Goal: Information Seeking & Learning: Find specific fact

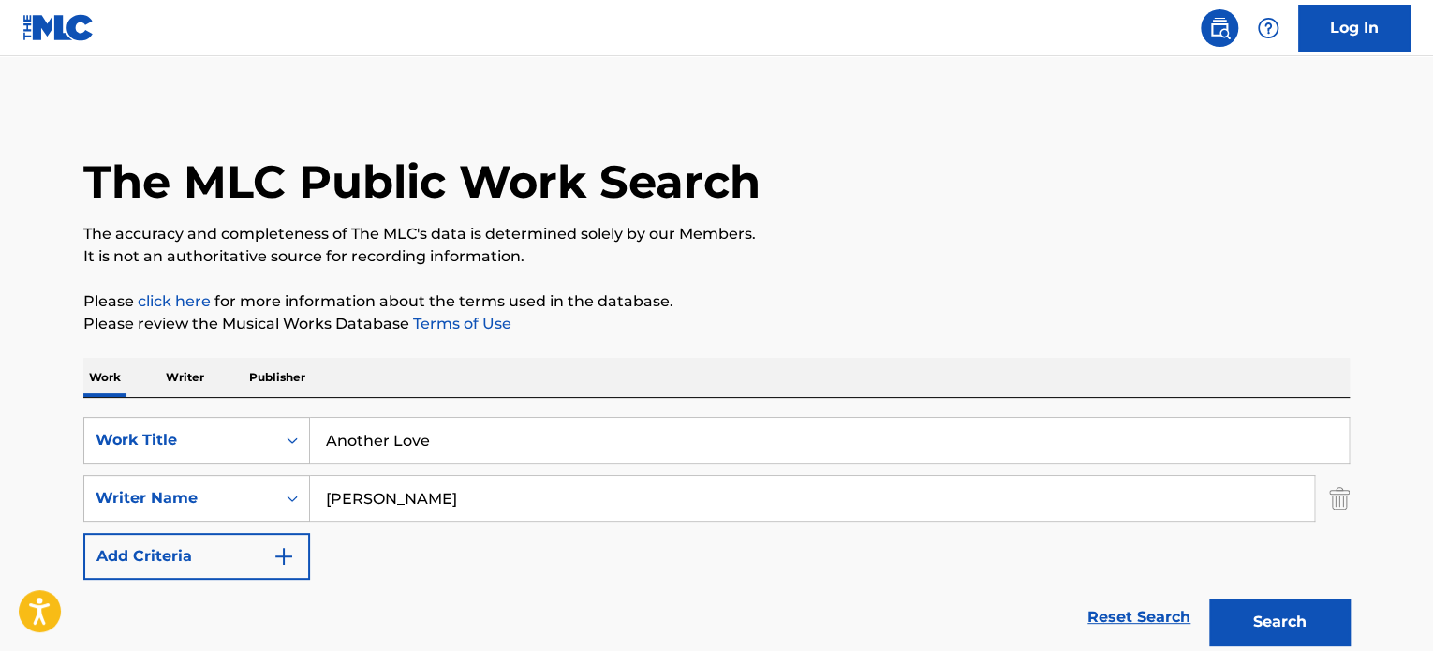
type input "Another Love"
click at [577, 497] on input "[PERSON_NAME]" at bounding box center [812, 498] width 1004 height 45
drag, startPoint x: 577, startPoint y: 497, endPoint x: 564, endPoint y: 449, distance: 50.4
click at [580, 494] on input "[PERSON_NAME]" at bounding box center [812, 498] width 1004 height 45
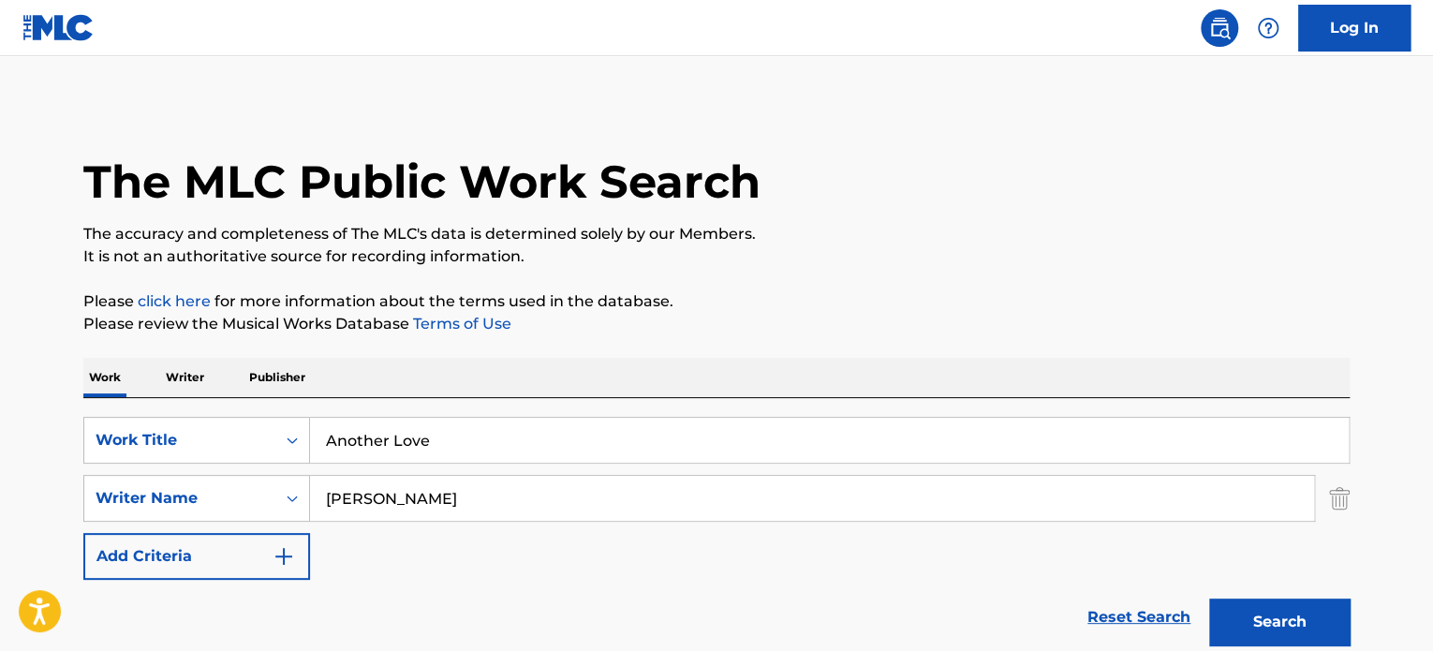
paste input "[PERSON_NAME]"
type input "[PERSON_NAME]"
click at [1209, 598] on button "Search" at bounding box center [1279, 621] width 140 height 47
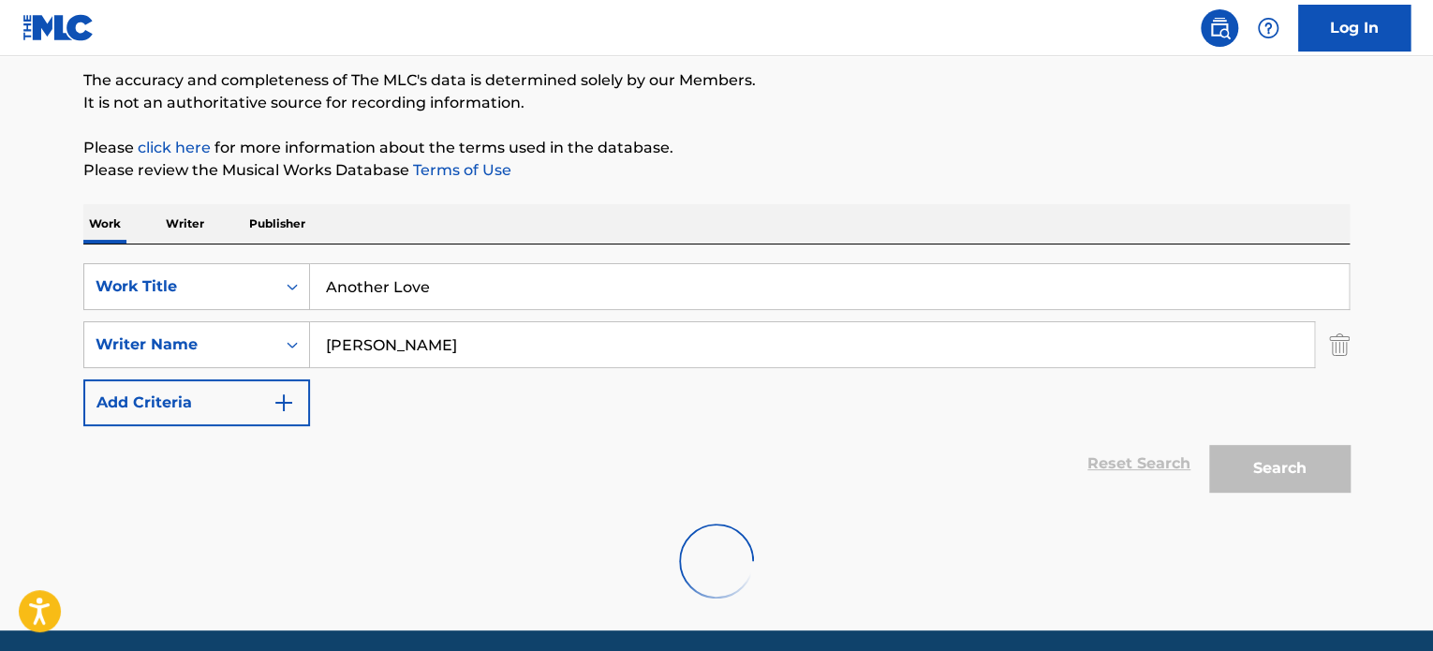
scroll to position [222, 0]
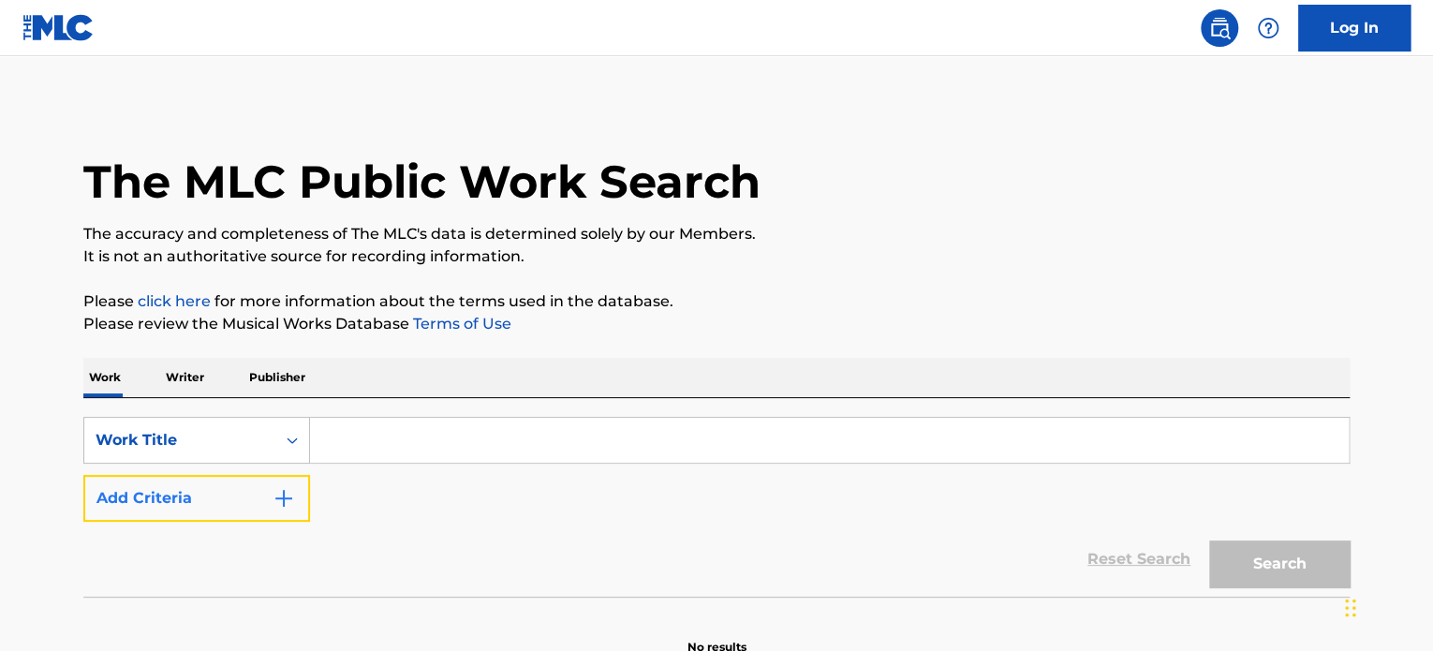
click at [170, 481] on button "Add Criteria" at bounding box center [196, 498] width 227 height 47
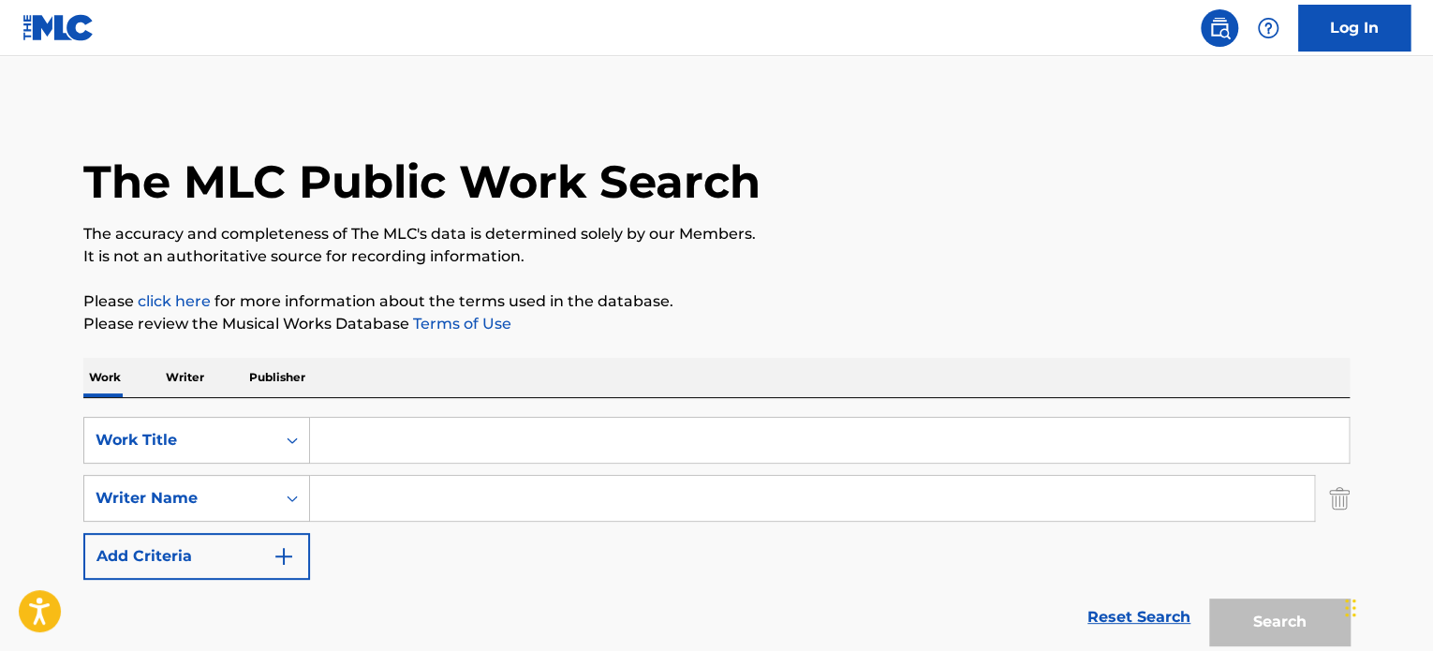
click at [417, 434] on input "Search Form" at bounding box center [829, 440] width 1039 height 45
paste input "Another Love"
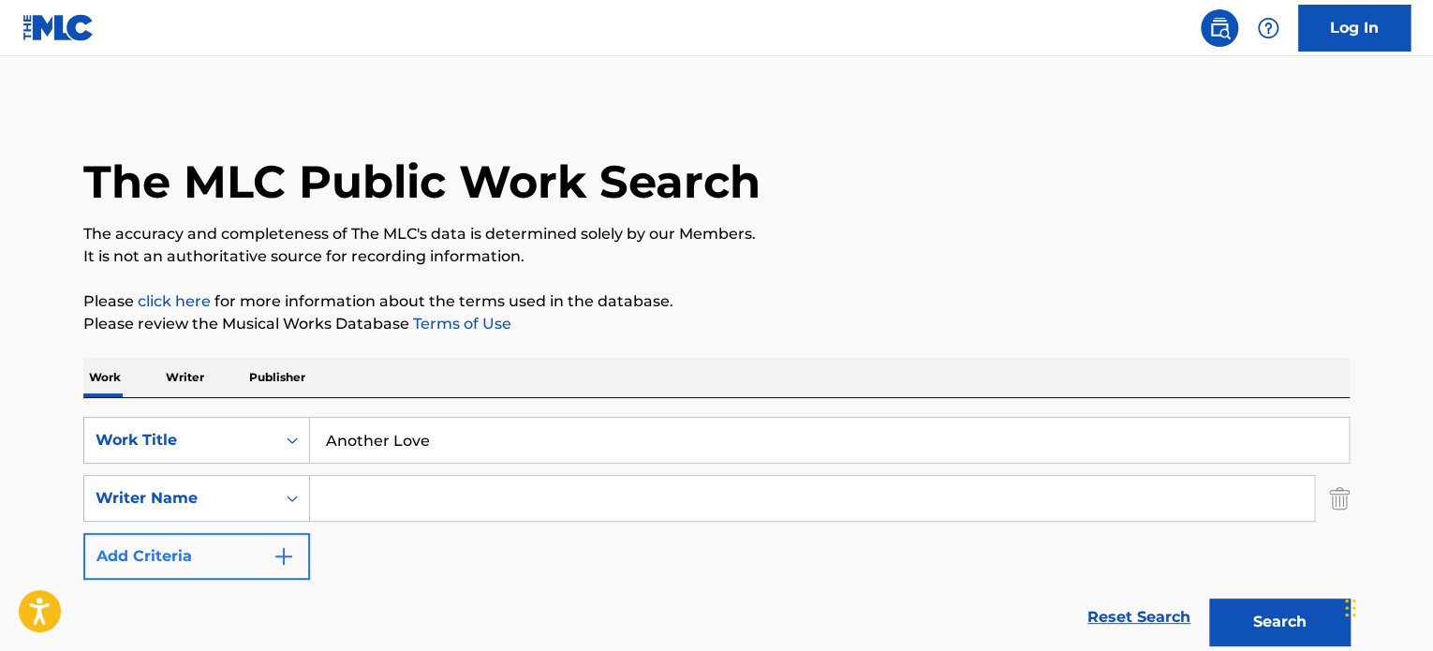
type input "Another Love"
click at [205, 555] on button "Add Criteria" at bounding box center [196, 556] width 227 height 47
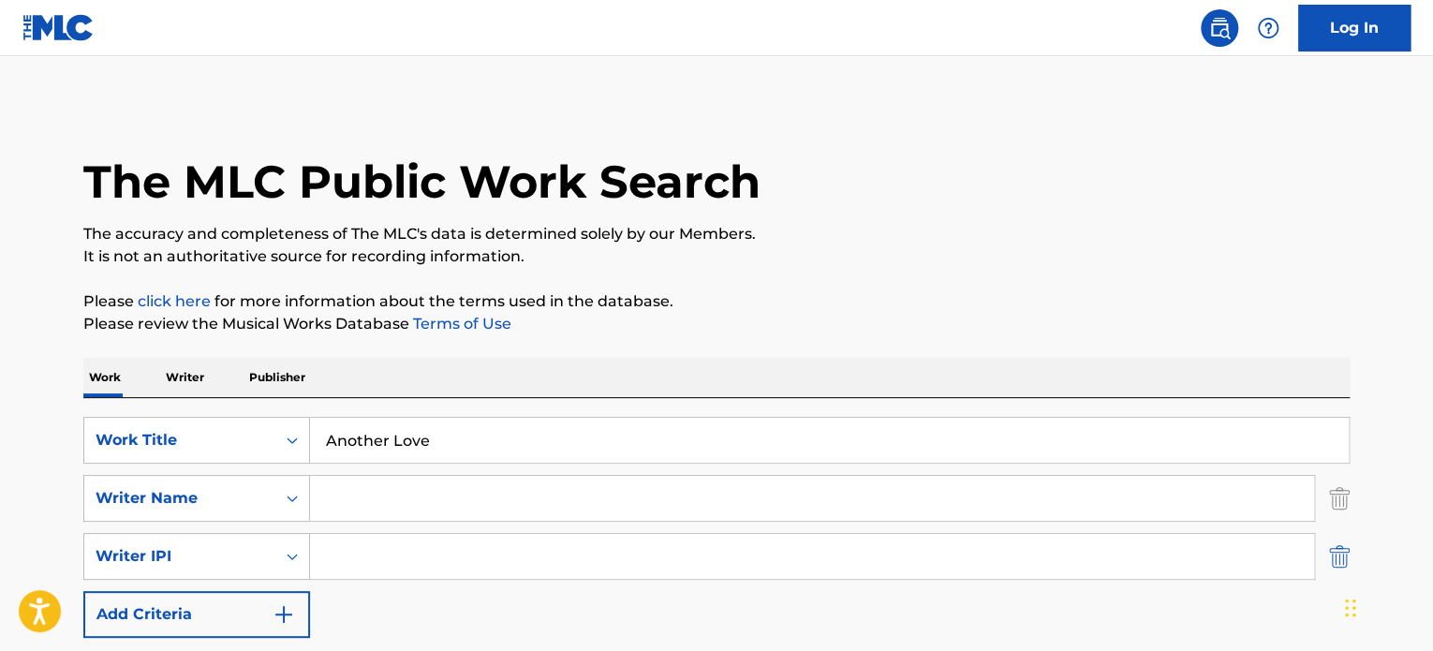
click at [1337, 551] on img "Search Form" at bounding box center [1339, 556] width 21 height 47
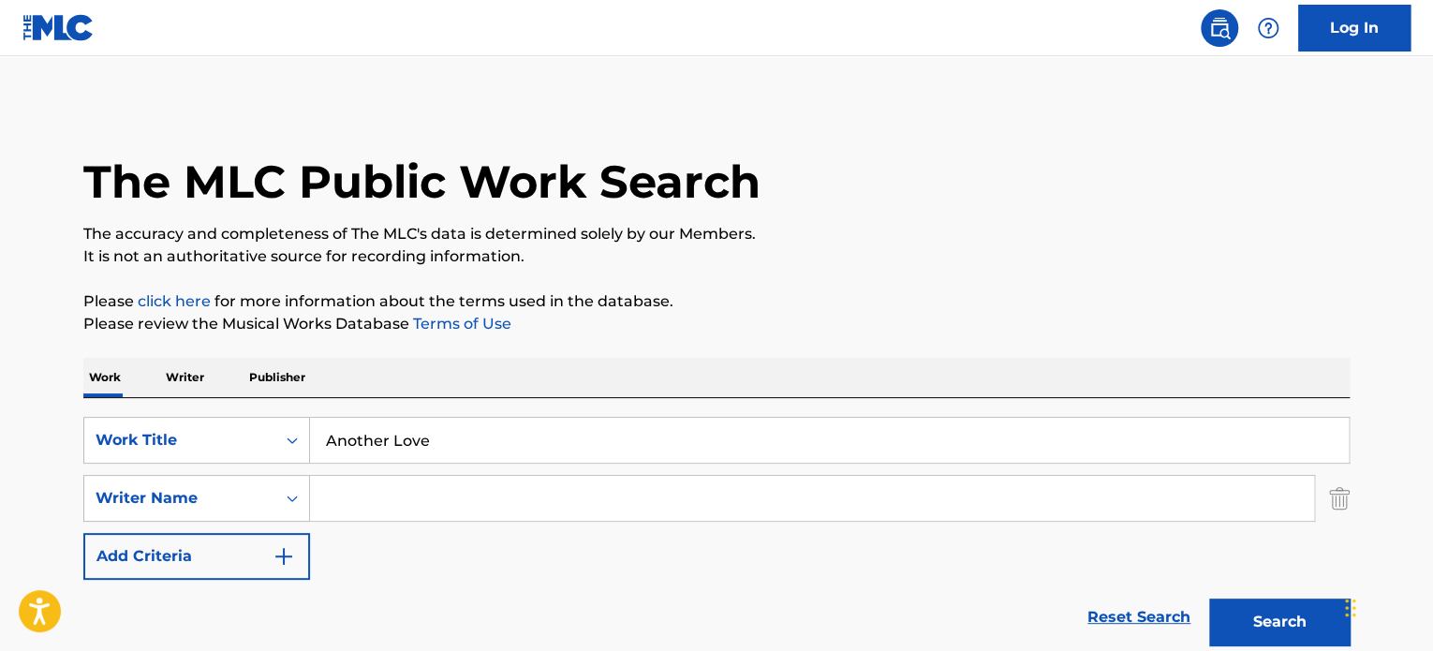
click at [1106, 273] on div "The MLC Public Work Search The accuracy and completeness of The MLC's data is d…" at bounding box center [716, 408] width 1311 height 611
click at [469, 487] on input "Search Form" at bounding box center [812, 498] width 1004 height 45
paste input "REGINALD PERRY"
type input "REGINALD PERRY"
click at [1209, 598] on button "Search" at bounding box center [1279, 621] width 140 height 47
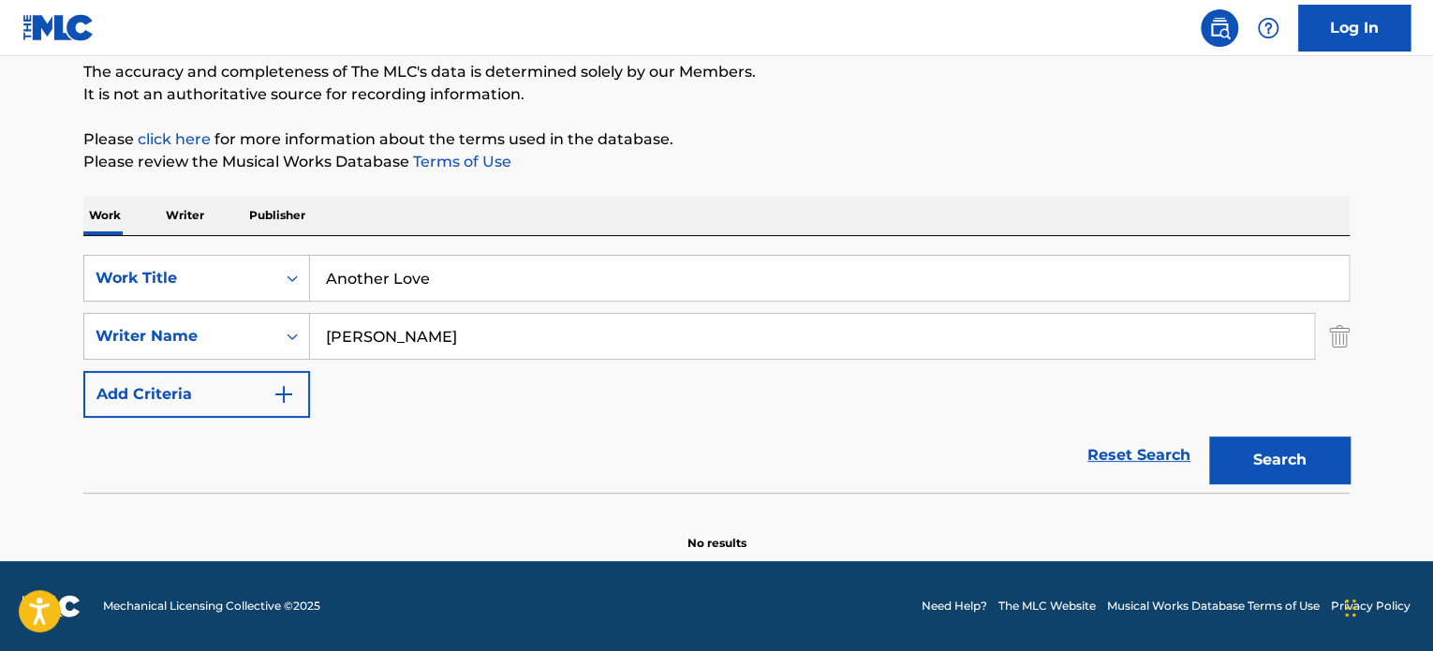
scroll to position [161, 0]
drag, startPoint x: 480, startPoint y: 276, endPoint x: 0, endPoint y: 249, distance: 480.3
click at [97, 256] on div "SearchWithCriteriae62119f4-e1ba-419c-9936-d505d708a0a5 Work Title Another Love" at bounding box center [716, 279] width 1266 height 47
paste input "FEEL GOOD"
type input "FEEL GOOD"
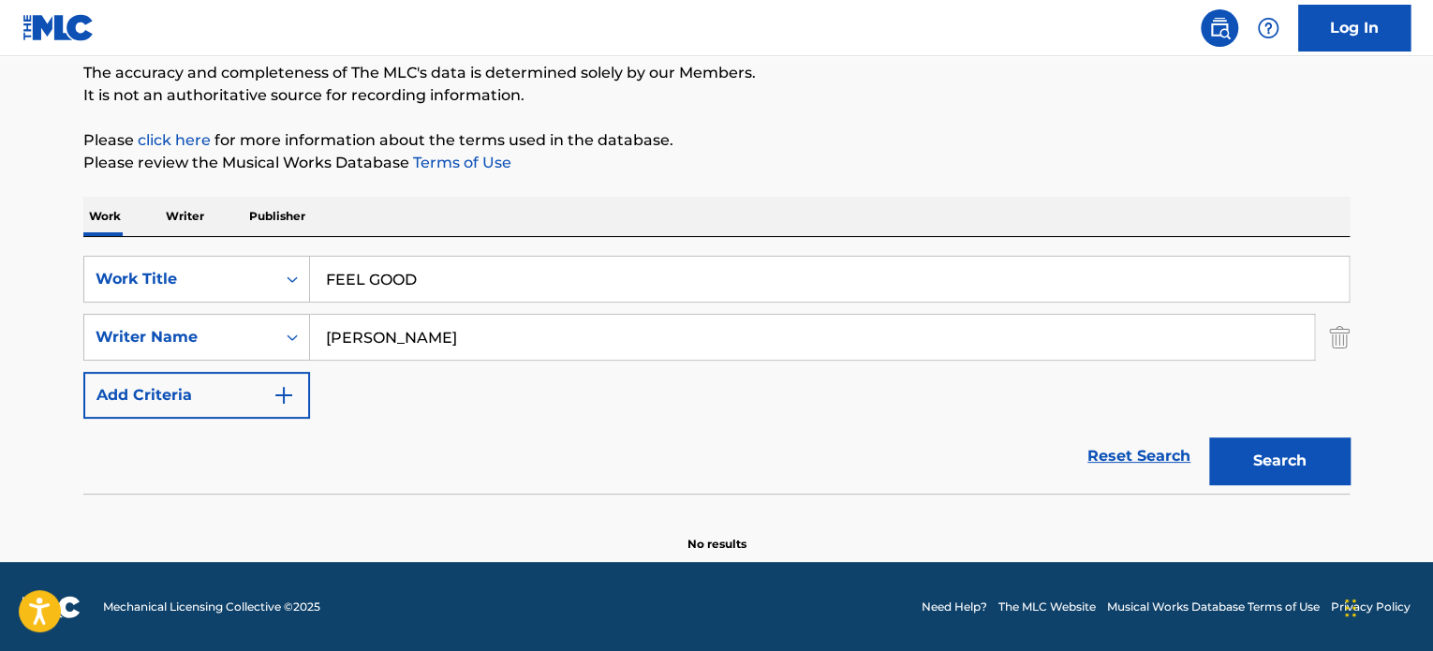
click at [504, 336] on input "REGINALD PERRY" at bounding box center [812, 337] width 1004 height 45
click at [504, 335] on input "REGINALD PERRY" at bounding box center [812, 337] width 1004 height 45
drag, startPoint x: 504, startPoint y: 335, endPoint x: 513, endPoint y: 351, distance: 18.5
click at [506, 335] on input "REGINALD PERRY" at bounding box center [812, 337] width 1004 height 45
paste input "LAWRENCE CRAIG TYSON"
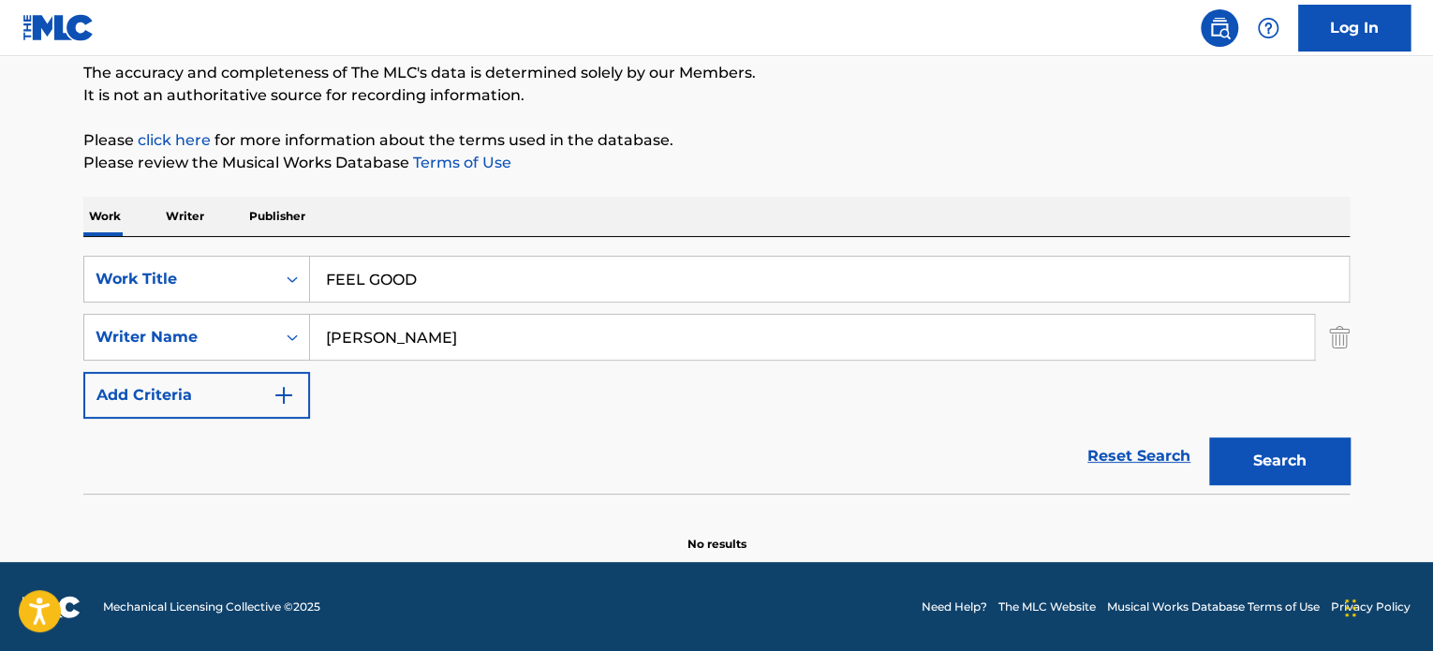
type input "LAWRENCE CRAIG TYSON"
click at [1209, 437] on button "Search" at bounding box center [1279, 460] width 140 height 47
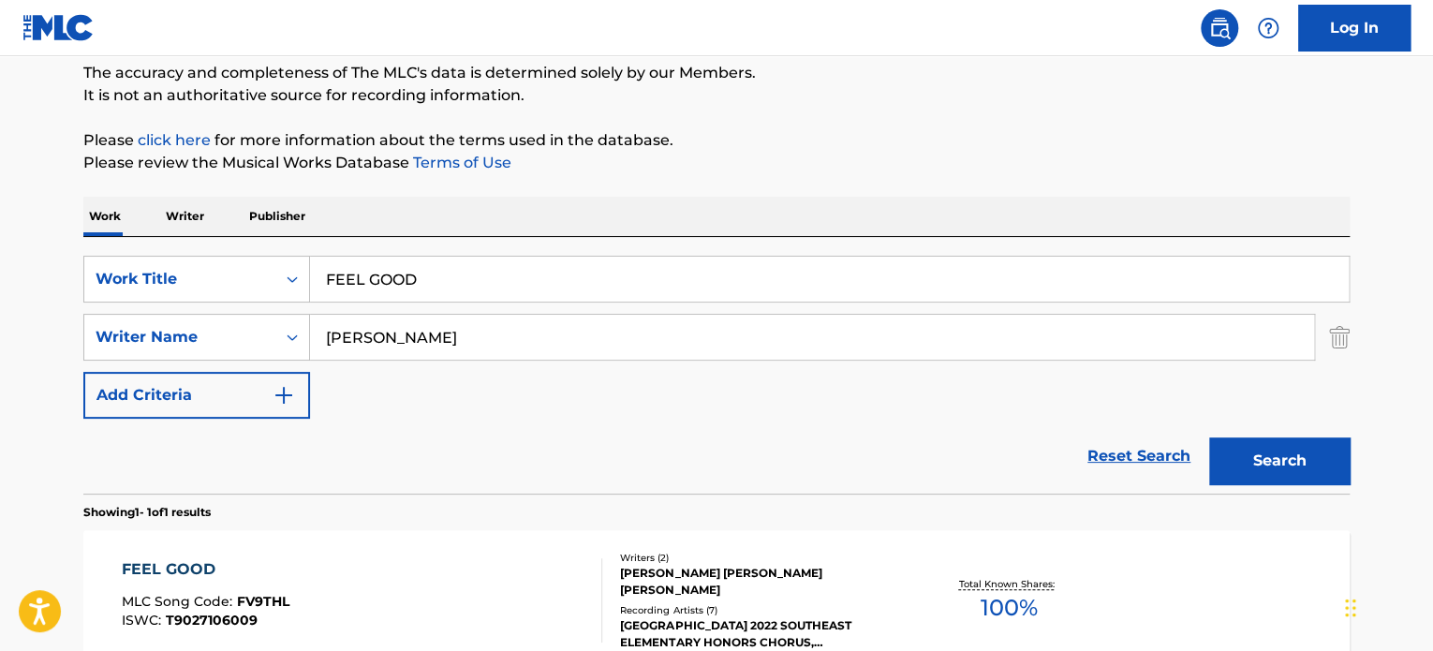
scroll to position [367, 0]
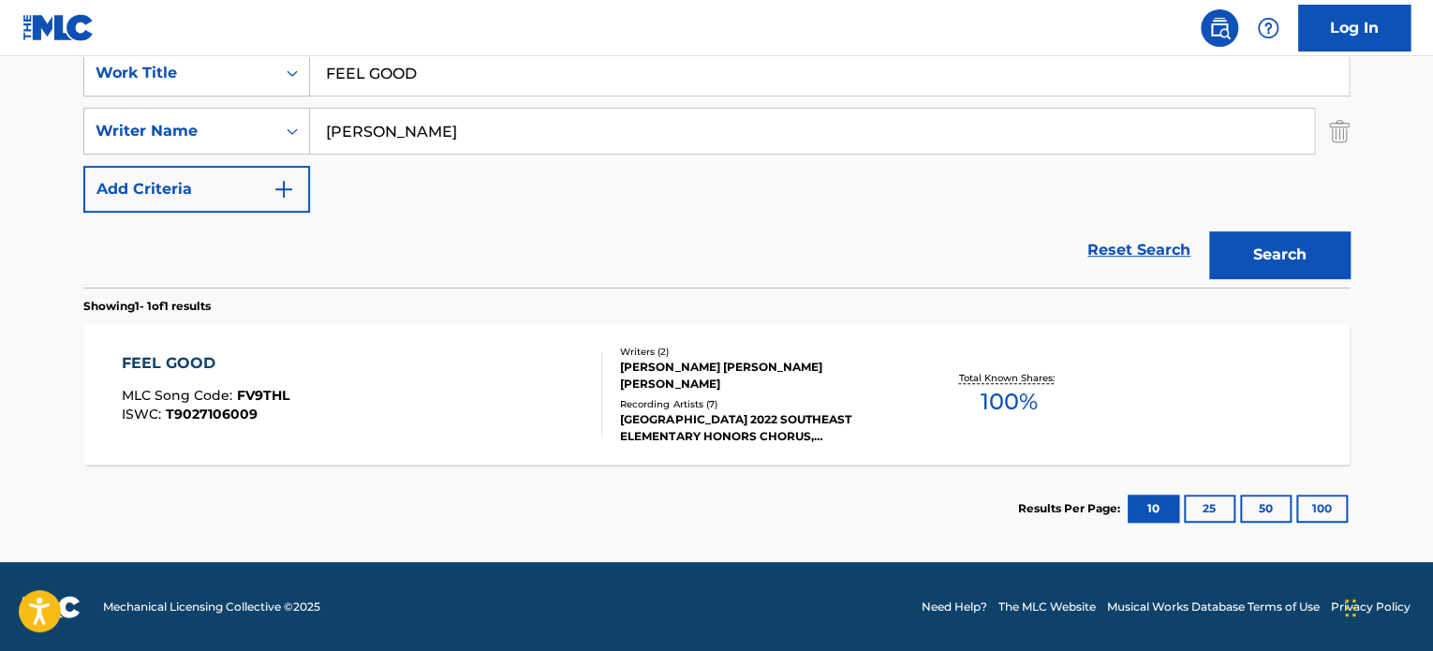
click at [624, 375] on div "LEONARD S. SCOTT, LAWRENCE CRAIG TYSON" at bounding box center [761, 376] width 283 height 34
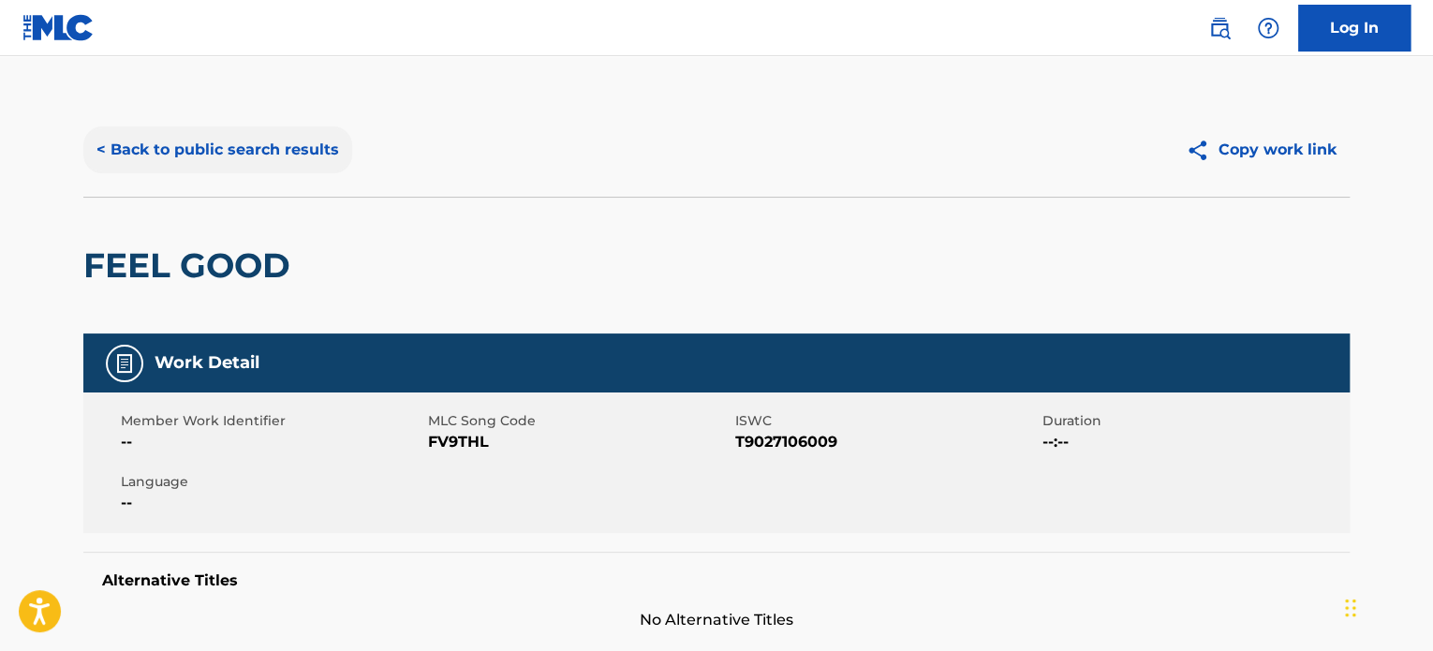
click at [288, 171] on button "< Back to public search results" at bounding box center [217, 149] width 269 height 47
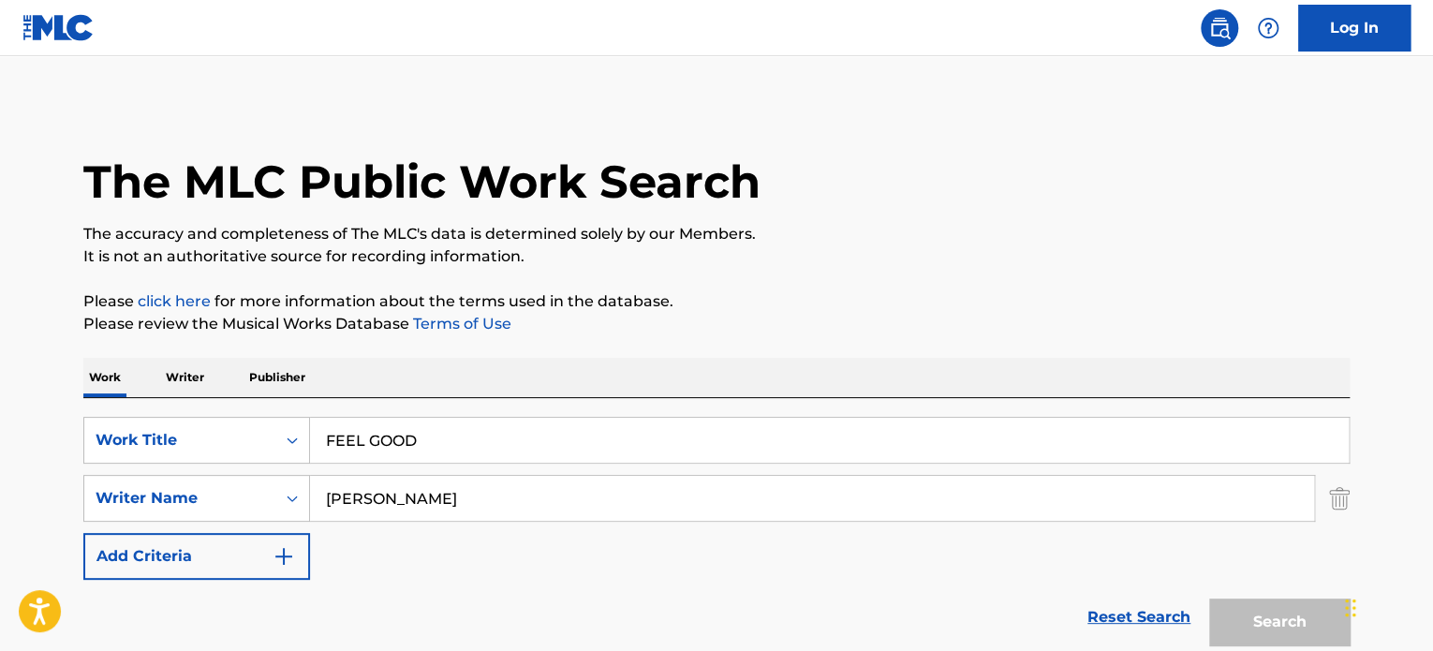
scroll to position [260, 0]
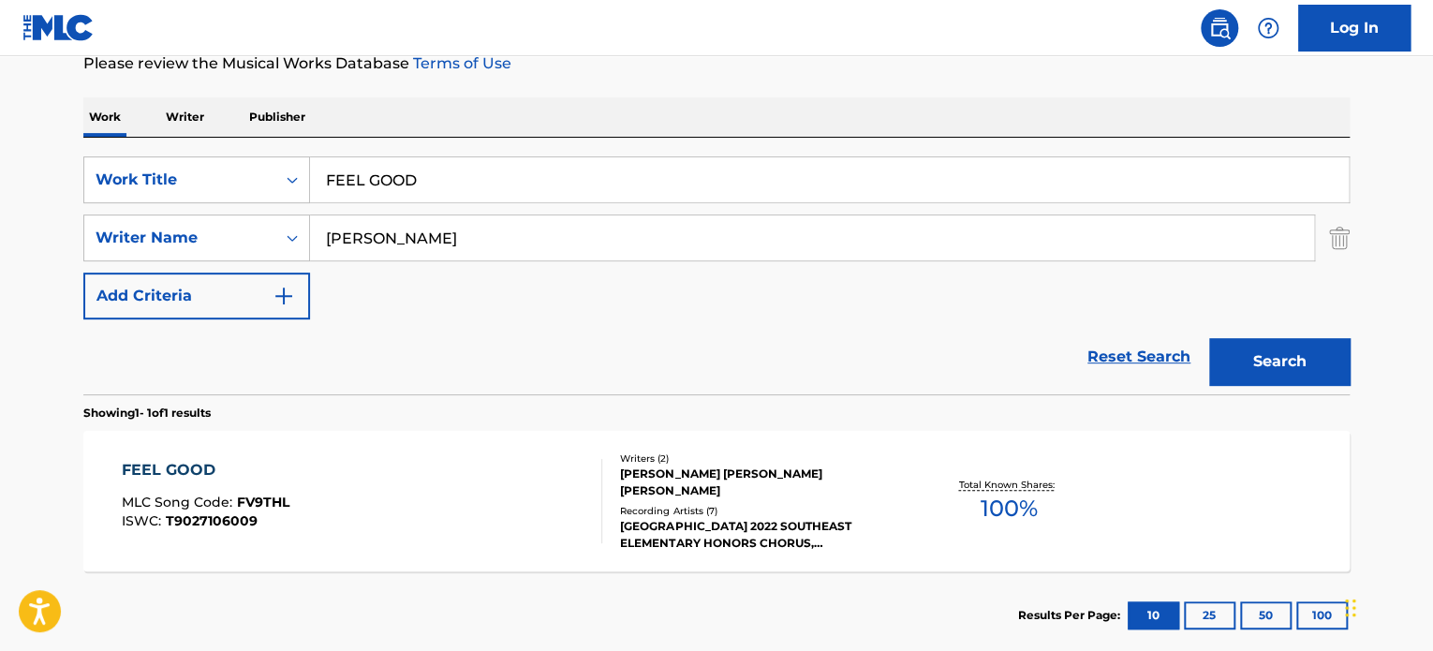
drag, startPoint x: 626, startPoint y: 237, endPoint x: 31, endPoint y: 190, distance: 596.6
click at [31, 190] on main "The MLC Public Work Search The accuracy and completeness of The MLC's data is d…" at bounding box center [716, 232] width 1433 height 873
paste input "Butler"
type input "Butler"
click at [1209, 338] on button "Search" at bounding box center [1279, 361] width 140 height 47
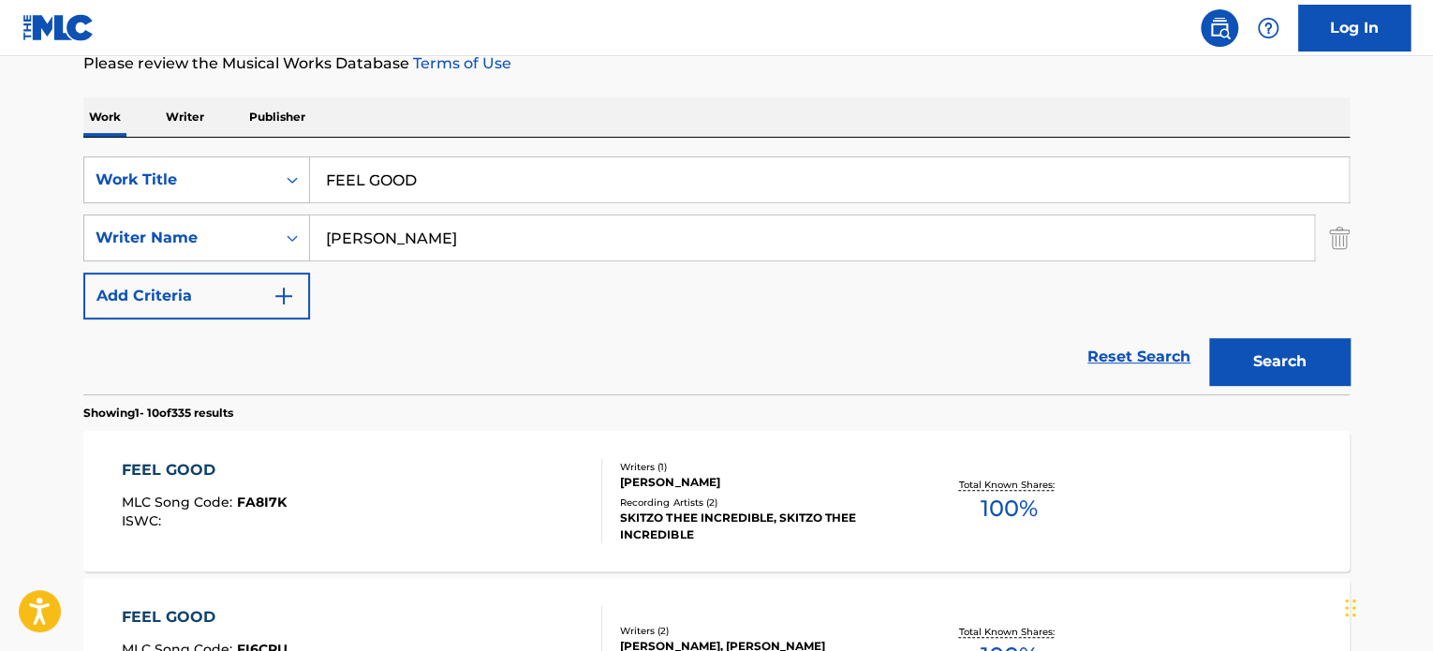
scroll to position [416, 0]
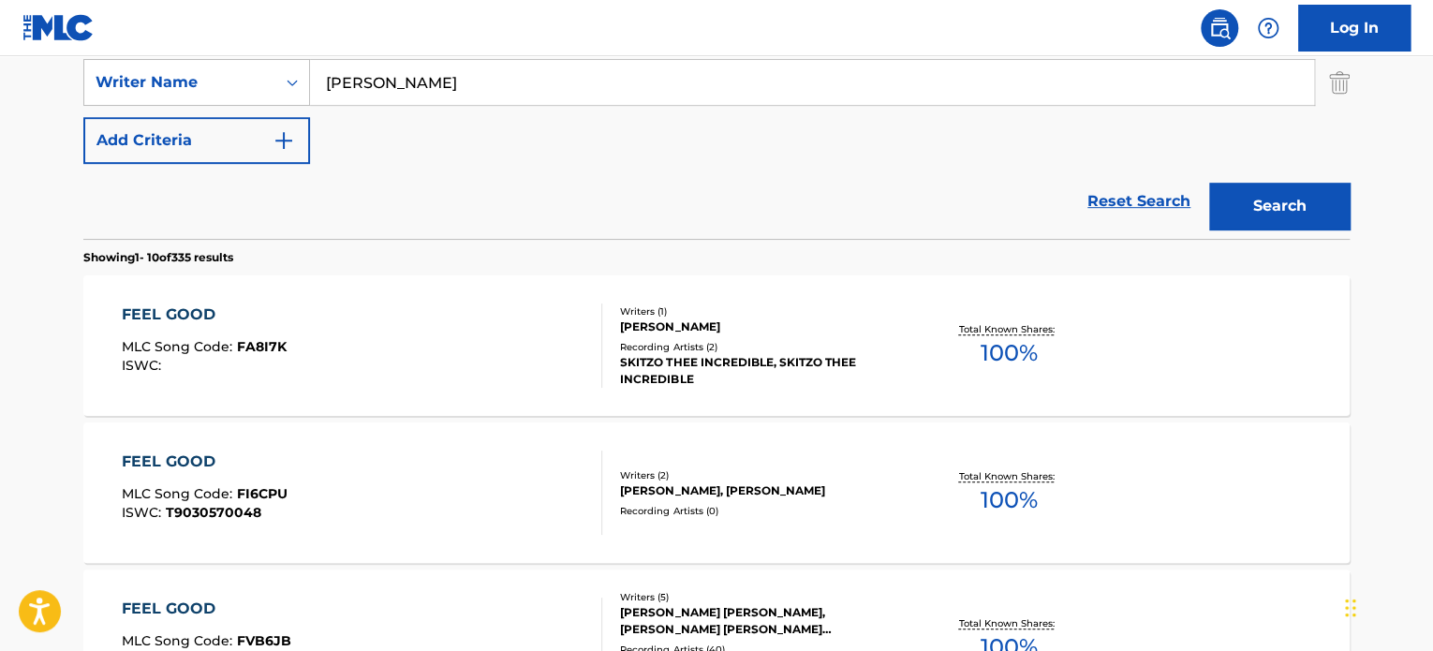
click at [651, 327] on div "ANDRE BUTLER" at bounding box center [761, 326] width 283 height 17
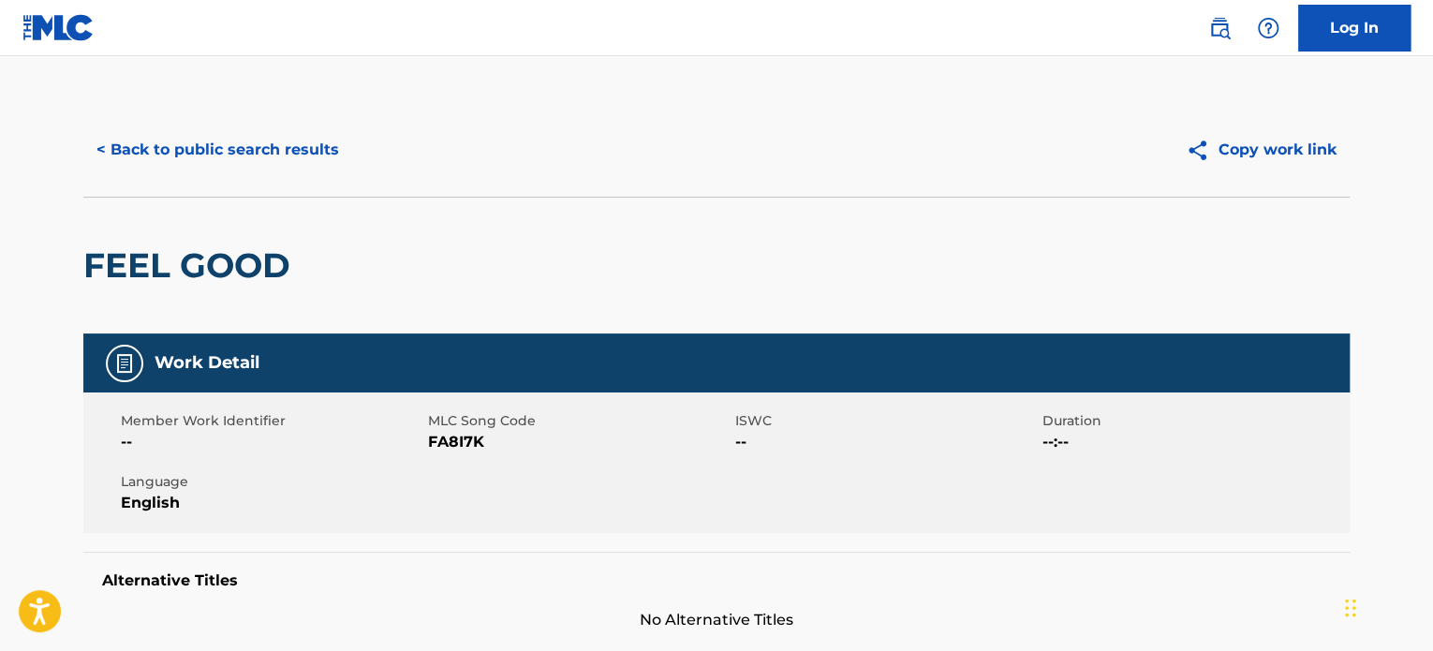
click at [251, 173] on div "< Back to public search results Copy work link" at bounding box center [716, 150] width 1266 height 94
click at [275, 155] on button "< Back to public search results" at bounding box center [217, 149] width 269 height 47
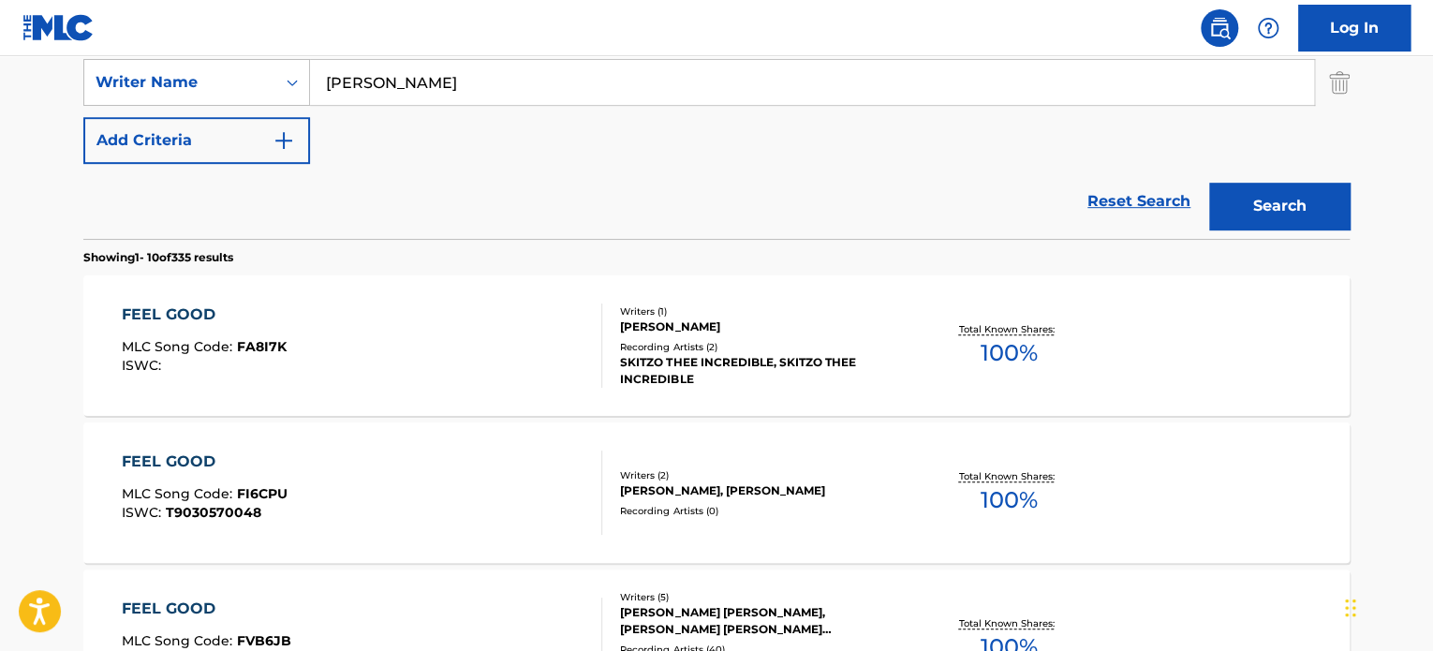
drag, startPoint x: 409, startPoint y: 81, endPoint x: 0, endPoint y: 18, distance: 414.1
paste input "Powell"
click at [1209, 183] on button "Search" at bounding box center [1279, 206] width 140 height 47
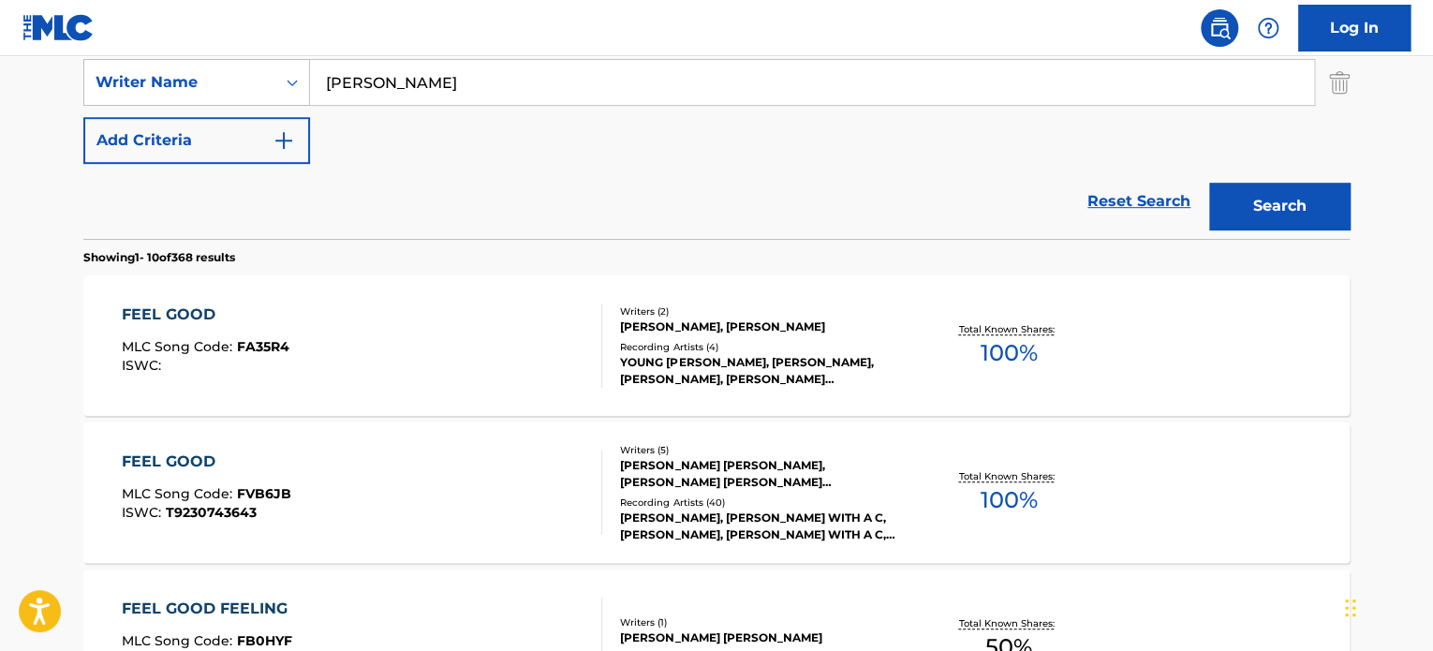
drag, startPoint x: 355, startPoint y: 61, endPoint x: 341, endPoint y: 61, distance: 14.0
click at [348, 61] on input "Powell" at bounding box center [812, 82] width 1004 height 45
click at [418, 81] on input "Powell" at bounding box center [812, 82] width 1004 height 45
paste input "White"
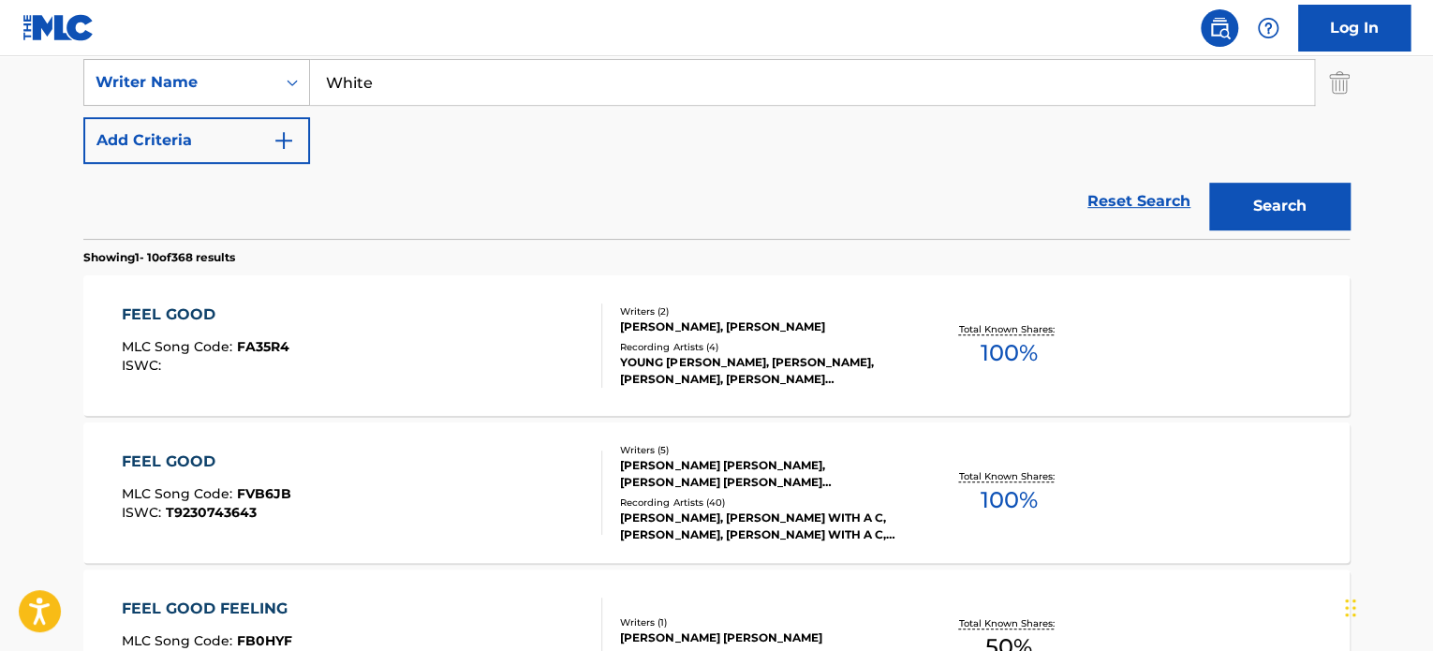
type input "White"
click at [1209, 183] on button "Search" at bounding box center [1279, 206] width 140 height 47
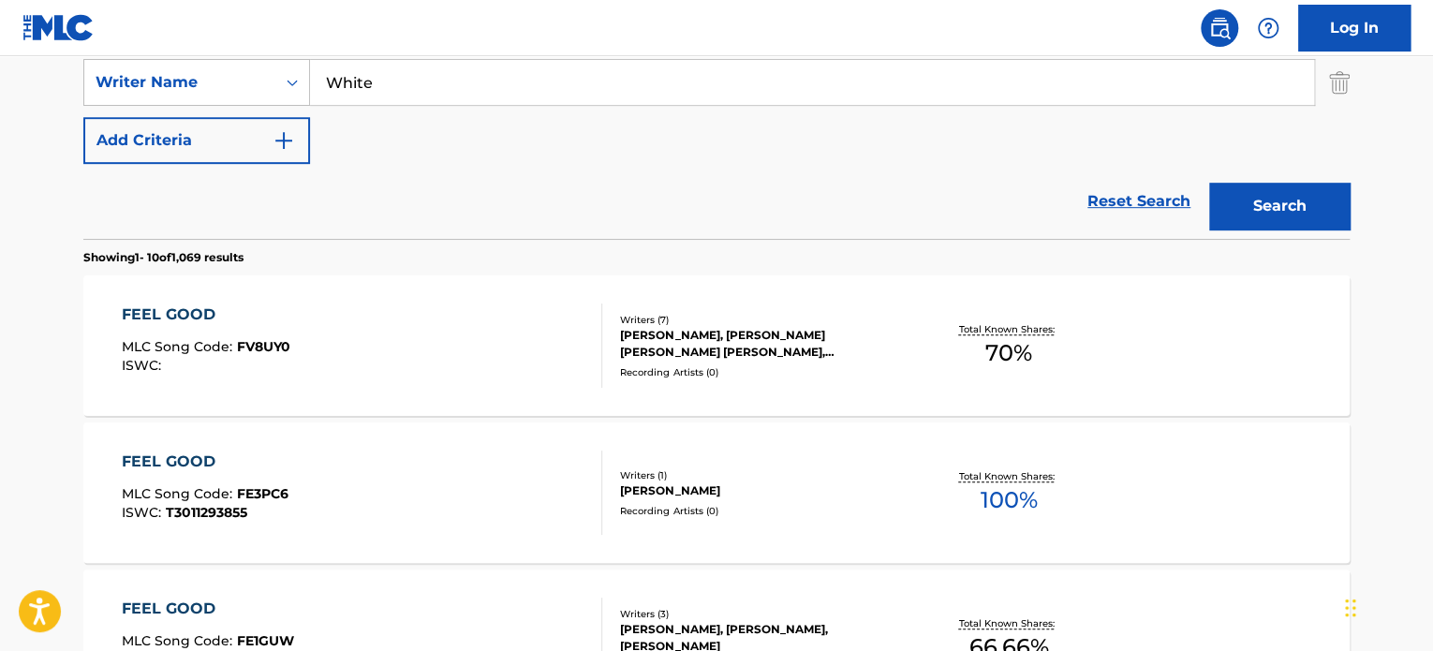
click at [650, 349] on div "SHANE HARPER, NASH MILLER OVERSTREET, SHANE HARPER, NASH LINDEN MILLER OVERSTRE…" at bounding box center [761, 344] width 283 height 34
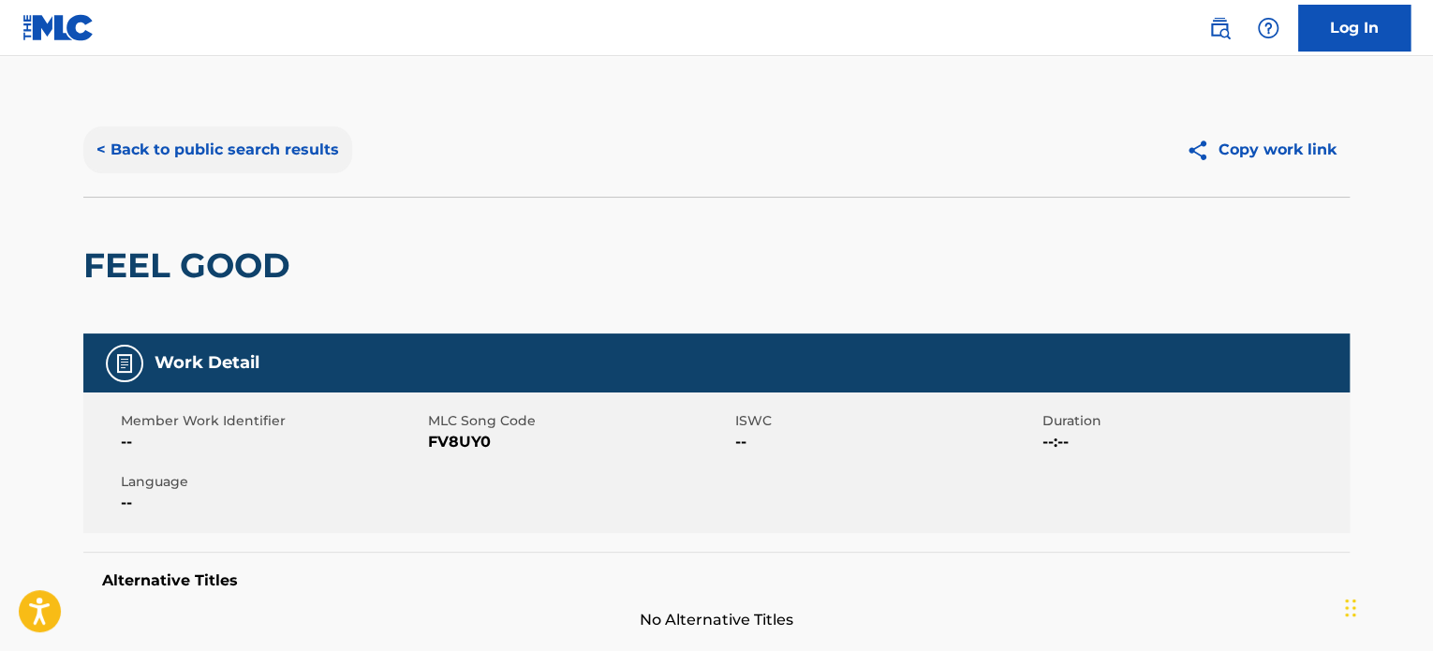
drag, startPoint x: 303, startPoint y: 183, endPoint x: 244, endPoint y: 135, distance: 75.2
click at [301, 183] on div "< Back to public search results Copy work link" at bounding box center [716, 150] width 1266 height 94
click at [212, 104] on div "< Back to public search results Copy work link" at bounding box center [716, 150] width 1266 height 94
click at [232, 141] on button "< Back to public search results" at bounding box center [217, 149] width 269 height 47
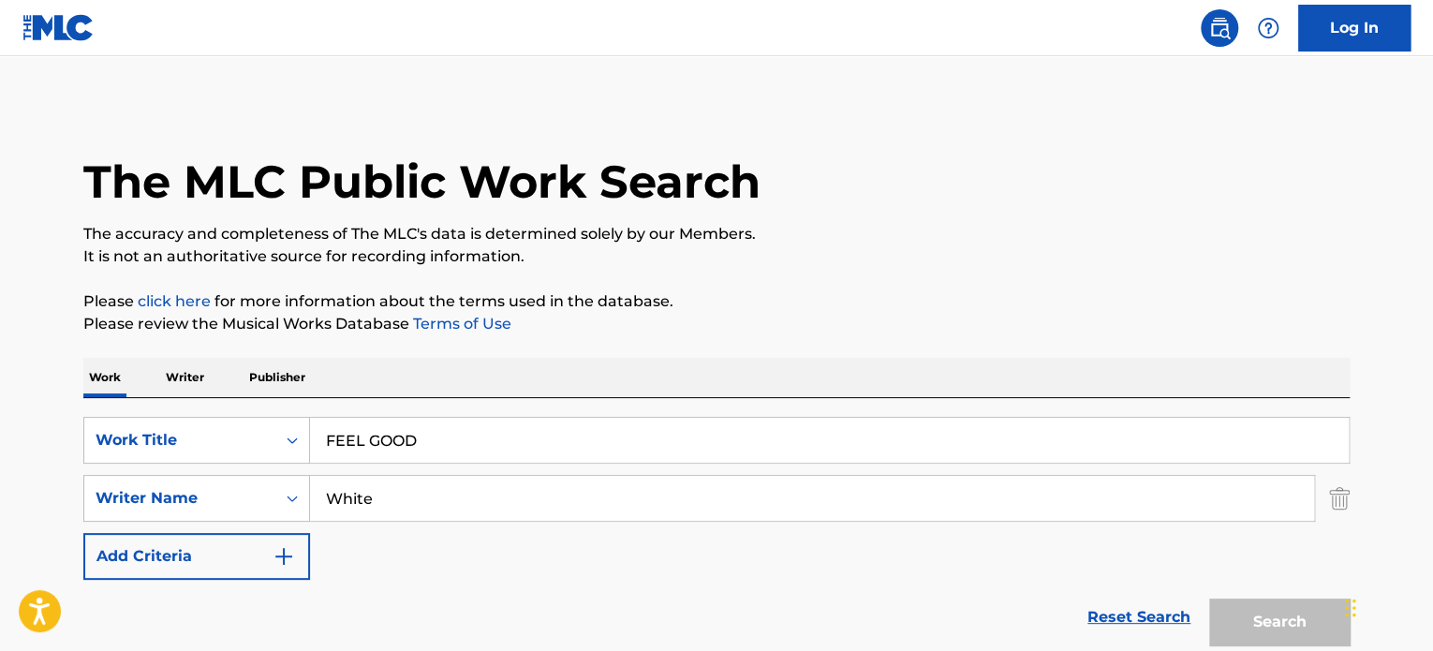
scroll to position [416, 0]
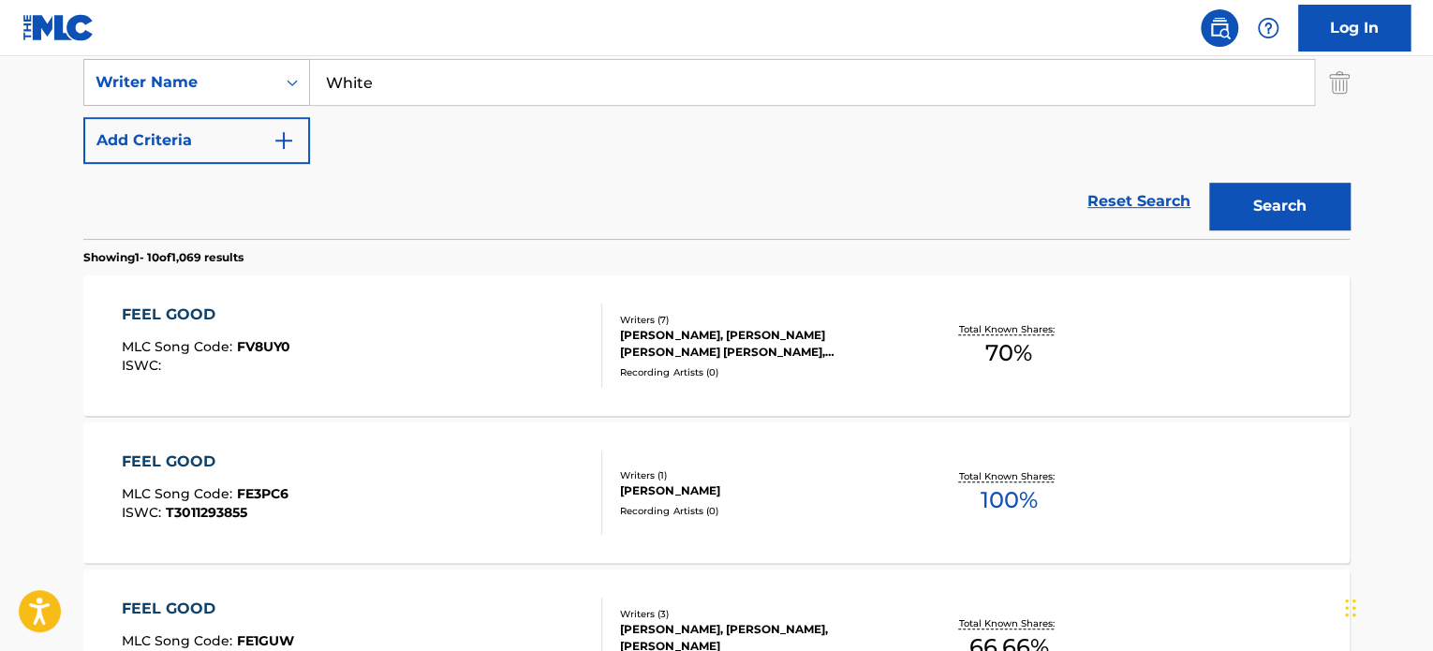
drag, startPoint x: 487, startPoint y: 79, endPoint x: 0, endPoint y: 23, distance: 490.2
paste input "Sharieff & Turner"
type input "Sharieff & Turner"
click at [1209, 183] on button "Search" at bounding box center [1279, 206] width 140 height 47
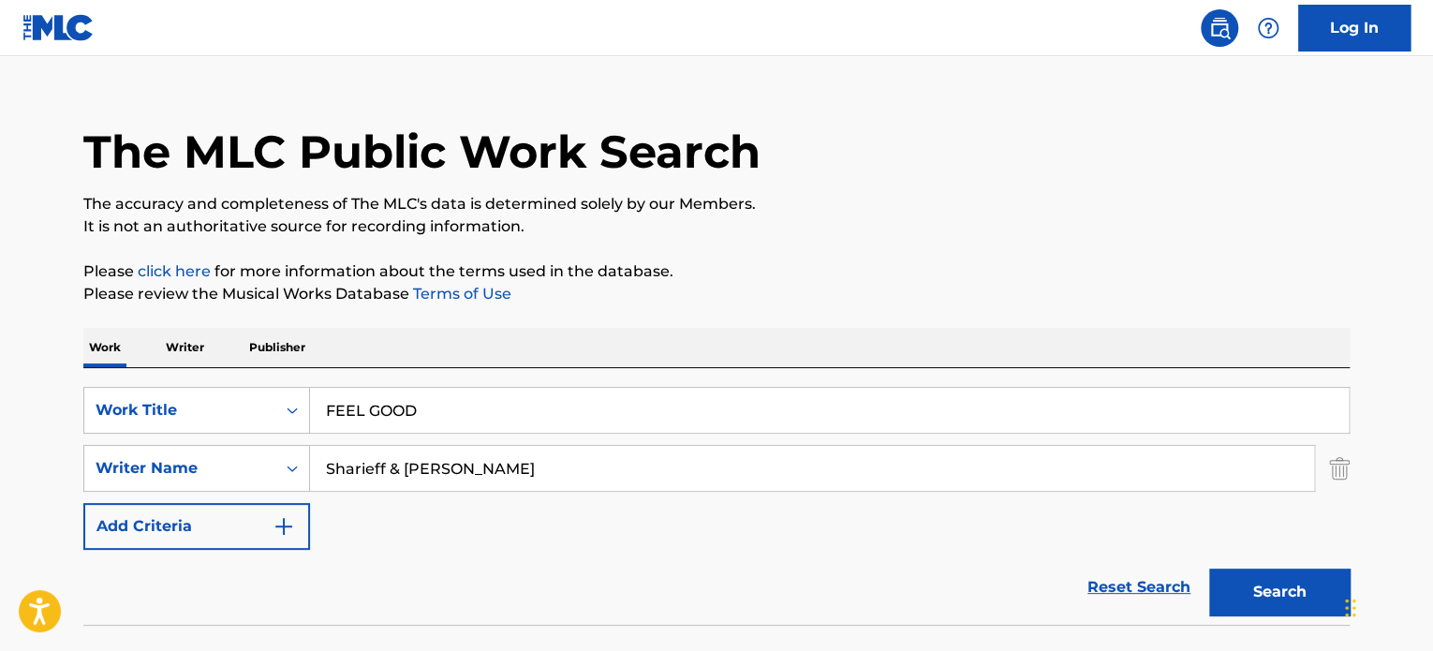
scroll to position [0, 0]
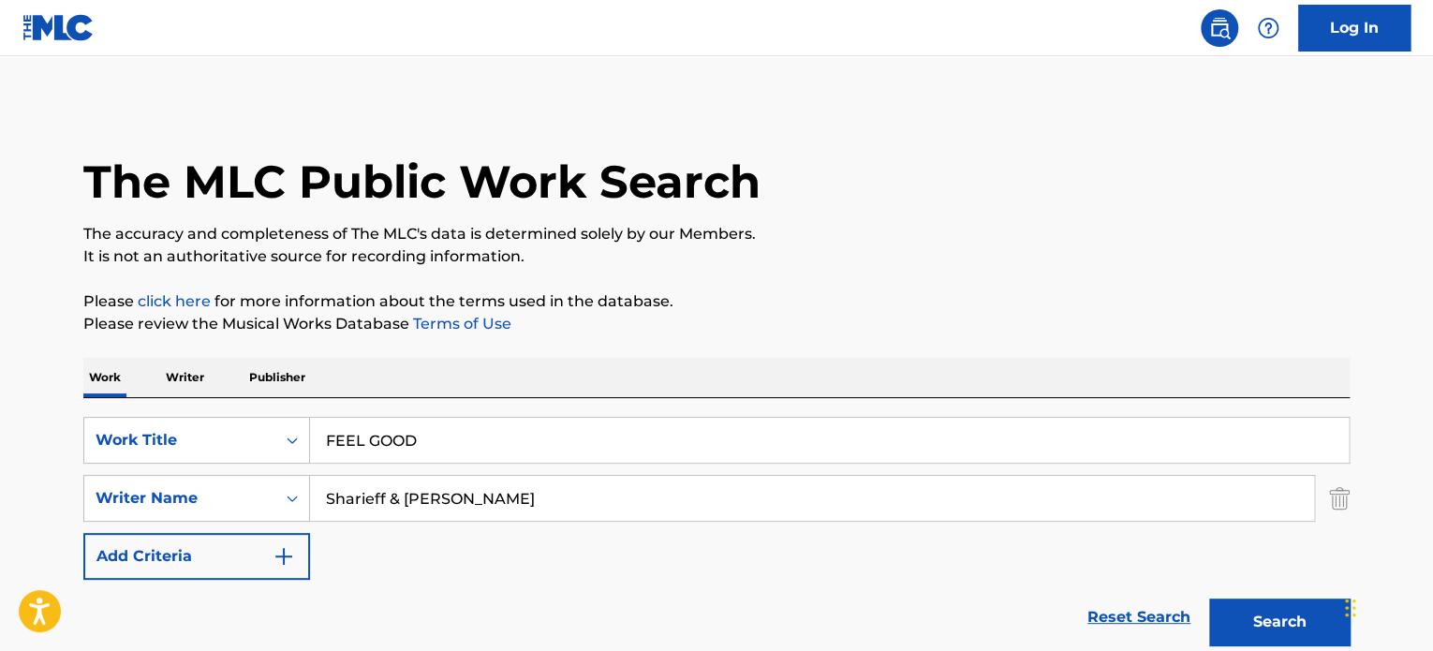
drag, startPoint x: 456, startPoint y: 443, endPoint x: 72, endPoint y: 426, distance: 384.4
click at [81, 431] on div "The MLC Public Work Search The accuracy and completeness of The MLC's data is d…" at bounding box center [716, 408] width 1311 height 611
paste input "HALA BEL ZEIN"
type input "HALA BEL ZEIN"
drag, startPoint x: 485, startPoint y: 495, endPoint x: 0, endPoint y: 428, distance: 489.8
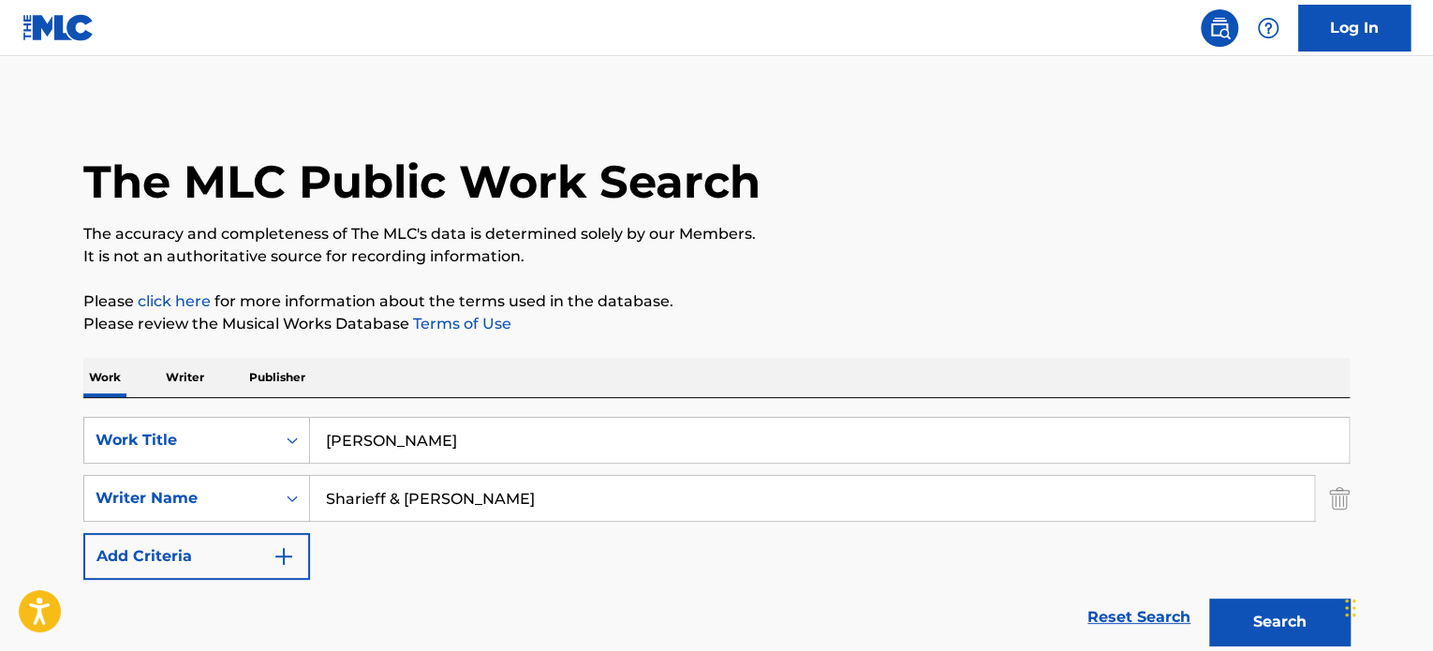
click at [0, 426] on main "The MLC Public Work Search The accuracy and completeness of The MLC's data is d…" at bounding box center [716, 389] width 1433 height 667
paste input "MUSTAFA ABDULKAREM K ALBU-MOHAMMED"
type input "MUSTAFA ABDULKAREM K ALBU-MOHAMMED"
click at [1209, 598] on button "Search" at bounding box center [1279, 621] width 140 height 47
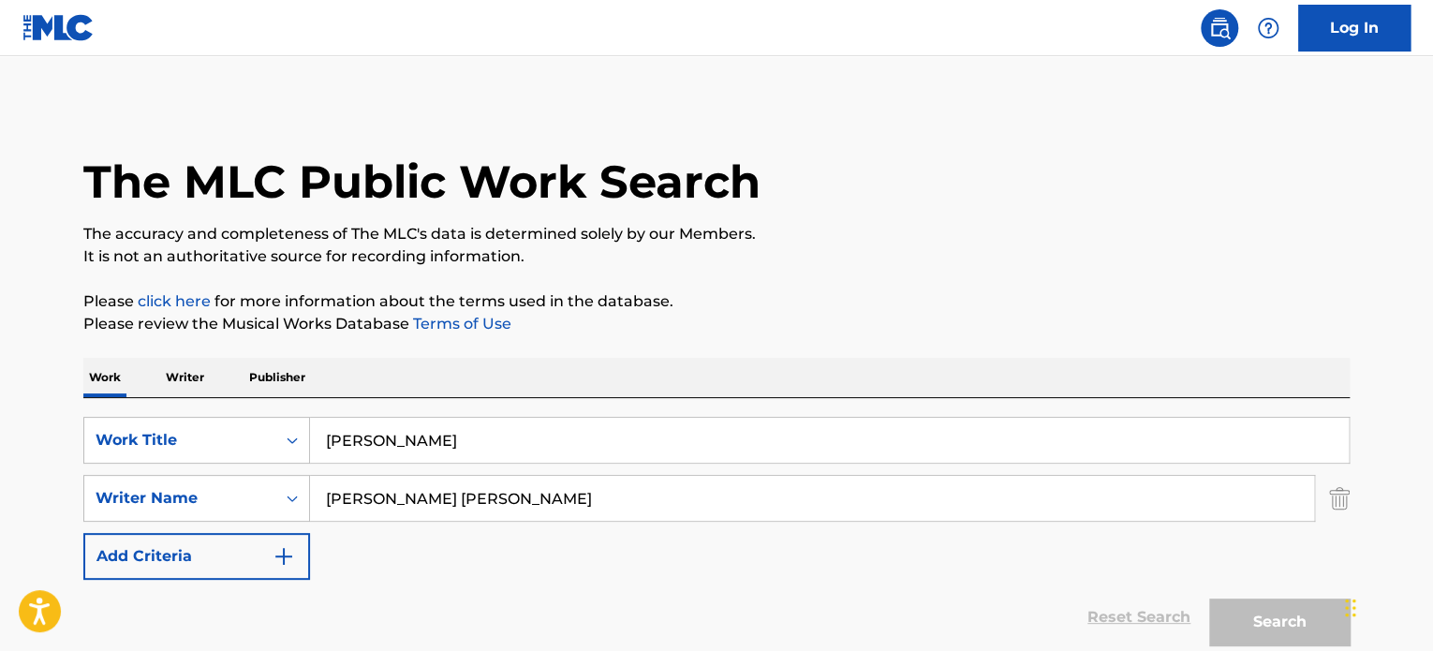
scroll to position [222, 0]
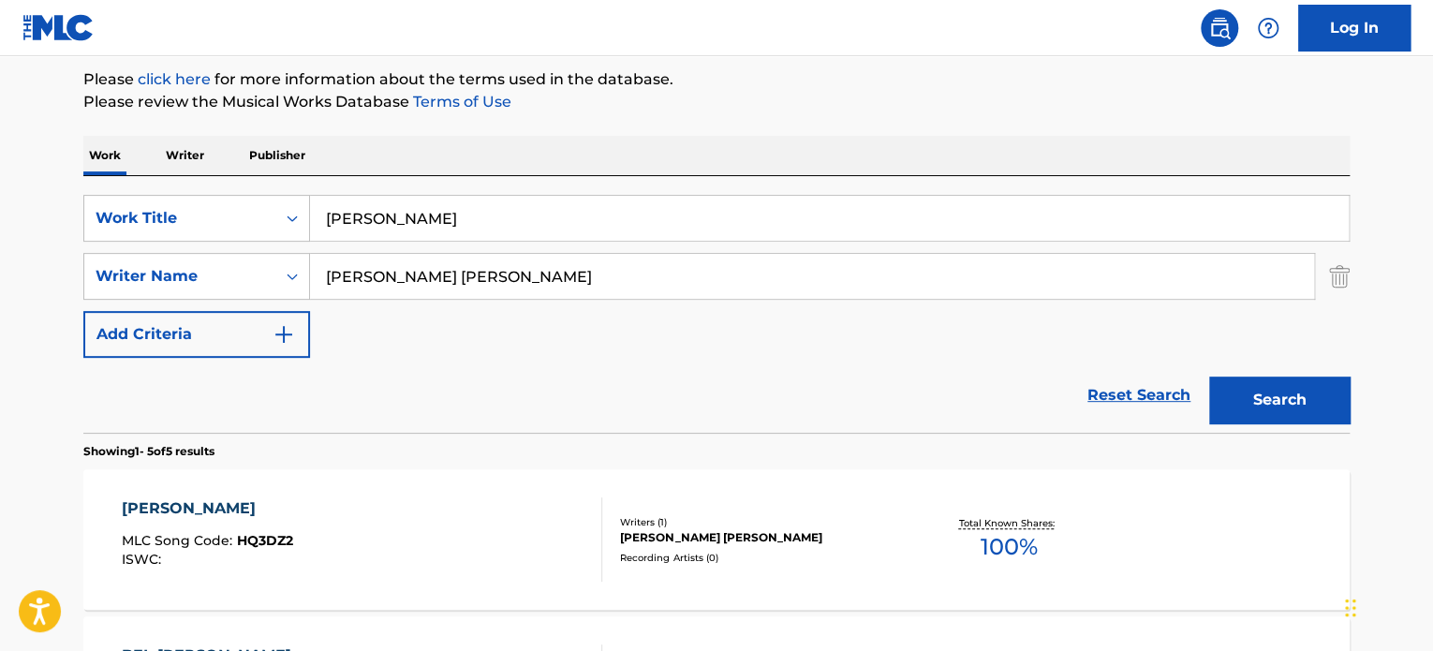
click at [738, 569] on div "HALA BEL ZEIN MLC Song Code : HQ3DZ2 ISWC : Writers ( 1 ) MUSTAFA ABDULKAREM K …" at bounding box center [716, 539] width 1266 height 140
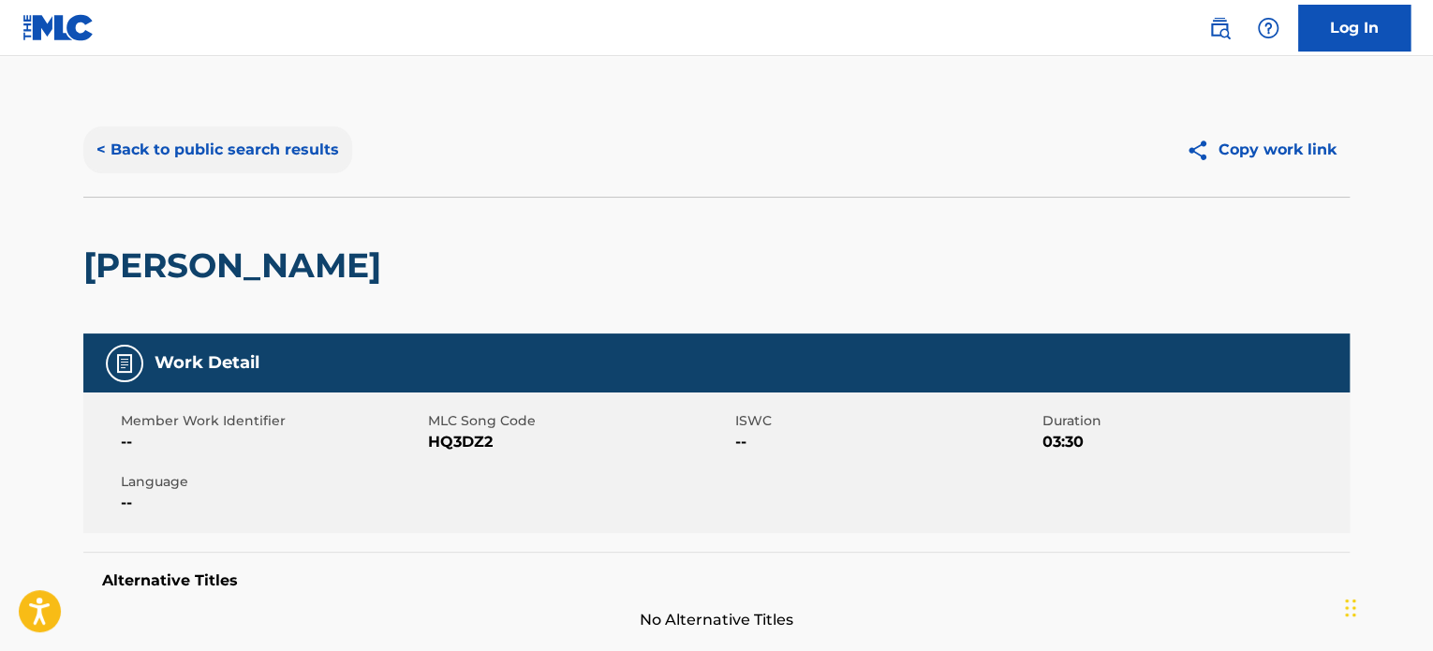
click at [202, 141] on button "< Back to public search results" at bounding box center [217, 149] width 269 height 47
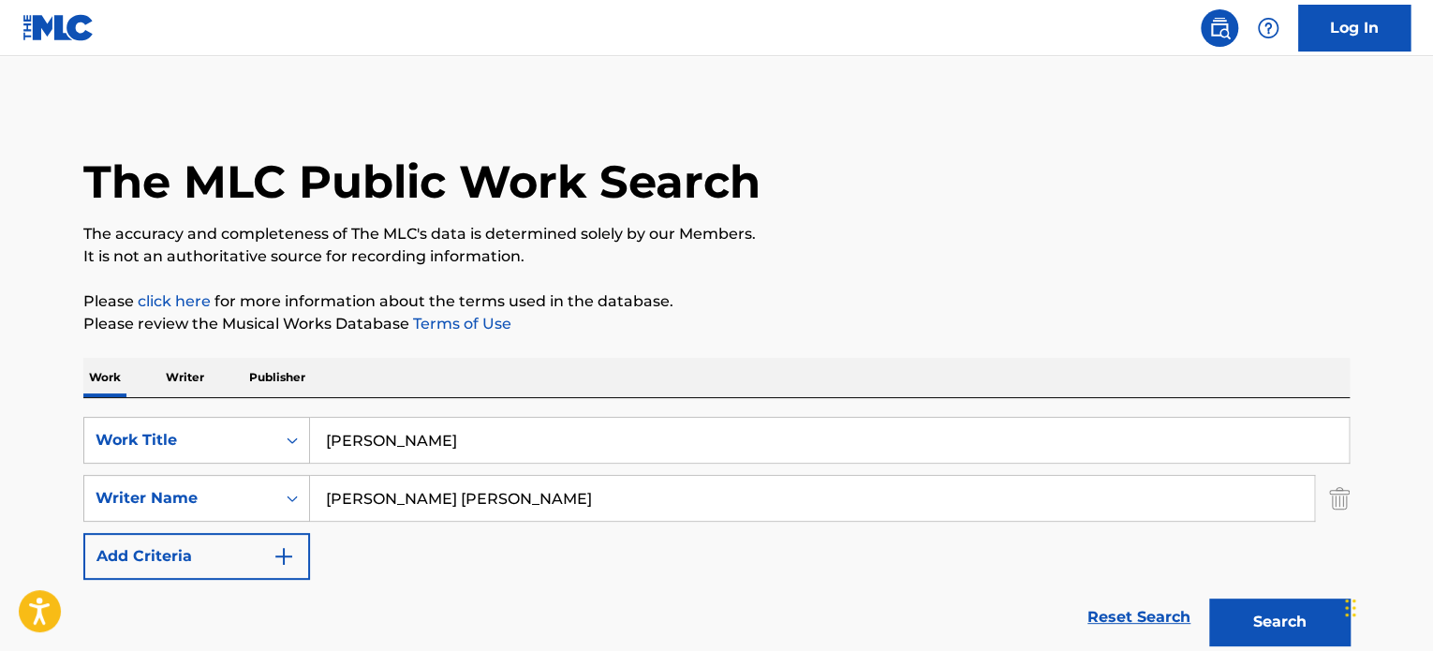
scroll to position [222, 0]
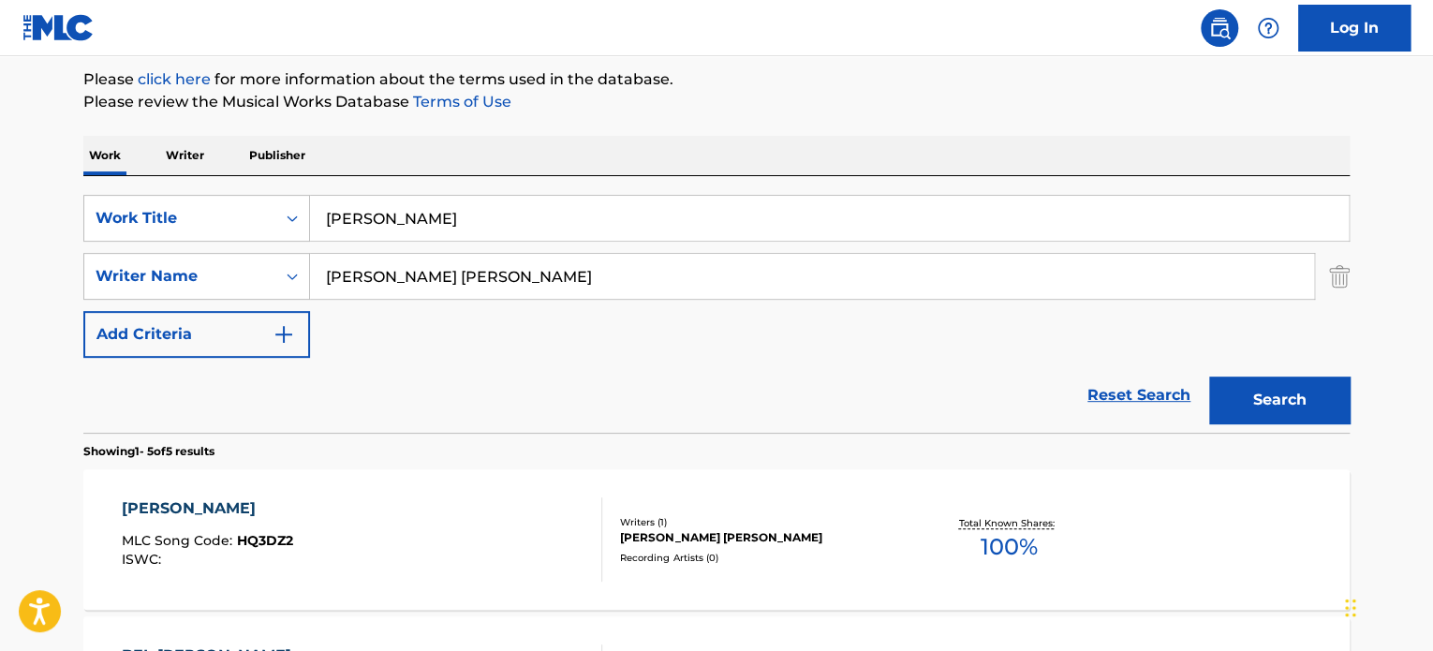
click at [701, 287] on input "MUSTAFA ABDULKAREM K ALBU-MOHAMMED" at bounding box center [812, 276] width 1004 height 45
click at [701, 286] on input "MUSTAFA ABDULKAREM K ALBU-MOHAMMED" at bounding box center [812, 276] width 1004 height 45
paste input "Mohammed Wassef Suhail Al-Gburi"
click at [701, 285] on input "MUSTAFA ABDULKAREM K ALBU-MOHAMMEDMohammed Wassef Suhail Al-Gburi" at bounding box center [812, 276] width 1004 height 45
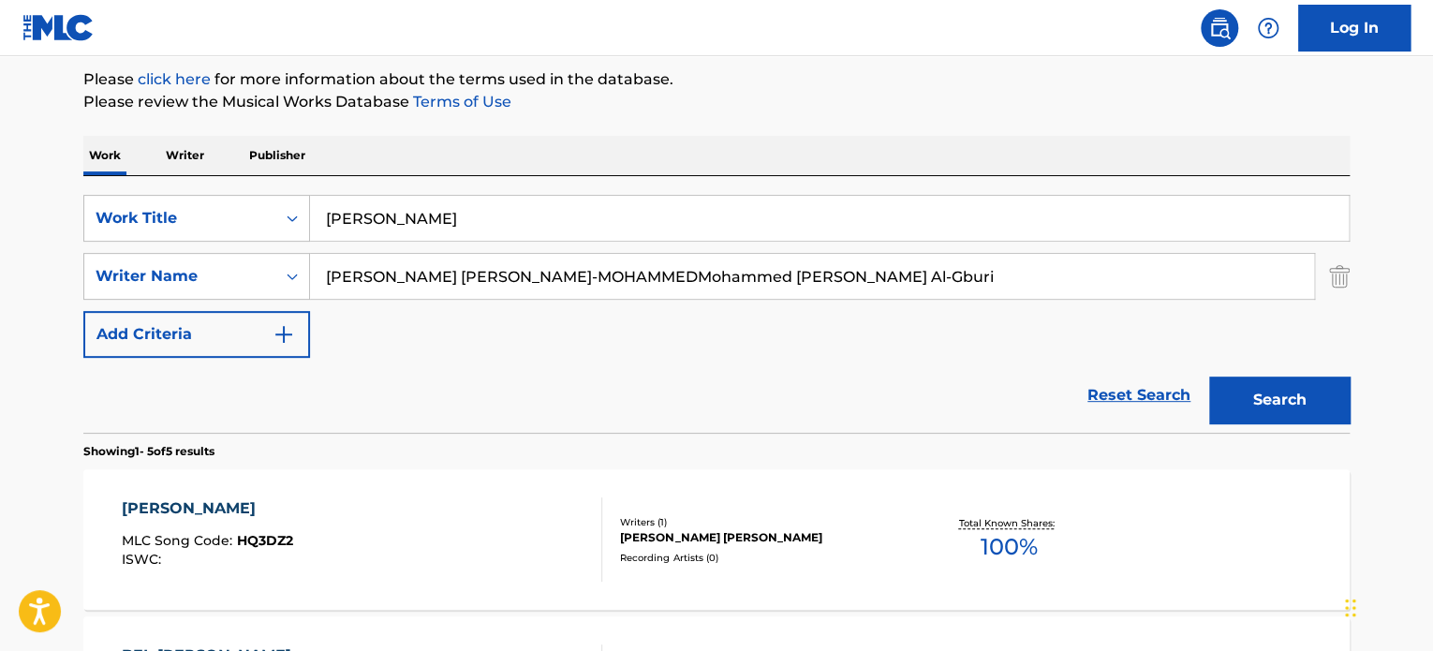
click at [701, 285] on input "MUSTAFA ABDULKAREM K ALBU-MOHAMMEDMohammed Wassef Suhail Al-Gburi" at bounding box center [812, 276] width 1004 height 45
paste input "Search Form"
type input "Mohammed Wassef Suhail Al-Gburi"
click at [1209, 377] on button "Search" at bounding box center [1279, 400] width 140 height 47
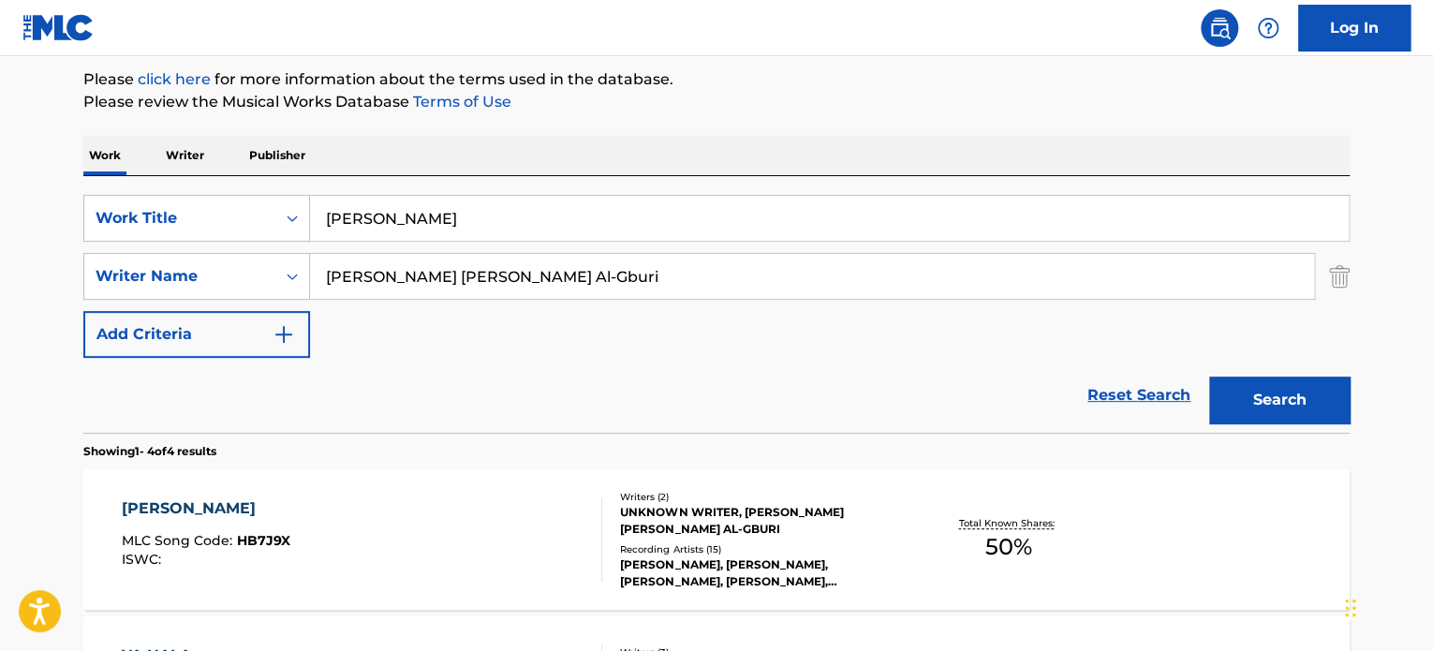
click at [717, 480] on div "HALA BEL ZEIN MLC Song Code : HB7J9X ISWC : Writers ( 2 ) UNKNOWN WRITER, MOHAM…" at bounding box center [716, 539] width 1266 height 140
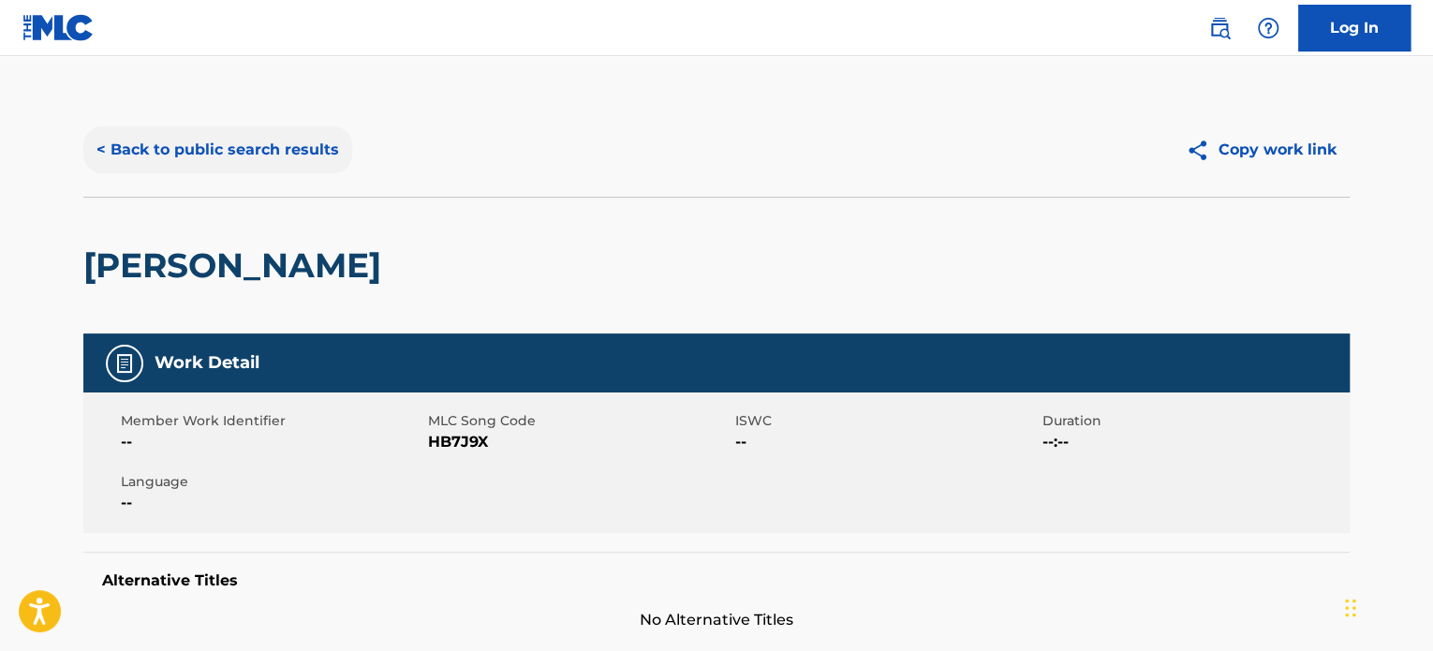
click at [221, 143] on button "< Back to public search results" at bounding box center [217, 149] width 269 height 47
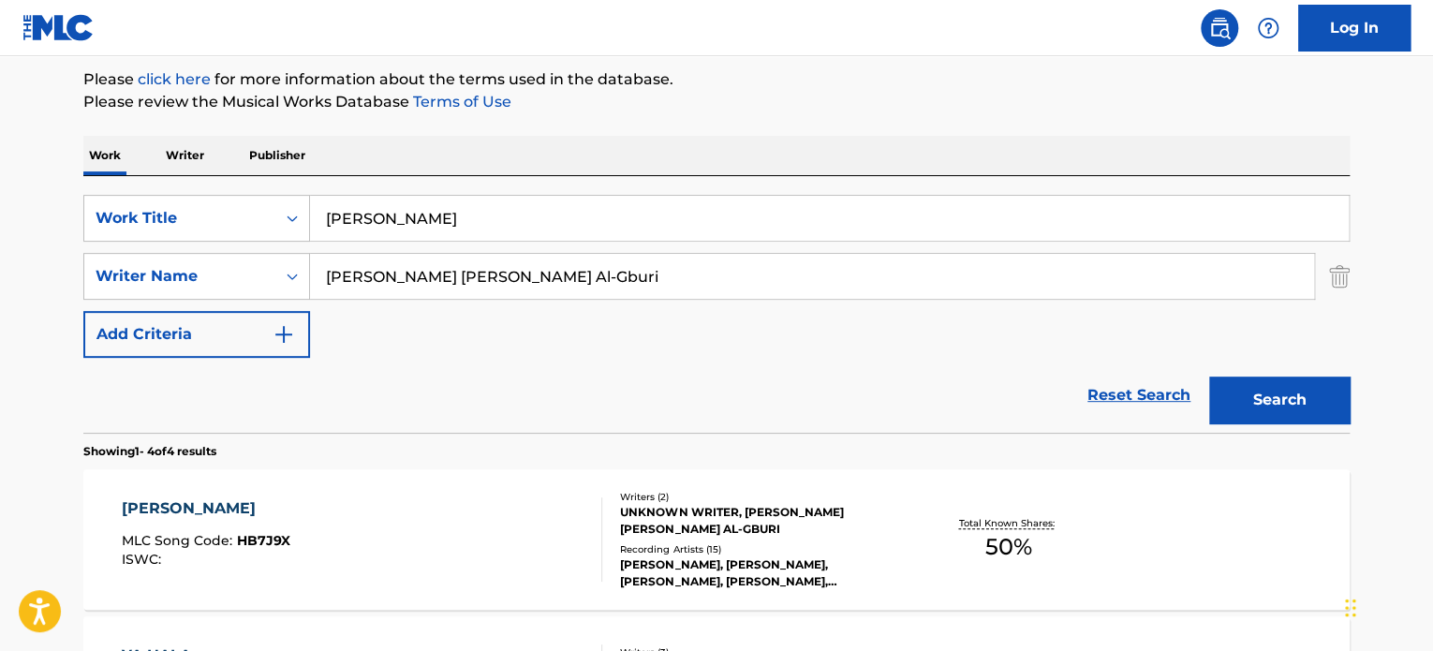
drag, startPoint x: 637, startPoint y: 207, endPoint x: 5, endPoint y: 284, distance: 636.9
click at [8, 284] on main "The MLC Public Work Search The accuracy and completeness of The MLC's data is d…" at bounding box center [716, 491] width 1433 height 1314
paste input "THE SAFETY DANCE"
type input "THE SAFETY DANCE"
click at [638, 283] on input "Mohammed Wassef Suhail Al-Gburi" at bounding box center [812, 276] width 1004 height 45
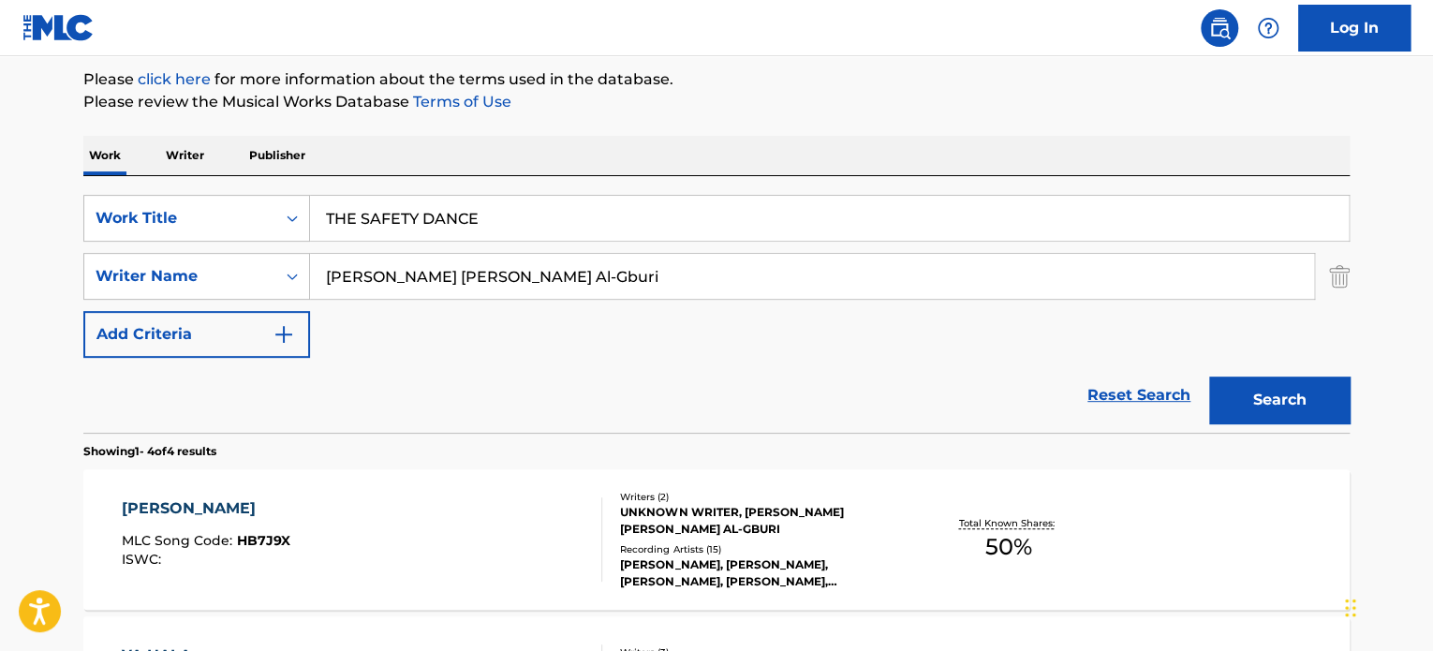
click at [638, 282] on input "Mohammed Wassef Suhail Al-Gburi" at bounding box center [812, 276] width 1004 height 45
click at [641, 280] on input "Mohammed Wassef Suhail Al-Gburi" at bounding box center [812, 276] width 1004 height 45
paste input "Ivan Doroschuk"
type input "Ivan Doroschuk"
click at [1209, 377] on button "Search" at bounding box center [1279, 400] width 140 height 47
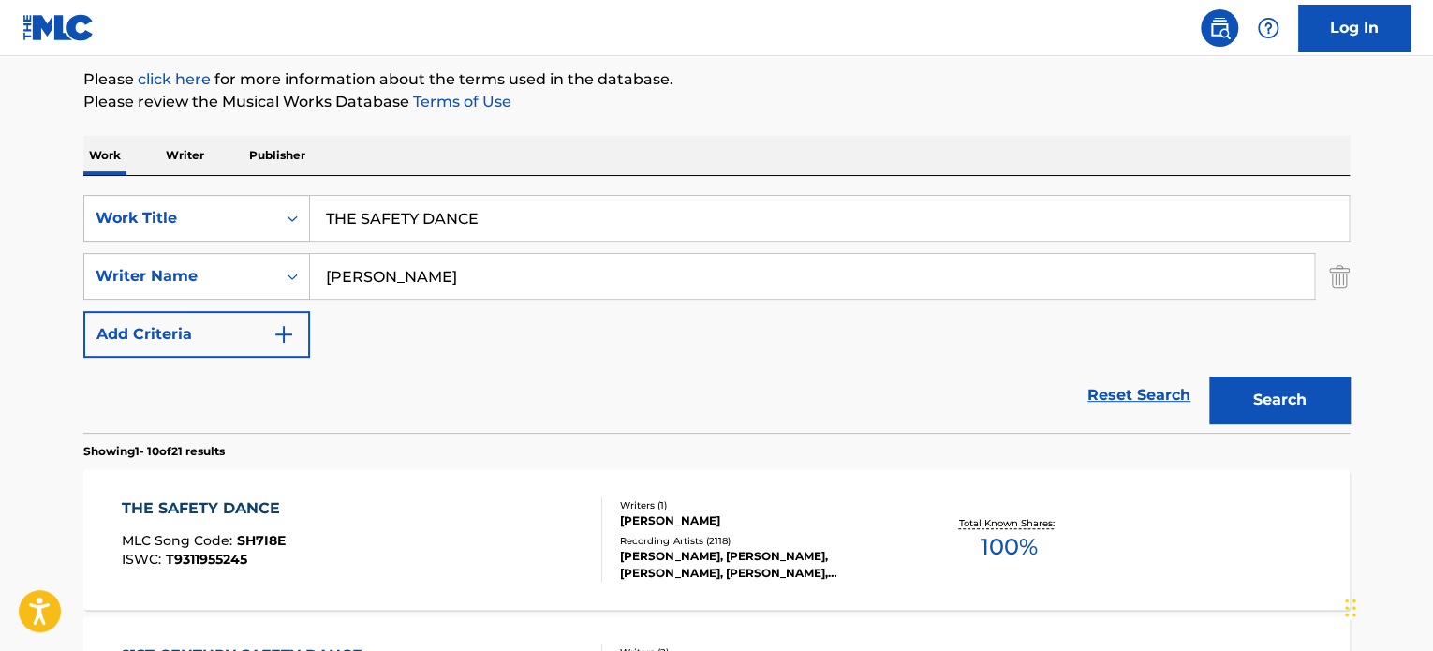
click at [672, 519] on div "IVAN DOROSCHUK" at bounding box center [761, 520] width 283 height 17
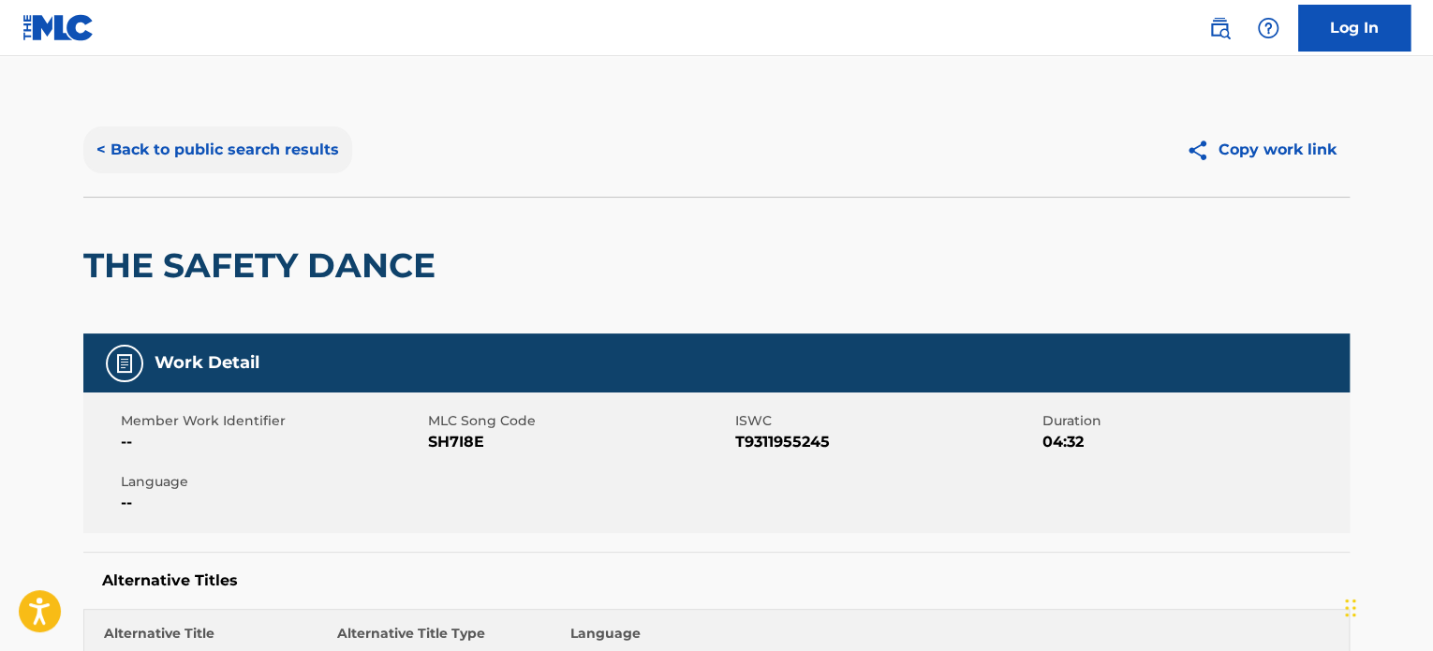
click at [240, 151] on button "< Back to public search results" at bounding box center [217, 149] width 269 height 47
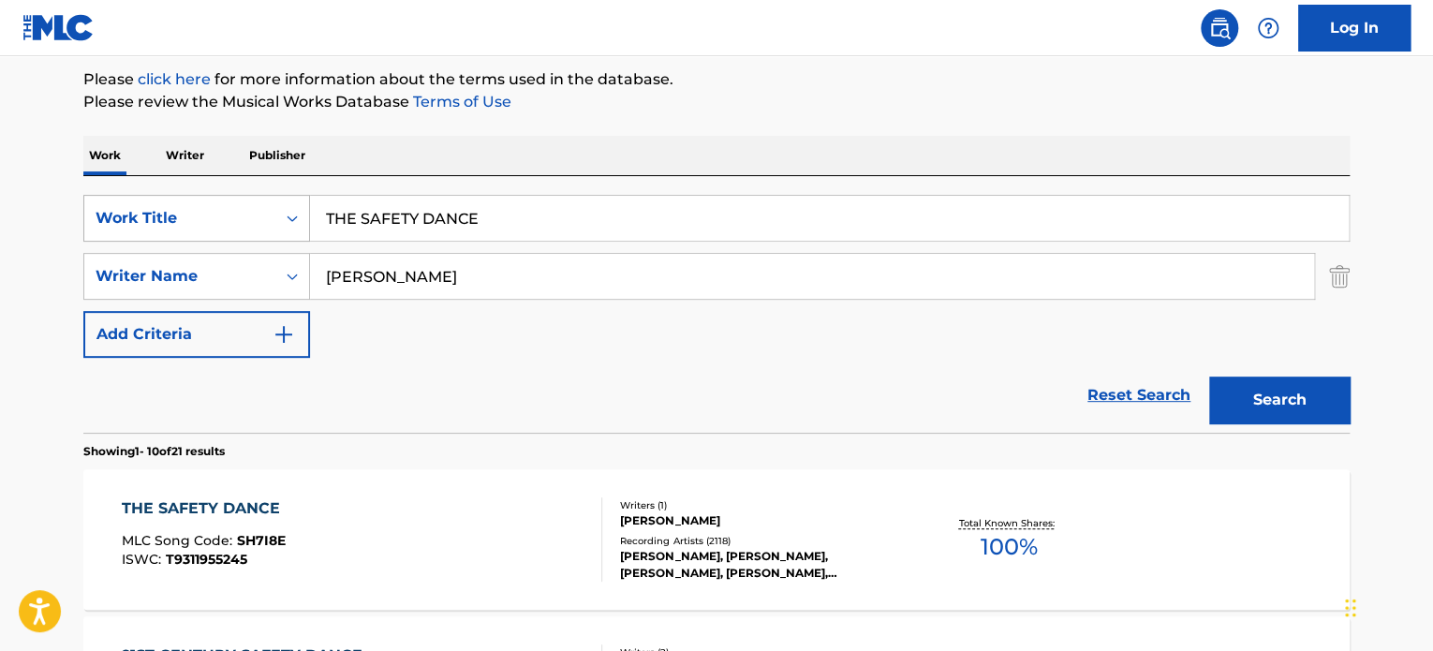
drag, startPoint x: 363, startPoint y: 213, endPoint x: 200, endPoint y: 210, distance: 163.0
click at [200, 210] on div "SearchWithCriteriae62119f4-e1ba-419c-9936-d505d708a0a5 Work Title THE SAFETY DA…" at bounding box center [716, 218] width 1266 height 47
type input "SAFETY DANCE"
drag, startPoint x: 493, startPoint y: 276, endPoint x: 91, endPoint y: 241, distance: 403.4
click at [101, 244] on div "SearchWithCriteriae62119f4-e1ba-419c-9936-d505d708a0a5 Work Title SAFETY DANCE …" at bounding box center [716, 276] width 1266 height 163
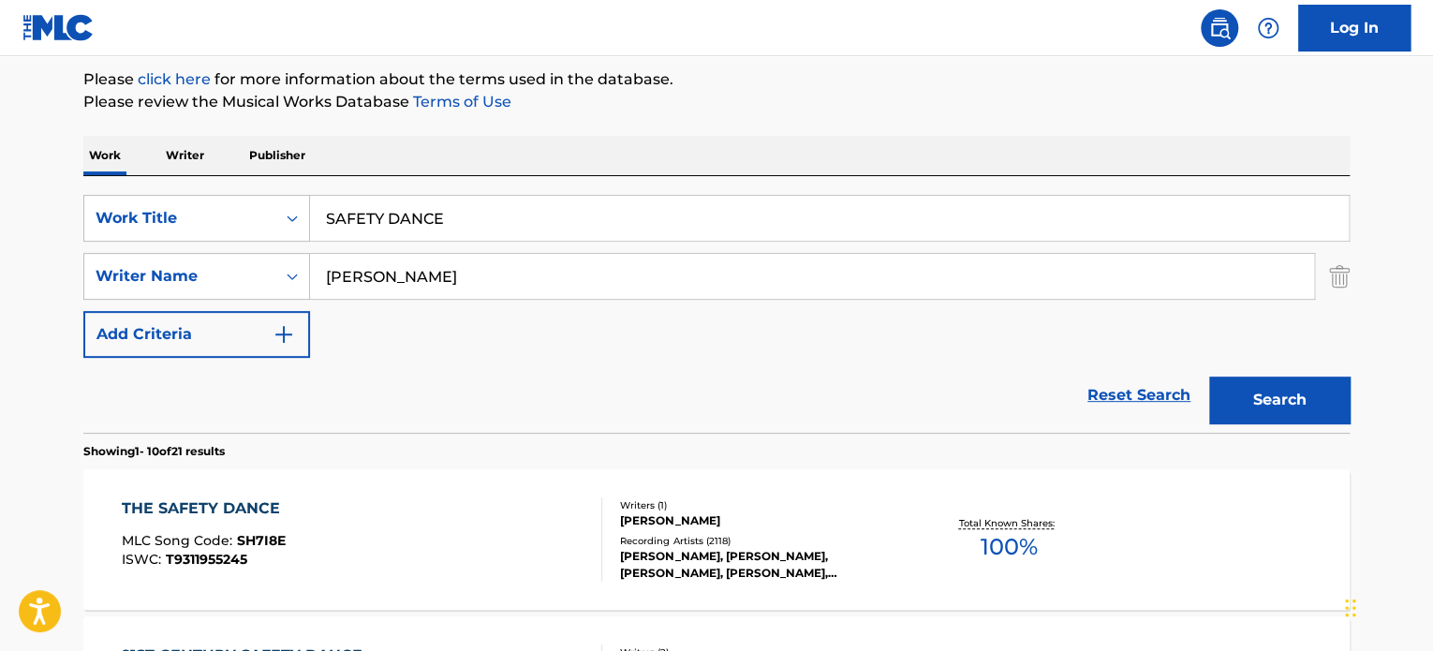
paste input "Bill Sherman"
type input "Bill Sherman"
click at [1209, 377] on button "Search" at bounding box center [1279, 400] width 140 height 47
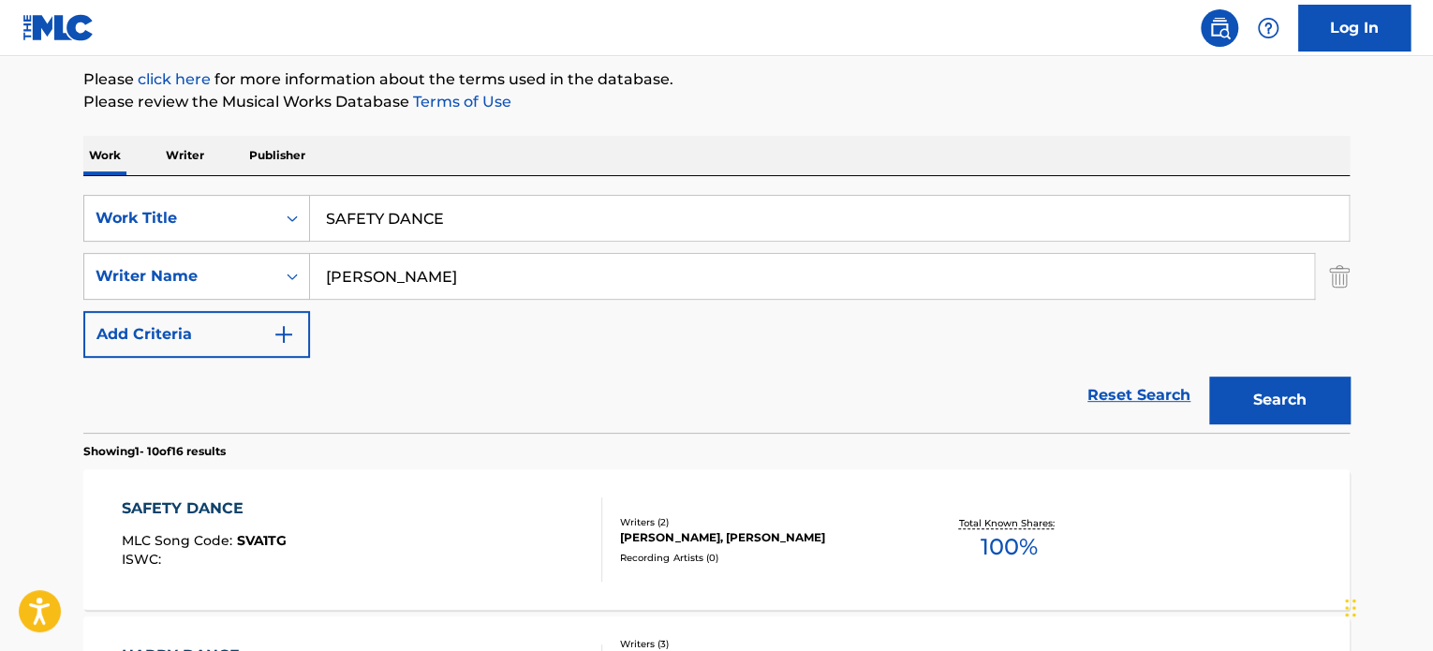
click at [622, 551] on div "Recording Artists ( 0 )" at bounding box center [761, 558] width 283 height 14
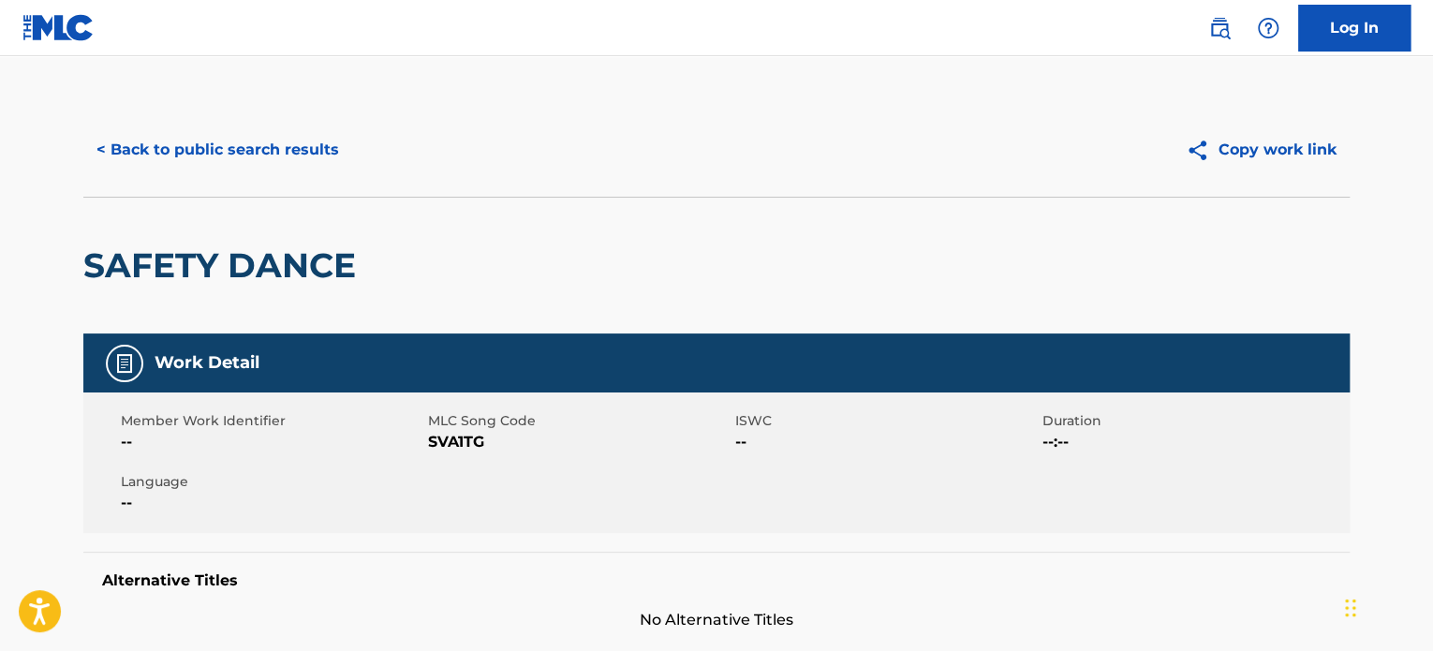
click at [229, 176] on div "< Back to public search results Copy work link" at bounding box center [716, 150] width 1266 height 94
click at [218, 151] on button "< Back to public search results" at bounding box center [217, 149] width 269 height 47
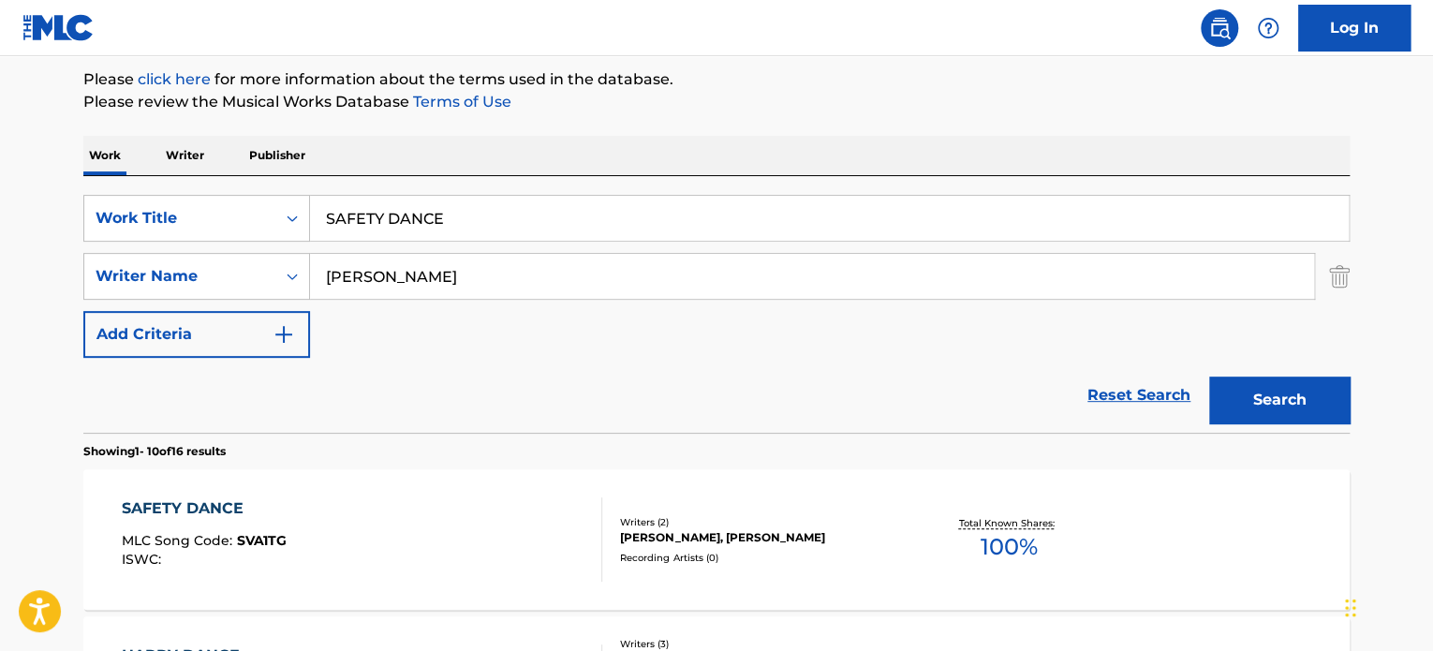
drag, startPoint x: 528, startPoint y: 217, endPoint x: 7, endPoint y: 154, distance: 525.6
paste input "HAVE YOURSELF A MERRY LITTLE CHRISTMAS"
type input "HAVE YOURSELF A MERRY LITTLE CHRISTMAS"
drag, startPoint x: 507, startPoint y: 273, endPoint x: 100, endPoint y: 231, distance: 408.7
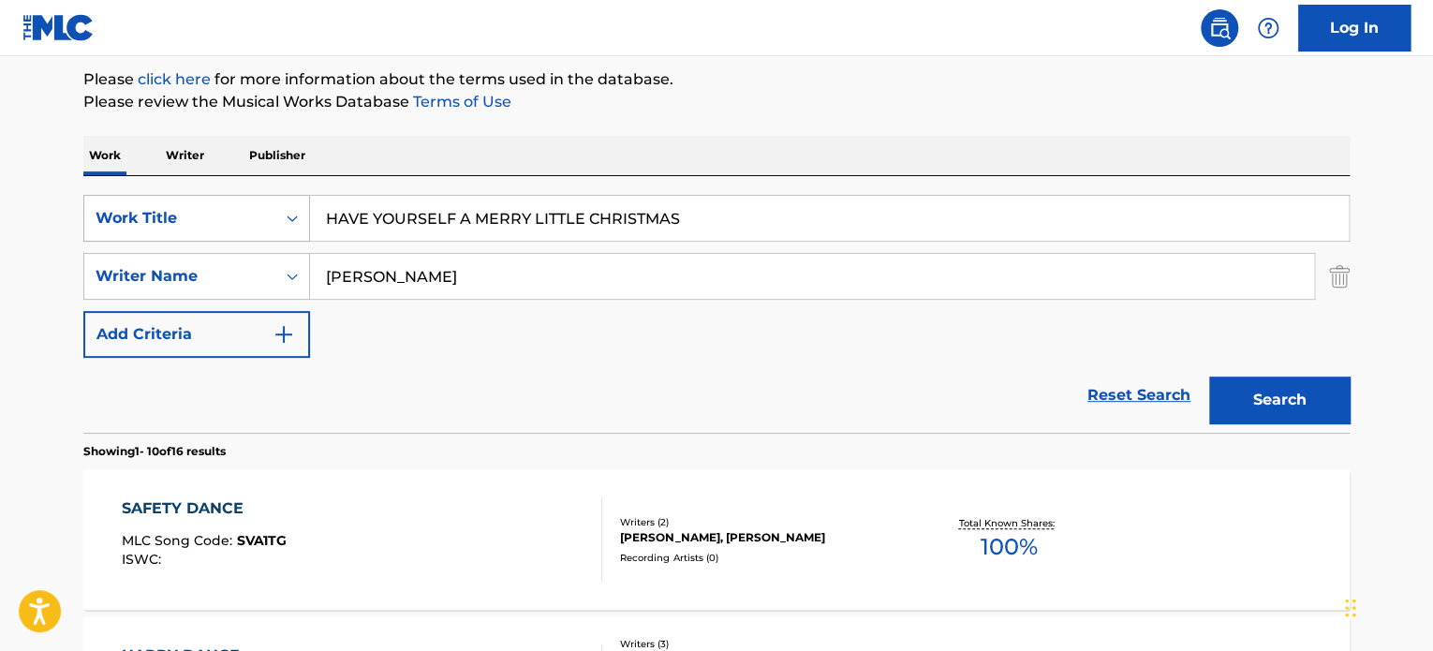
click at [126, 243] on div "SearchWithCriteriae62119f4-e1ba-419c-9936-d505d708a0a5 Work Title HAVE YOURSELF…" at bounding box center [716, 276] width 1266 height 163
paste input "HUGH MARTIN"
type input "HUGH MARTIN"
click at [1209, 377] on button "Search" at bounding box center [1279, 400] width 140 height 47
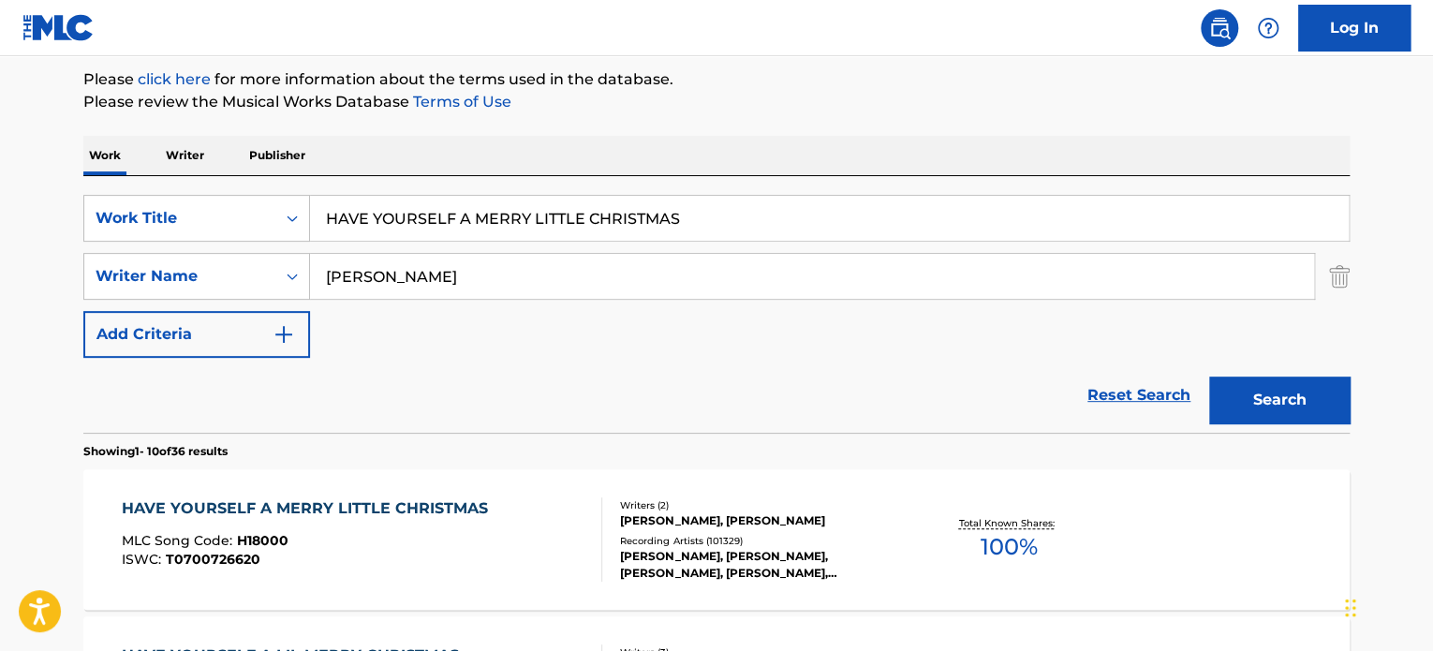
click at [628, 505] on div "Writers ( 2 )" at bounding box center [761, 505] width 283 height 14
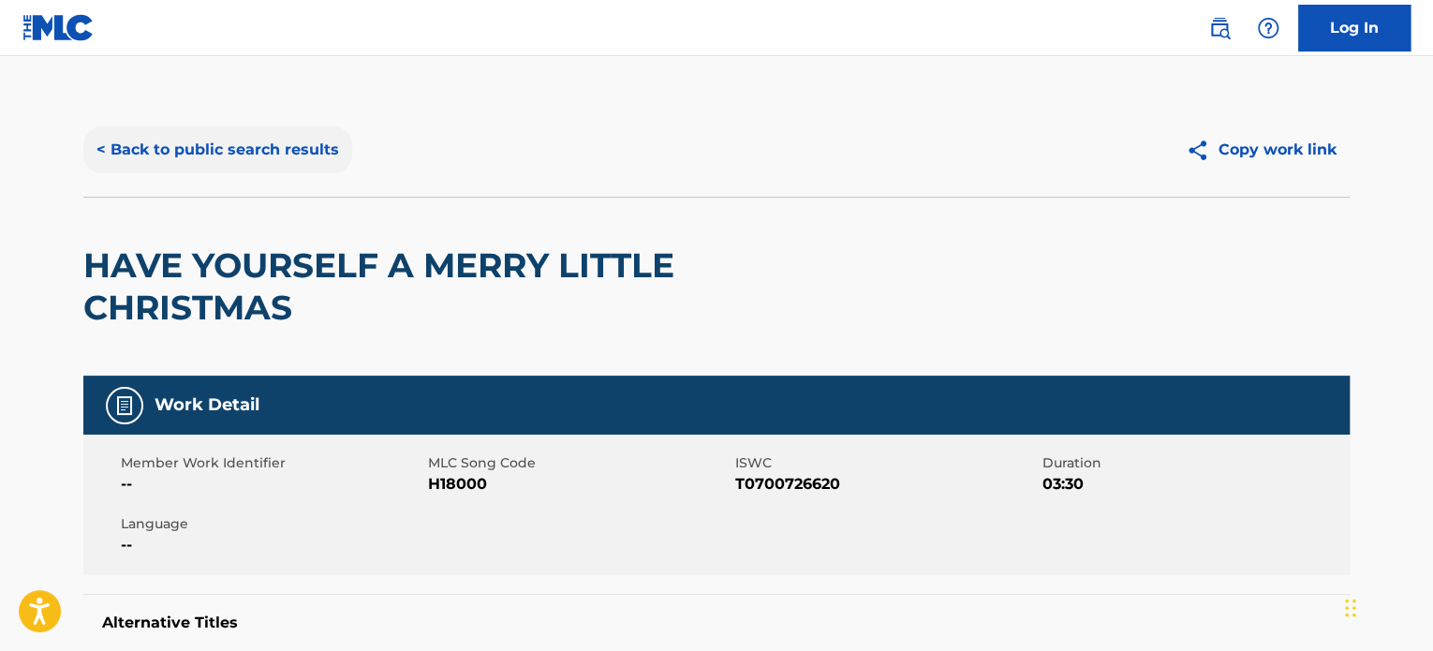
click at [206, 127] on button "< Back to public search results" at bounding box center [217, 149] width 269 height 47
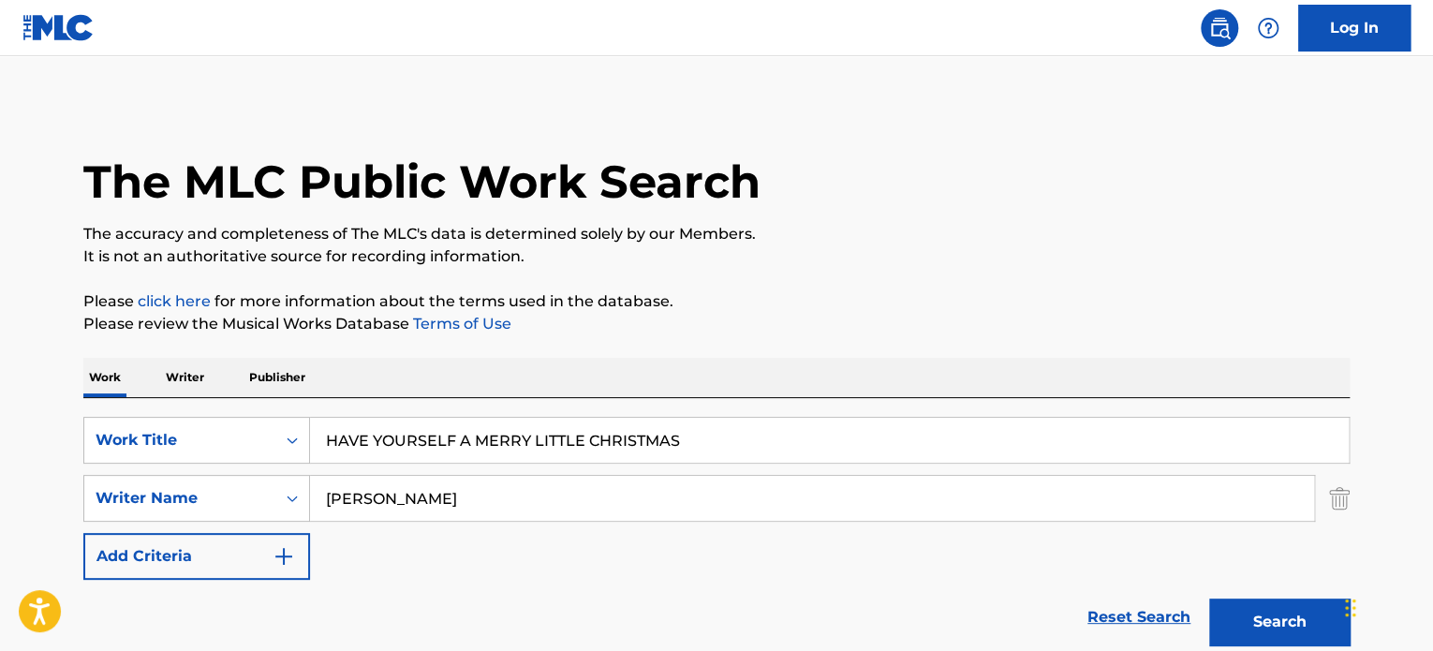
scroll to position [222, 0]
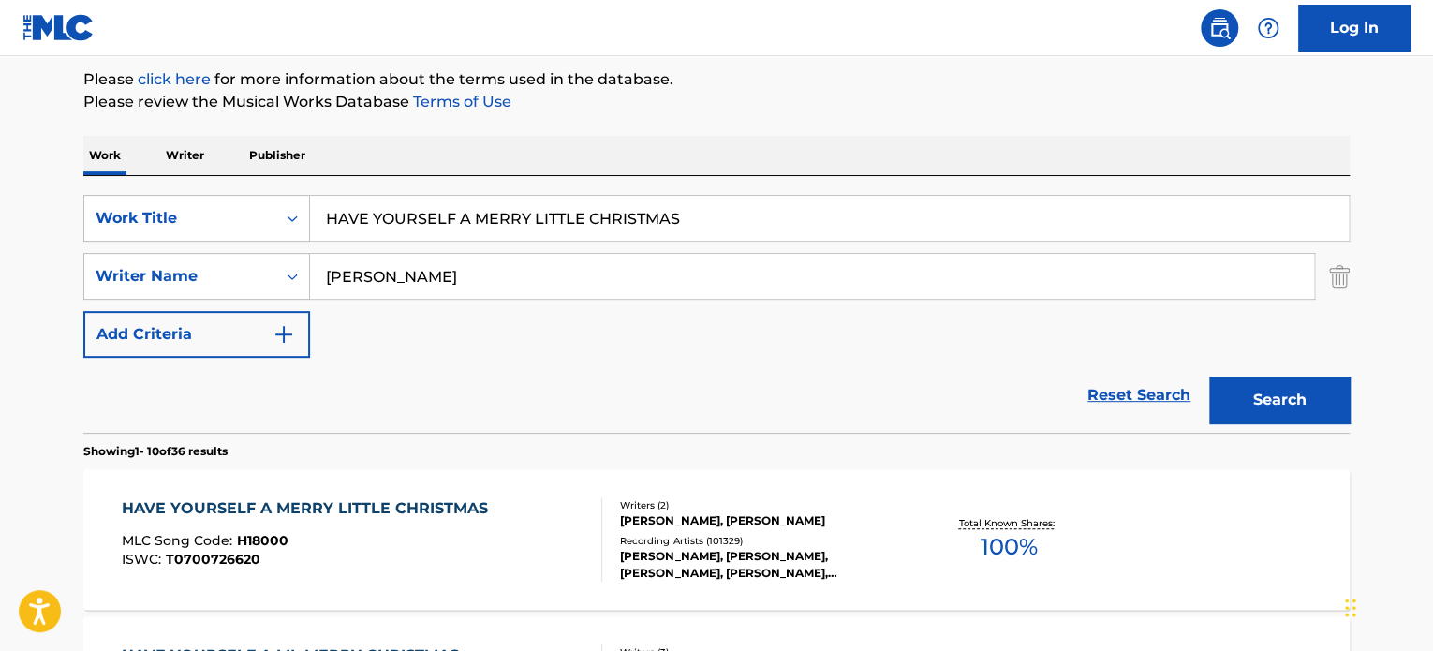
drag, startPoint x: 226, startPoint y: 149, endPoint x: 217, endPoint y: 161, distance: 14.8
paste input "Carga Blanca"
type input "Carga Blanca"
drag, startPoint x: 540, startPoint y: 271, endPoint x: 0, endPoint y: 196, distance: 545.6
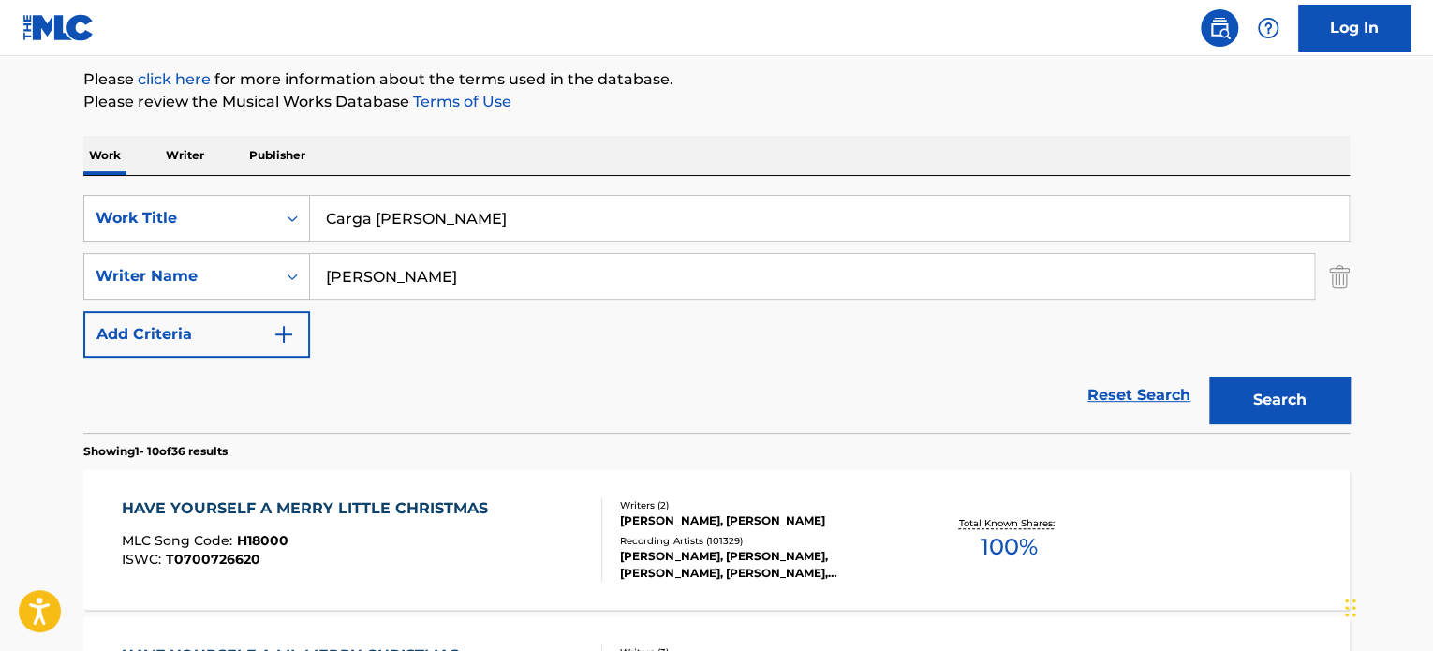
click at [179, 225] on div "SearchWithCriteriae62119f4-e1ba-419c-9936-d505d708a0a5 Work Title Carga Blanca …" at bounding box center [716, 276] width 1266 height 163
paste input "Manuel Valdes"
type input "Manuel Valdes"
click at [1209, 377] on button "Search" at bounding box center [1279, 400] width 140 height 47
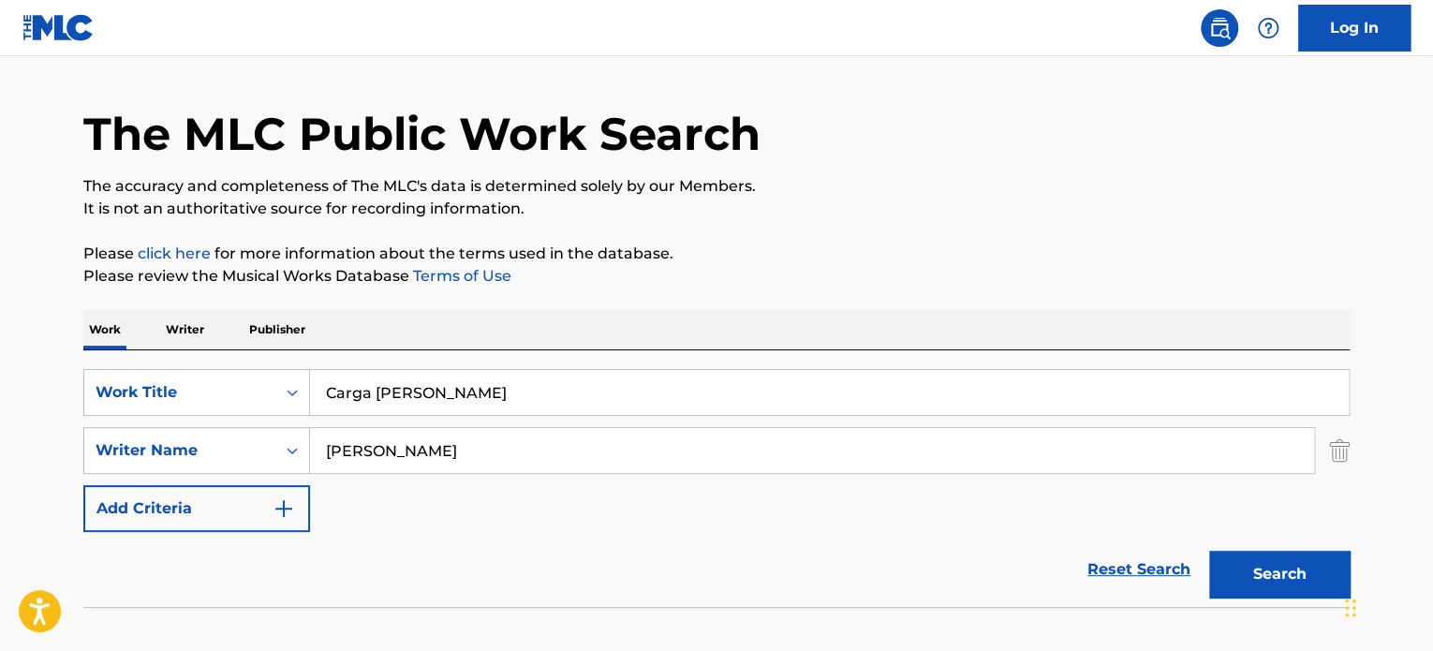
scroll to position [0, 0]
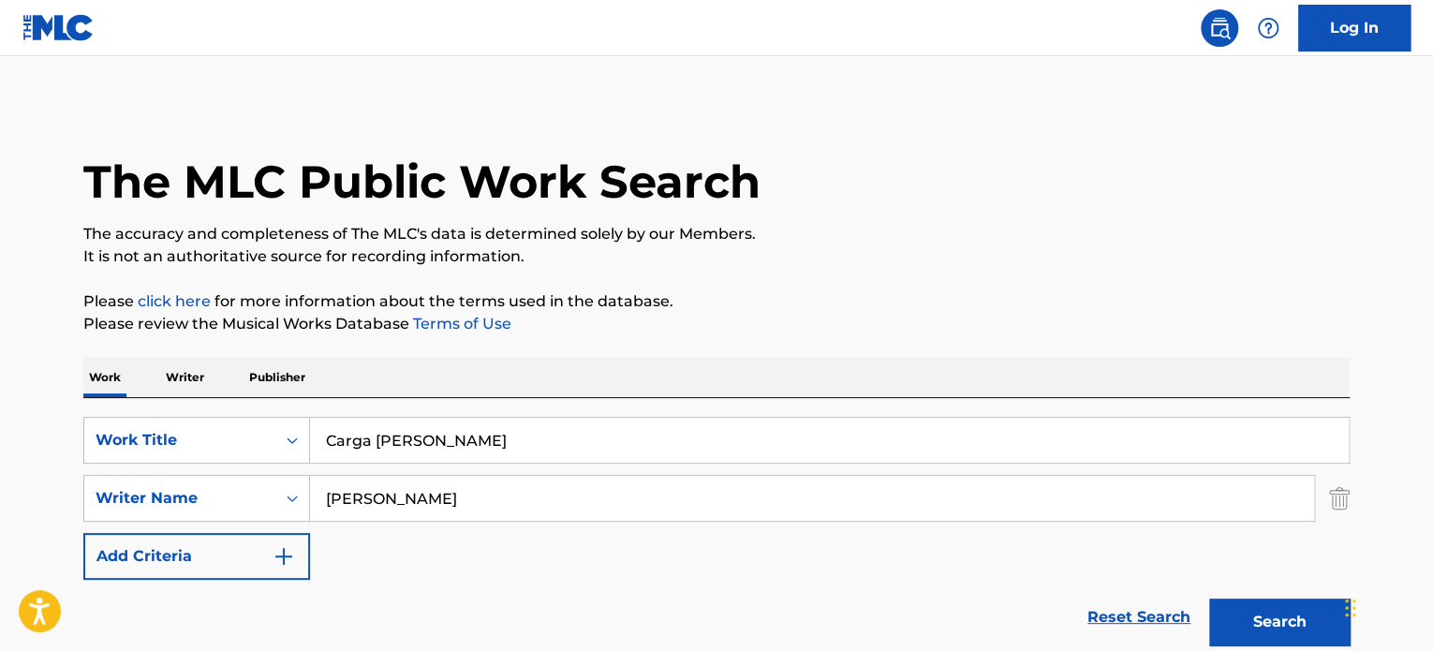
drag, startPoint x: 518, startPoint y: 434, endPoint x: 0, endPoint y: 397, distance: 519.2
click at [87, 405] on div "SearchWithCriteriae62119f4-e1ba-419c-9936-d505d708a0a5 Work Title Carga Blanca …" at bounding box center [716, 526] width 1266 height 257
paste input "HAPPY BIRTHDAY"
type input "HAPPY BIRTHDAY"
drag, startPoint x: 0, startPoint y: 414, endPoint x: 1, endPoint y: 386, distance: 28.1
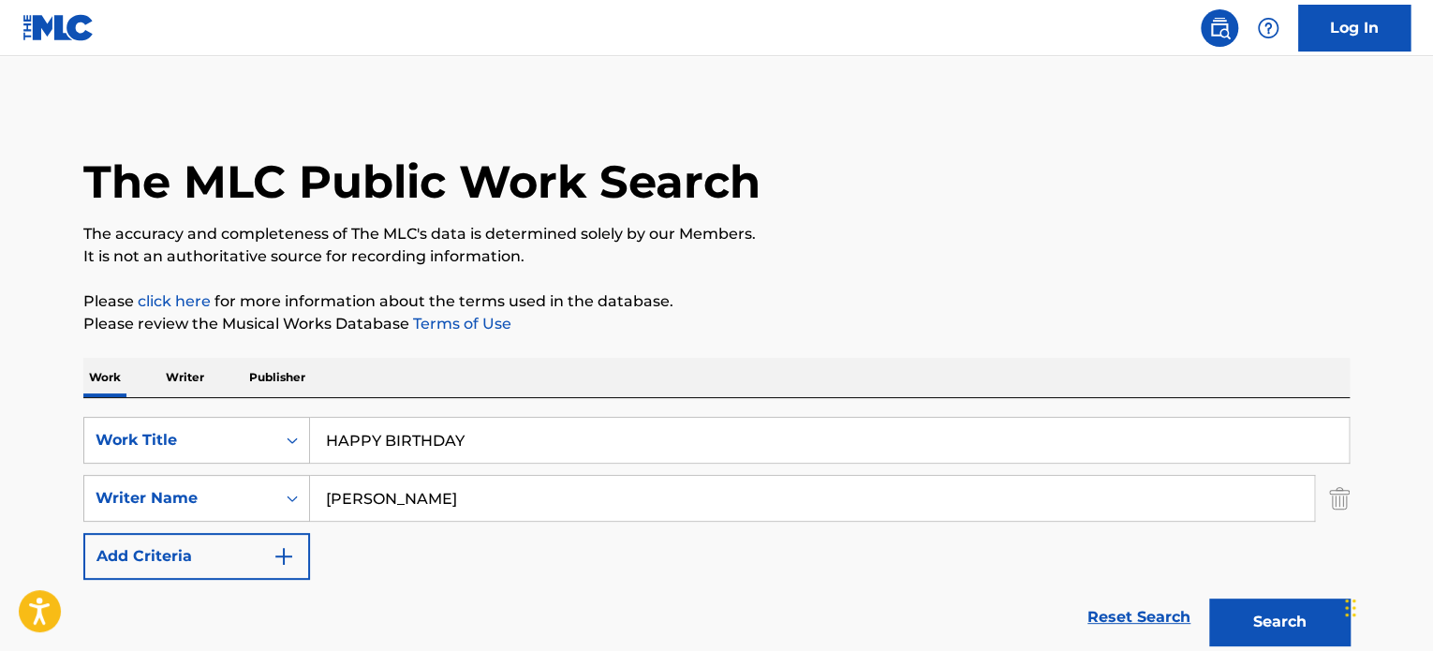
click at [0, 413] on main "The MLC Public Work Search The accuracy and completeness of The MLC's data is d…" at bounding box center [716, 389] width 1433 height 667
paste input "Adam Damelin"
type input "Adam Damelin"
click at [1209, 598] on button "Search" at bounding box center [1279, 621] width 140 height 47
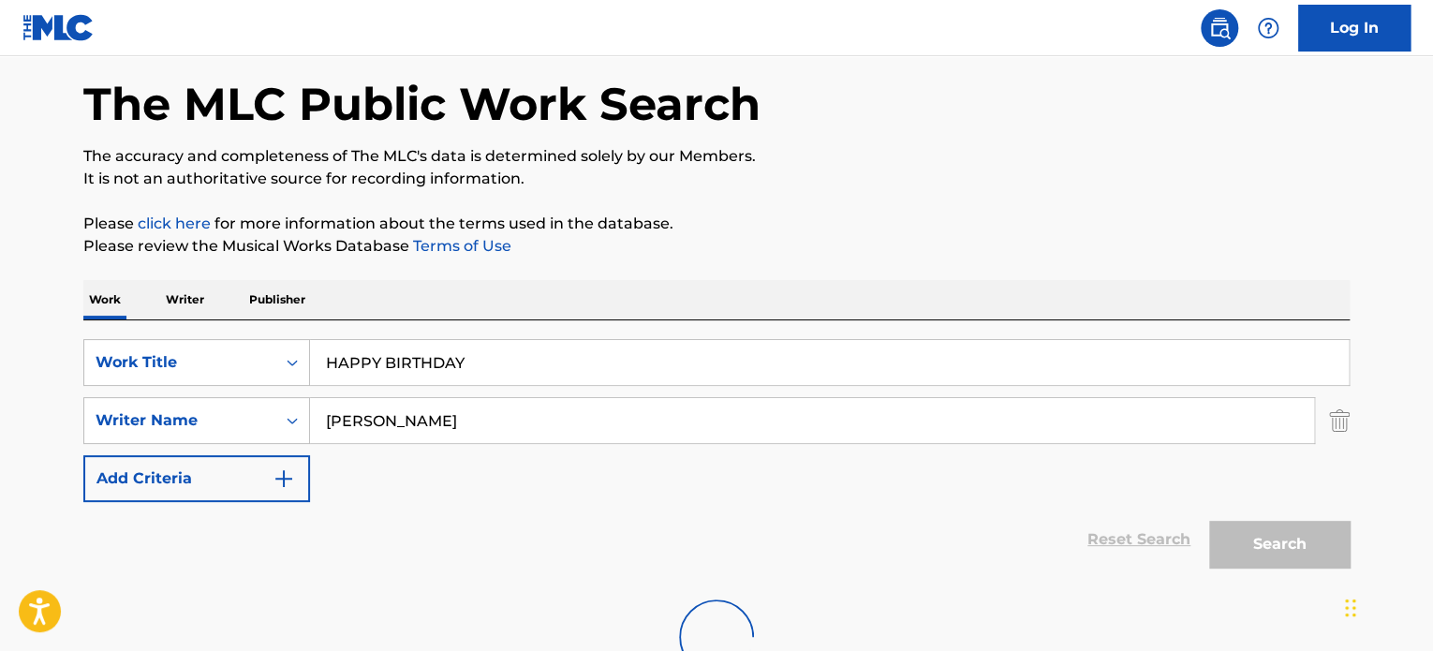
scroll to position [222, 0]
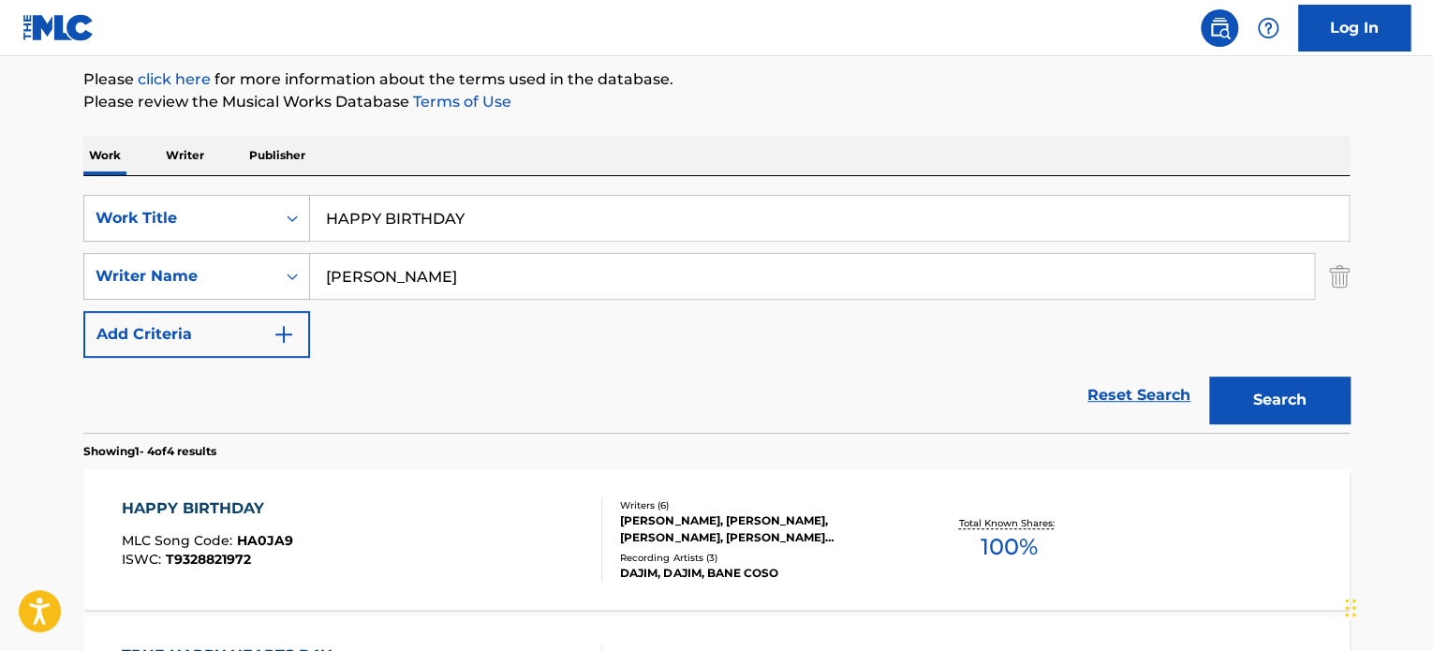
click at [843, 539] on div "ROCCO GAGLIESE, ADAM DAMELIN, DAVID ERIC CONLON, LORENZO ANTHONY CASTELLI, STEV…" at bounding box center [761, 529] width 283 height 34
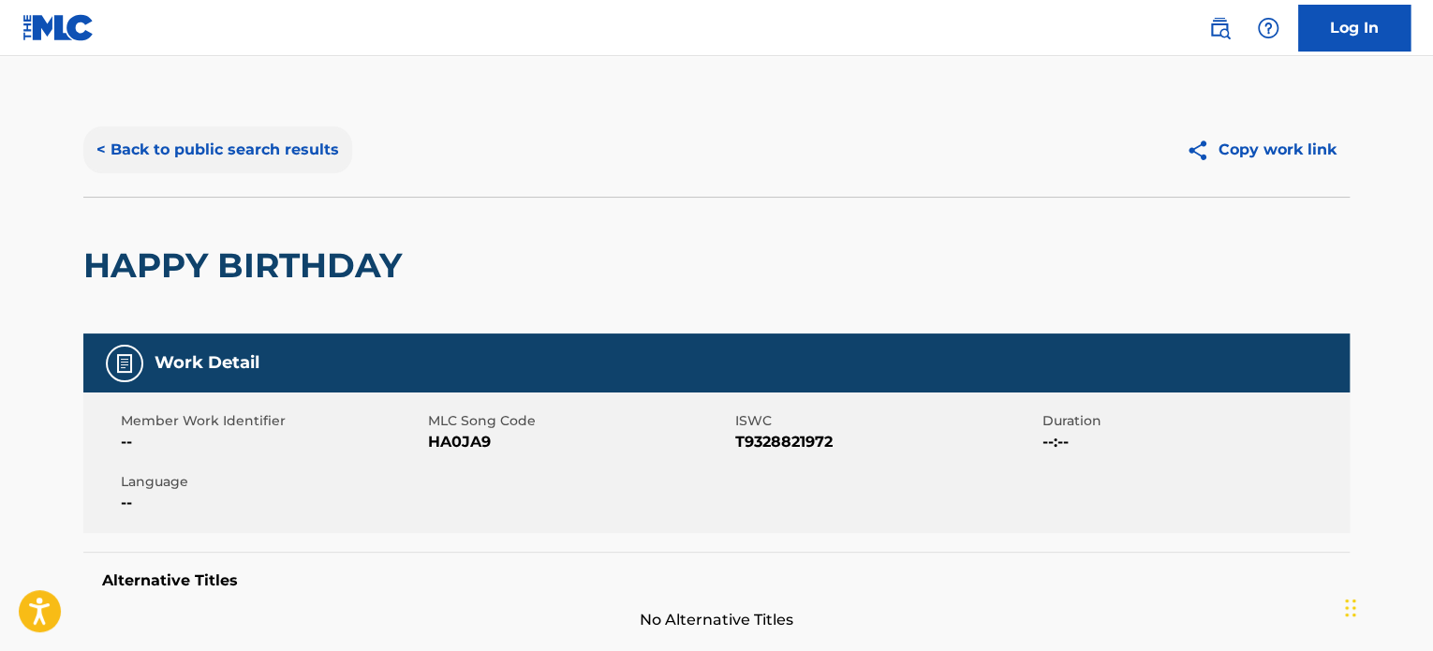
click at [213, 161] on button "< Back to public search results" at bounding box center [217, 149] width 269 height 47
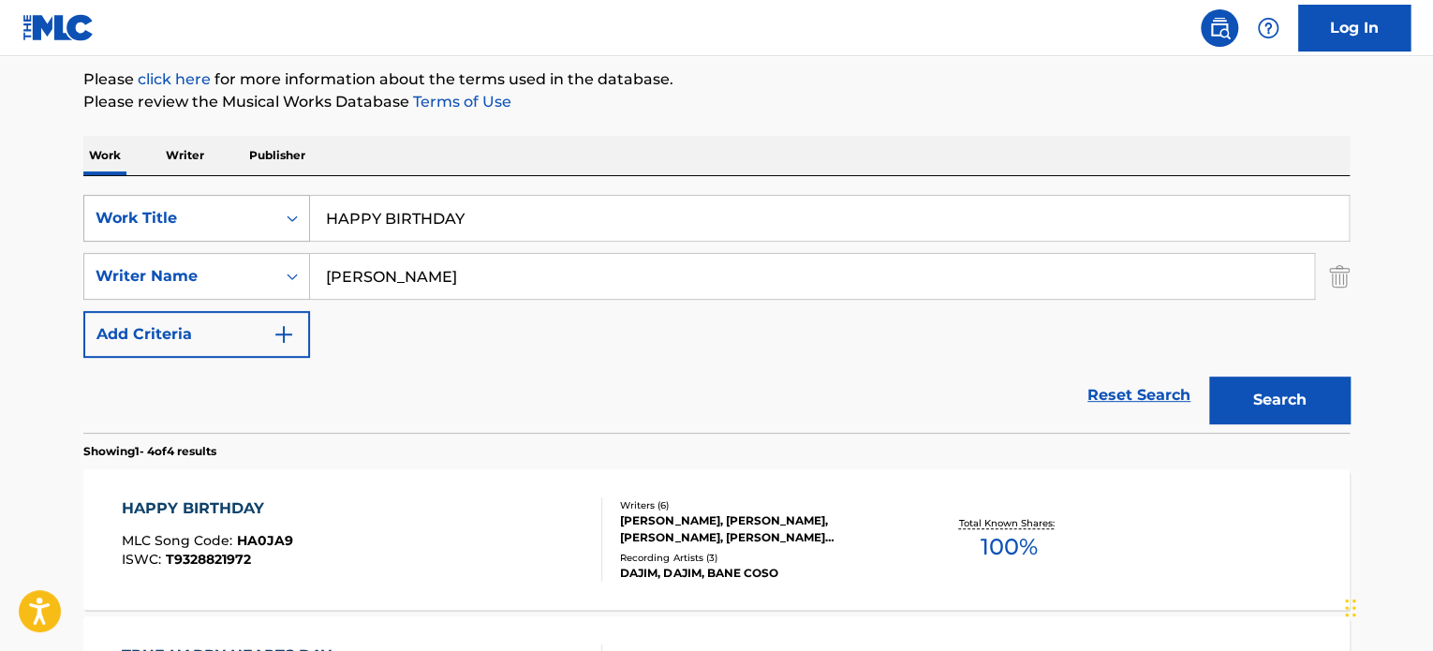
drag, startPoint x: 562, startPoint y: 278, endPoint x: 94, endPoint y: 239, distance: 470.0
click at [135, 253] on div "SearchWithCriteria83de2c4f-91ae-43ba-b5c4-686c8a4f2c21 Writer Name Adam Damelin" at bounding box center [716, 276] width 1266 height 47
paste input "Ashurst Jez"
type input "Ashurst Jez"
click at [1209, 377] on button "Search" at bounding box center [1279, 400] width 140 height 47
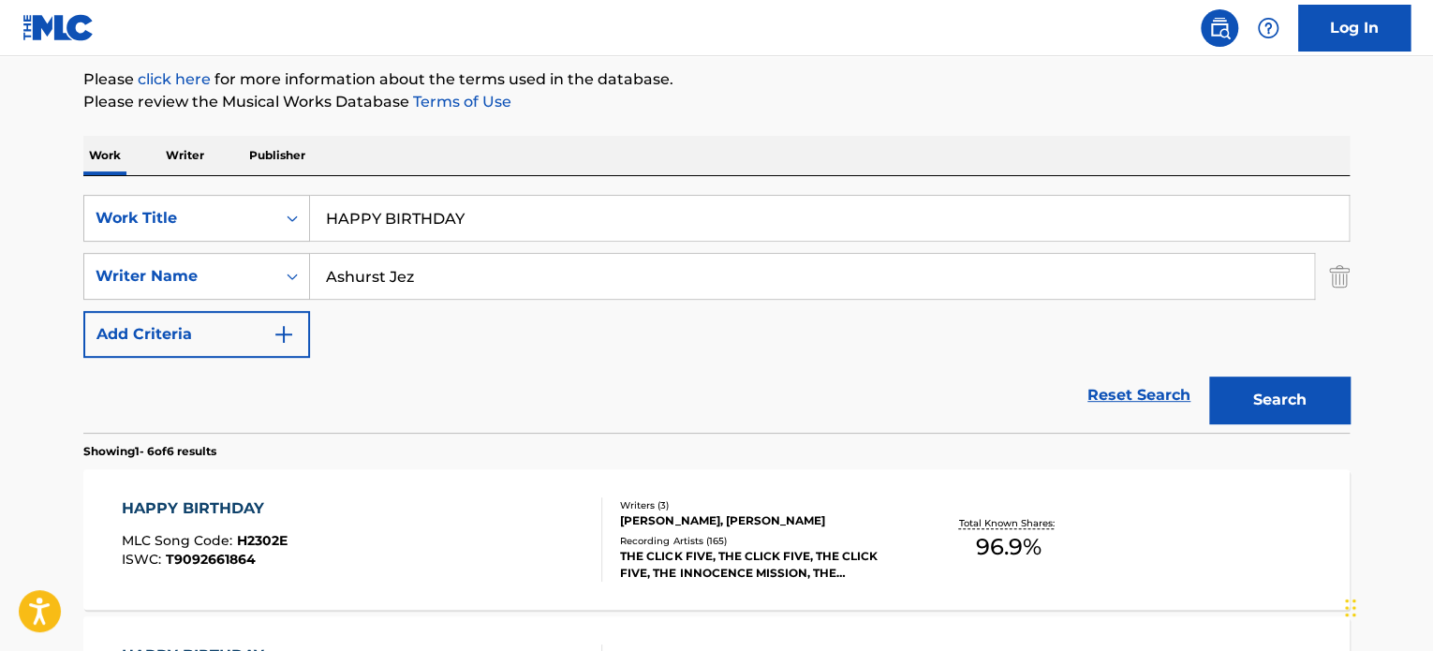
scroll to position [535, 0]
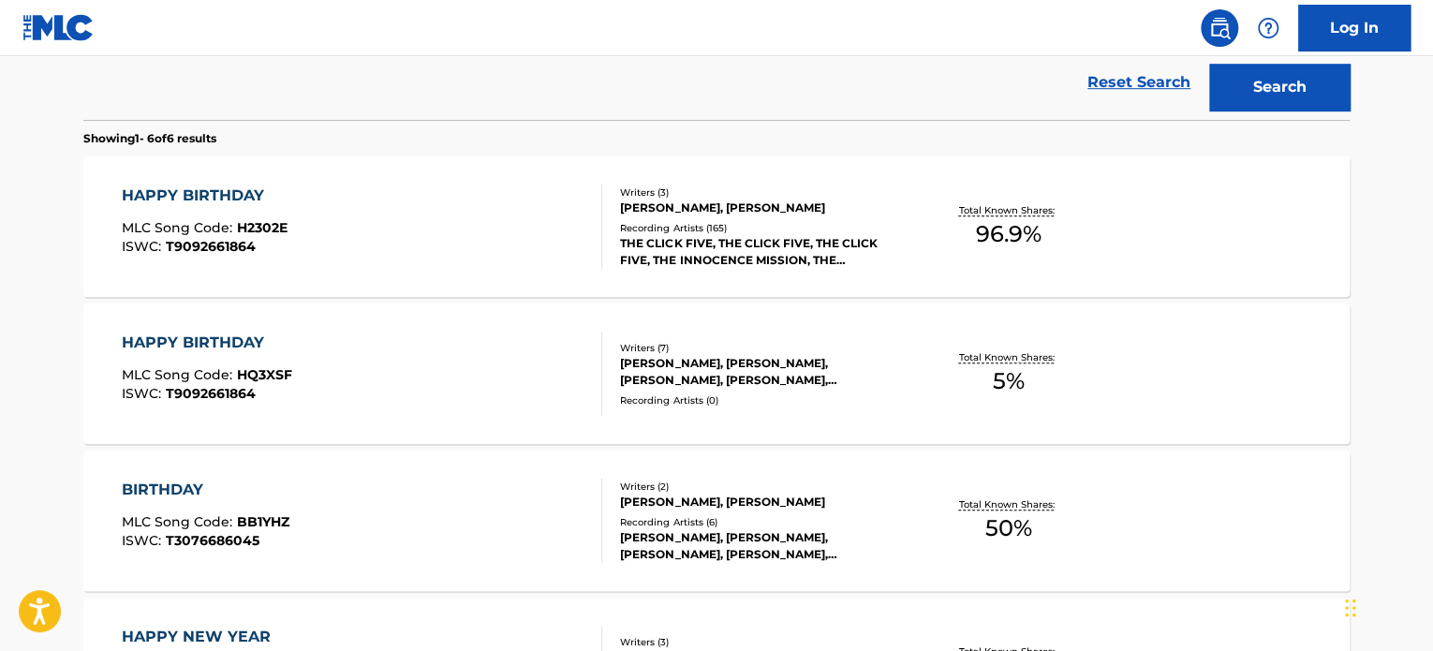
click at [646, 201] on div "CHRISTOPHER KENNETH BRAIDE, JEZ ASHURST, BEN ROMANS" at bounding box center [761, 207] width 283 height 17
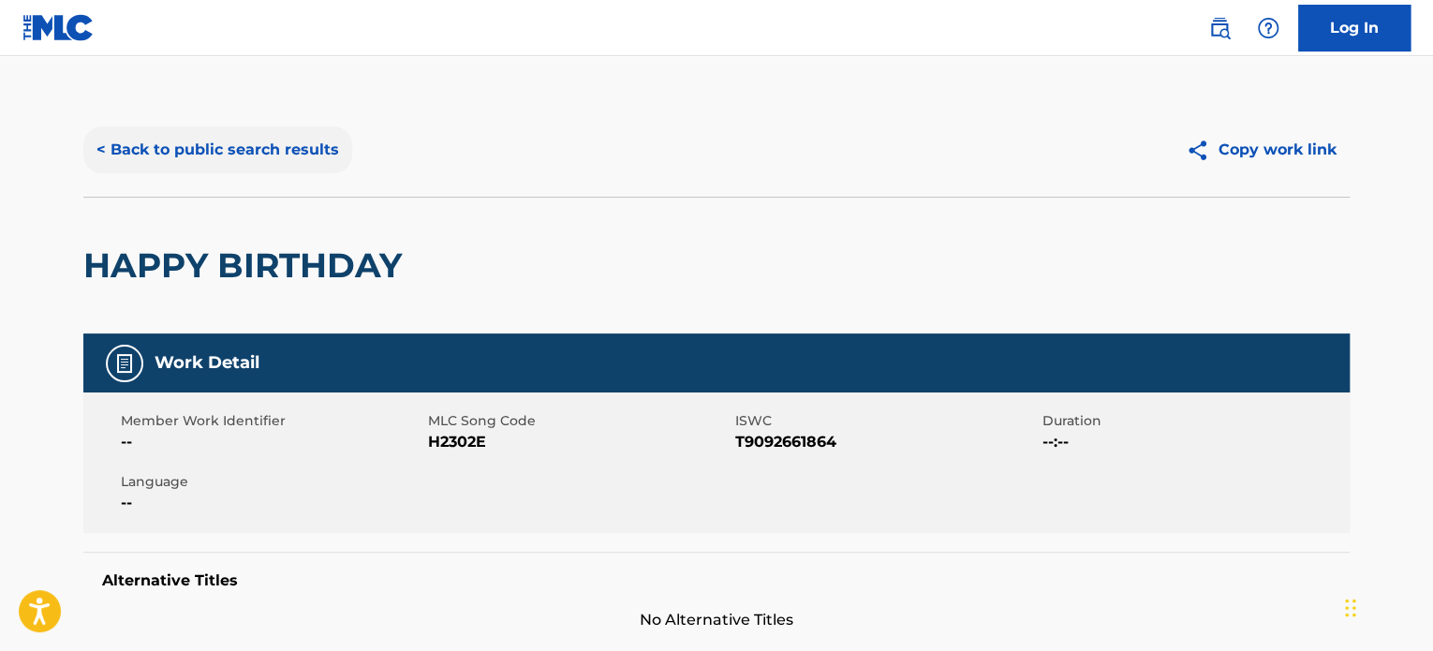
click at [248, 153] on button "< Back to public search results" at bounding box center [217, 149] width 269 height 47
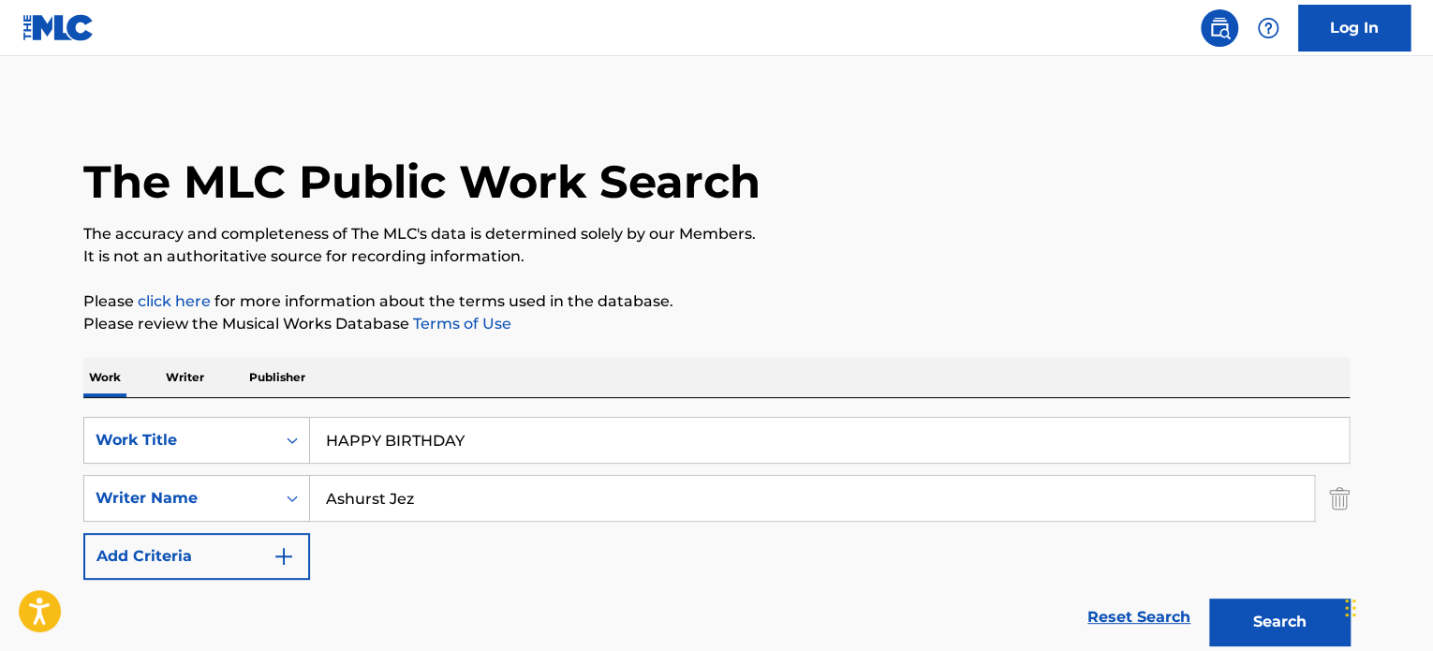
drag, startPoint x: 491, startPoint y: 438, endPoint x: 0, endPoint y: 397, distance: 492.5
paste input "COME AWAY WITH ME"
type input "COME AWAY WITH ME"
drag, startPoint x: 467, startPoint y: 496, endPoint x: 0, endPoint y: 512, distance: 467.6
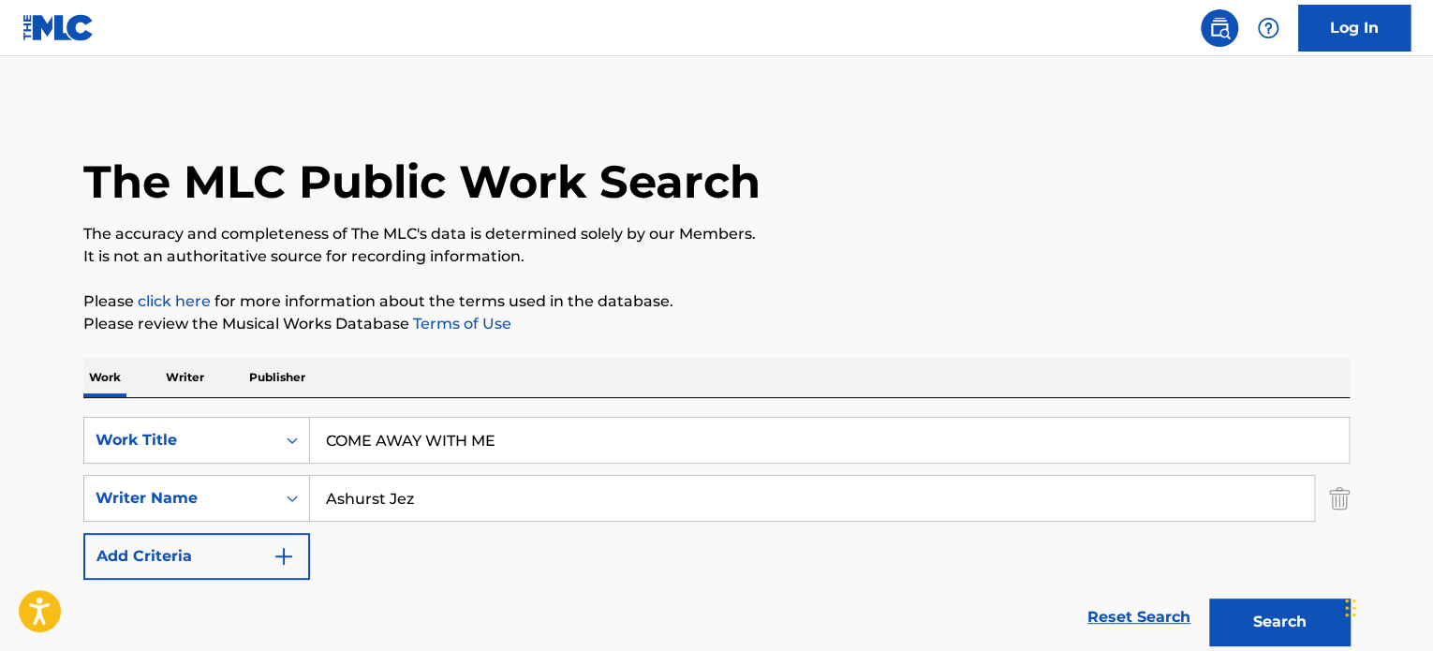
paste input "Joseph Carnall"
type input "Joseph Carnall"
click at [1209, 598] on button "Search" at bounding box center [1279, 621] width 140 height 47
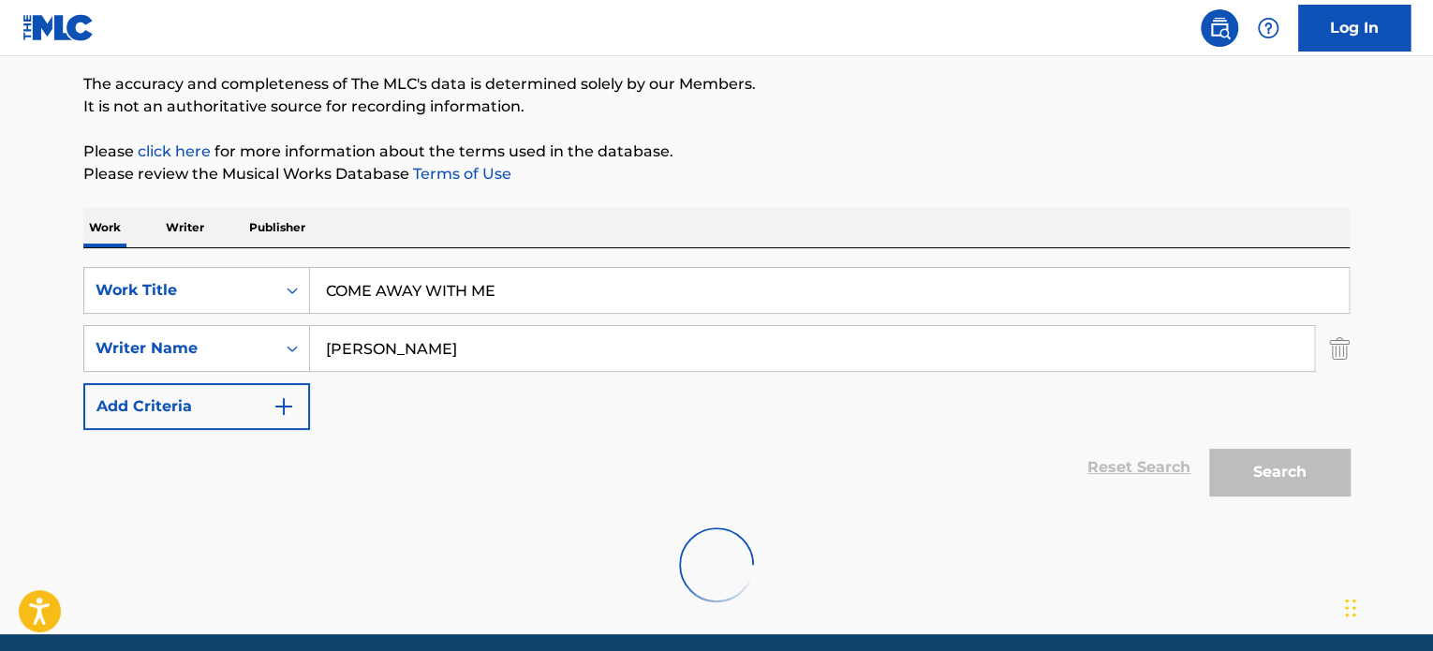
scroll to position [222, 0]
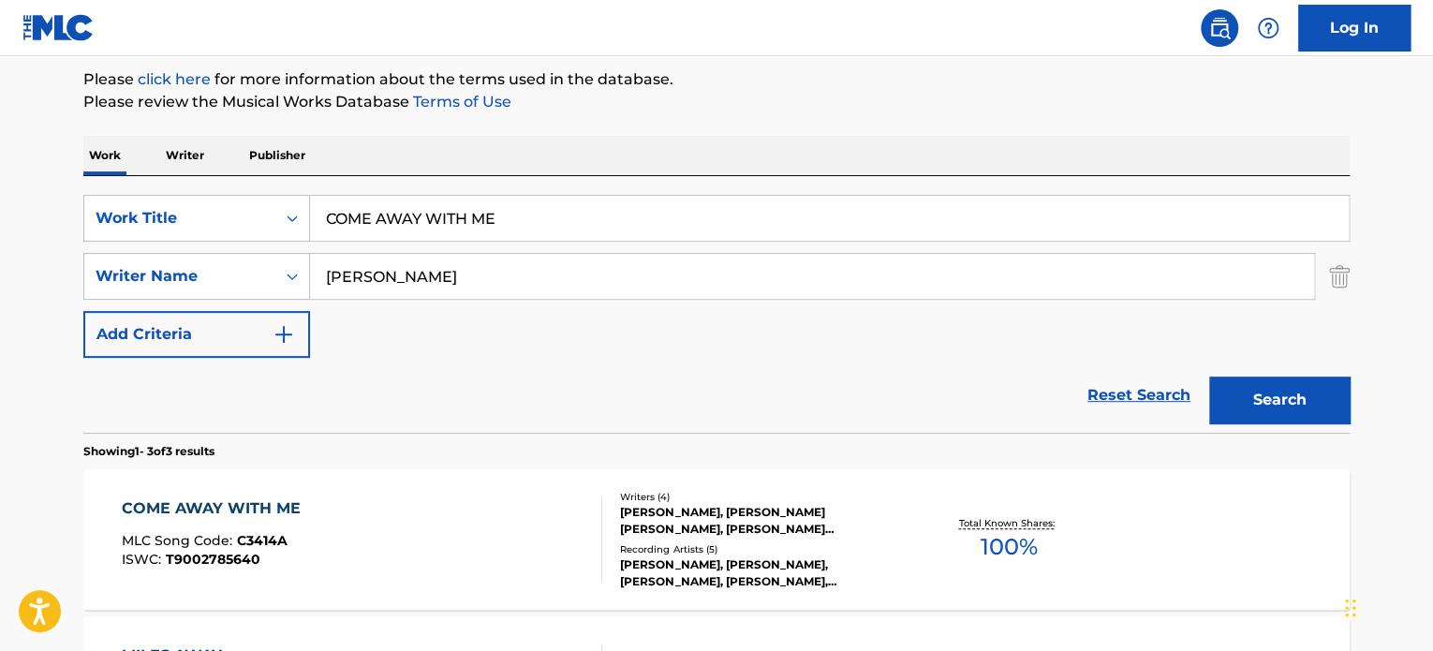
click at [588, 558] on div at bounding box center [593, 539] width 15 height 84
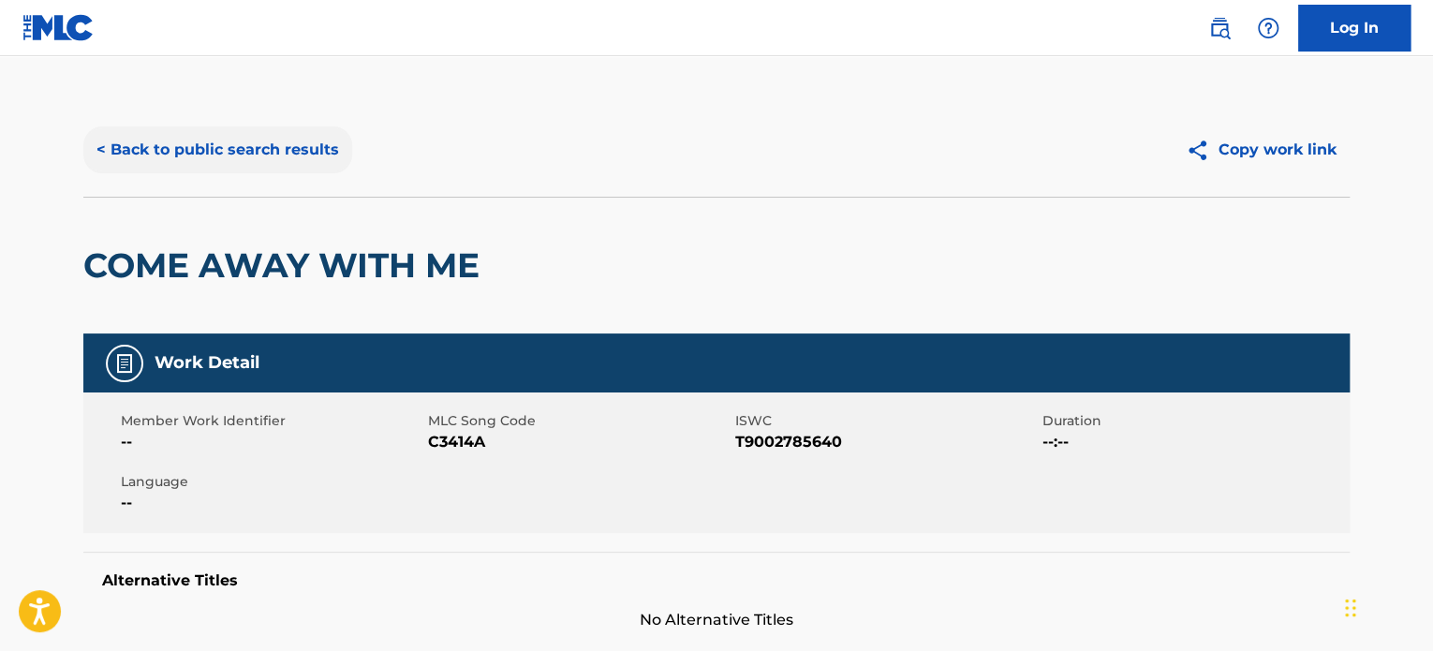
drag, startPoint x: 263, startPoint y: 110, endPoint x: 257, endPoint y: 129, distance: 20.7
click at [263, 109] on div "< Back to public search results Copy work link" at bounding box center [716, 150] width 1266 height 94
click at [252, 134] on button "< Back to public search results" at bounding box center [217, 149] width 269 height 47
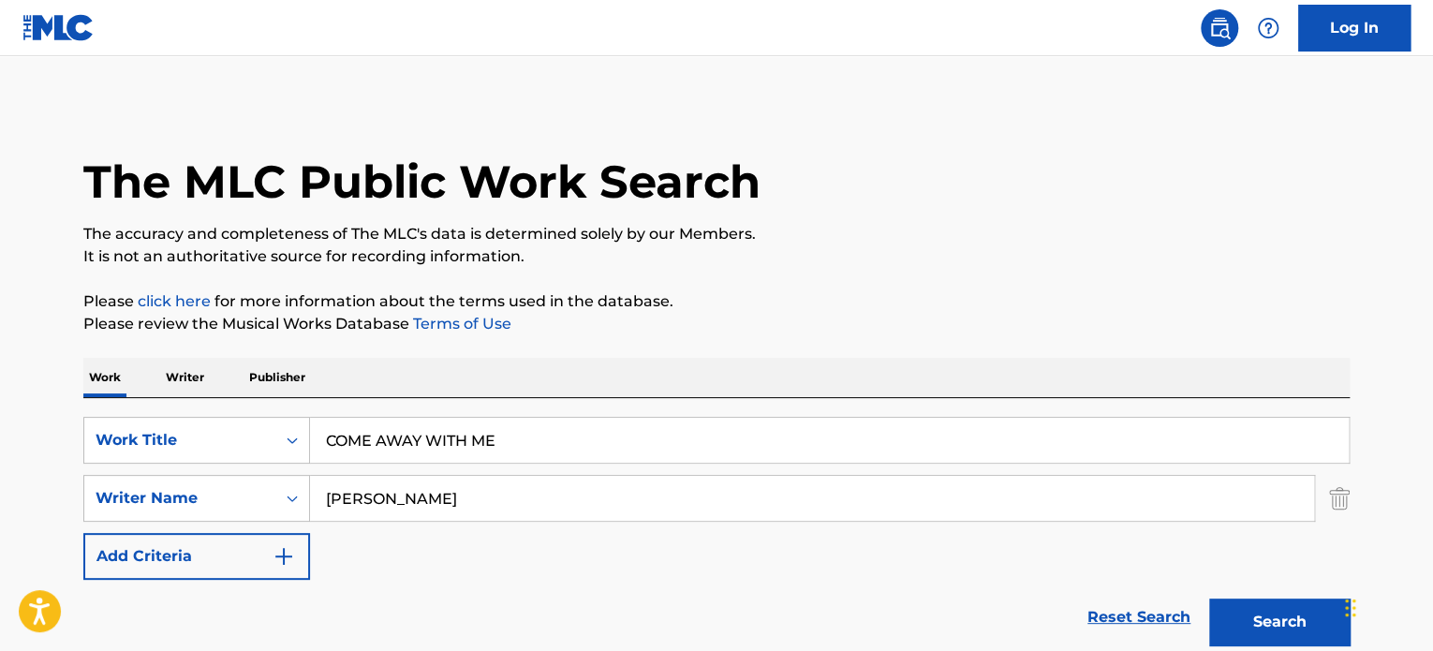
scroll to position [222, 0]
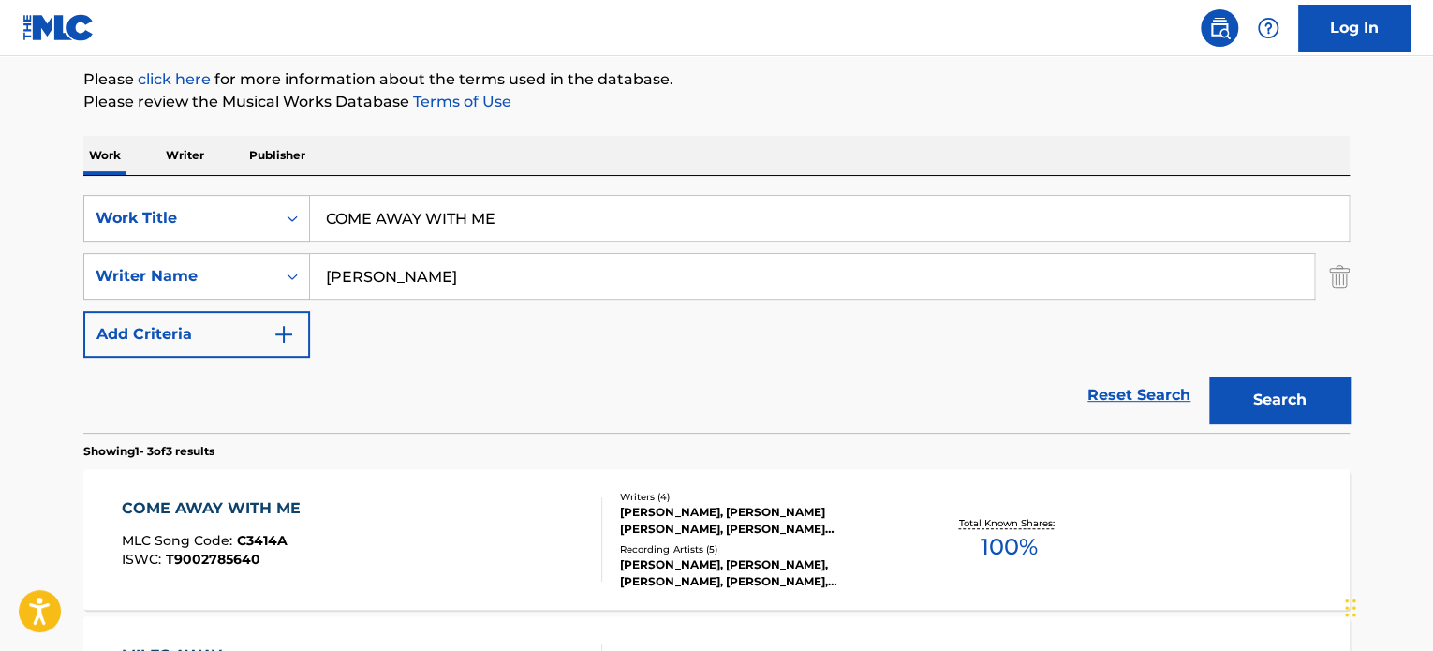
click at [84, 190] on div "SearchWithCriteriae62119f4-e1ba-419c-9936-d505d708a0a5 Work Title COME AWAY WIT…" at bounding box center [716, 304] width 1266 height 257
paste input "WHAT WAS I MADE FOR"
type input "WHAT WAS I MADE FOR"
drag, startPoint x: 184, startPoint y: 253, endPoint x: 0, endPoint y: 242, distance: 183.9
click at [59, 246] on main "The MLC Public Work Search The accuracy and completeness of The MLC's data is d…" at bounding box center [716, 417] width 1433 height 1167
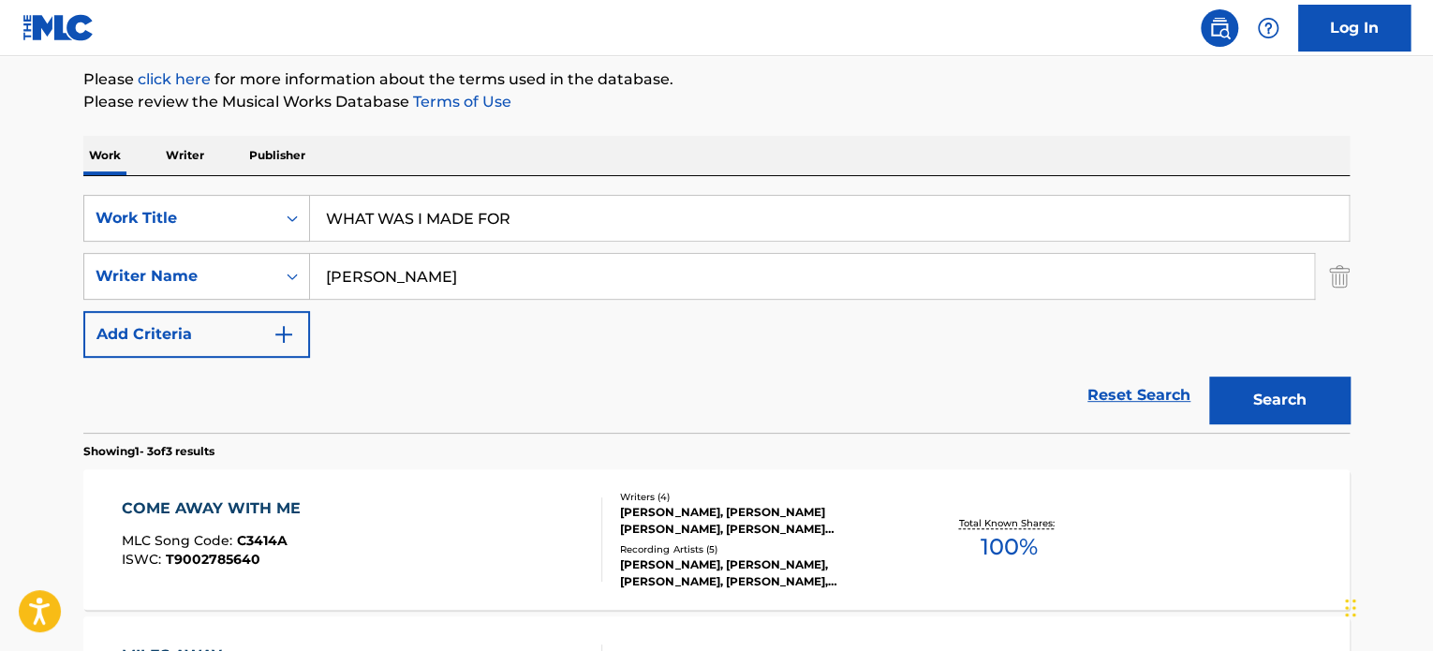
paste input "BILLIE EILISH O CONNELL"
click at [1209, 377] on button "Search" at bounding box center [1279, 400] width 140 height 47
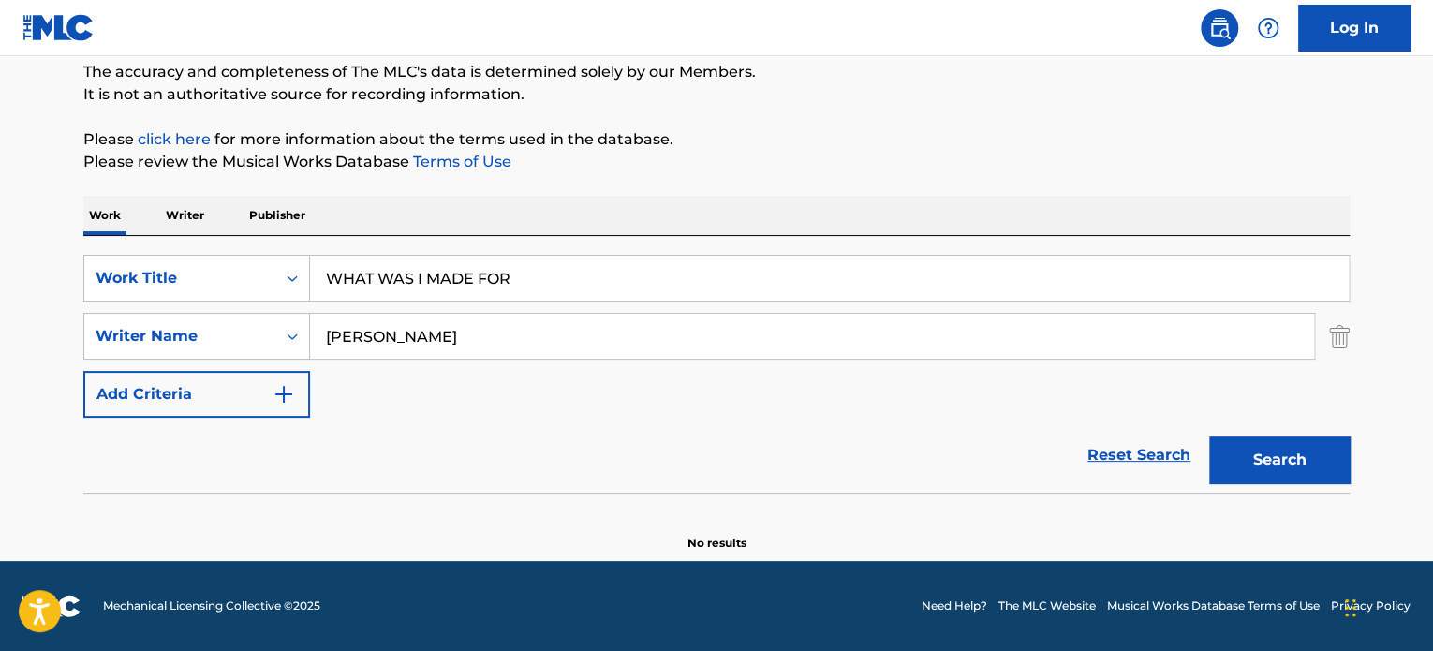
scroll to position [161, 0]
drag, startPoint x: 584, startPoint y: 339, endPoint x: 0, endPoint y: 281, distance: 587.3
click at [0, 277] on main "The MLC Public Work Search The accuracy and completeness of The MLC's data is d…" at bounding box center [716, 228] width 1433 height 667
paste input "FINNEAS"
type input "FINNEAS O CONNELL"
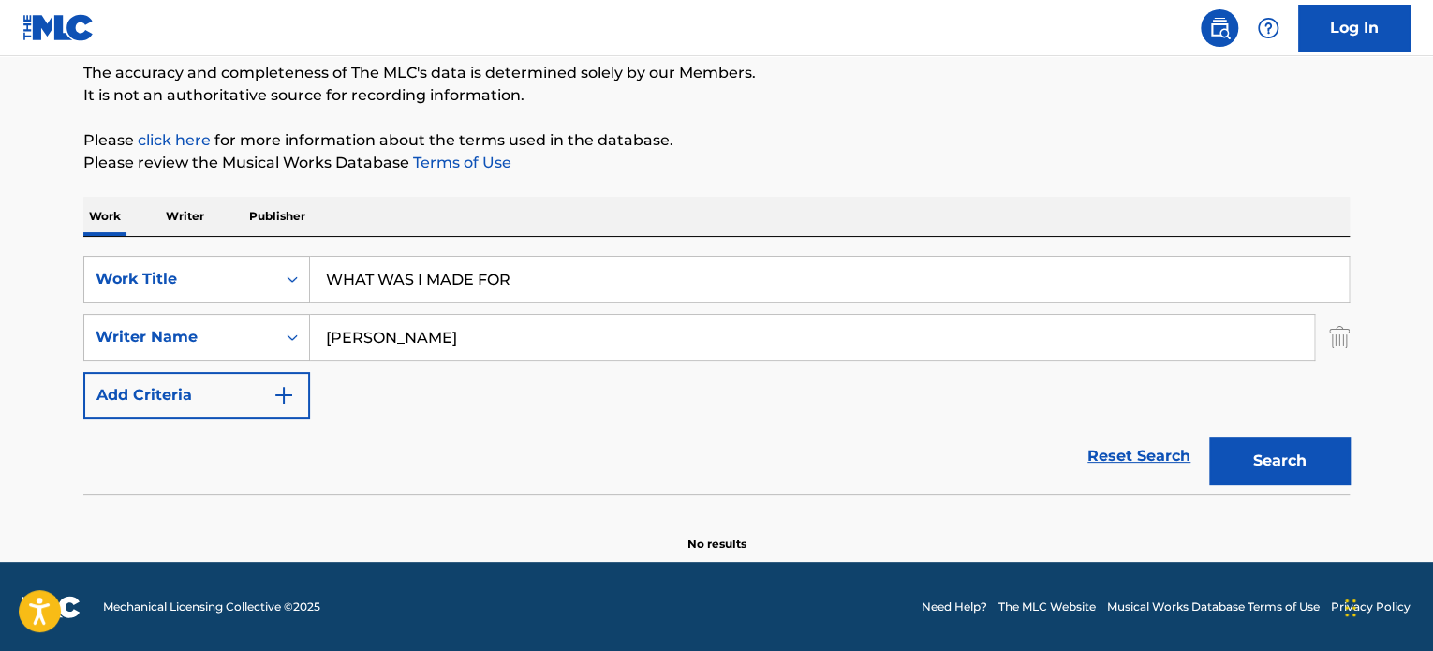
click at [1209, 437] on button "Search" at bounding box center [1279, 460] width 140 height 47
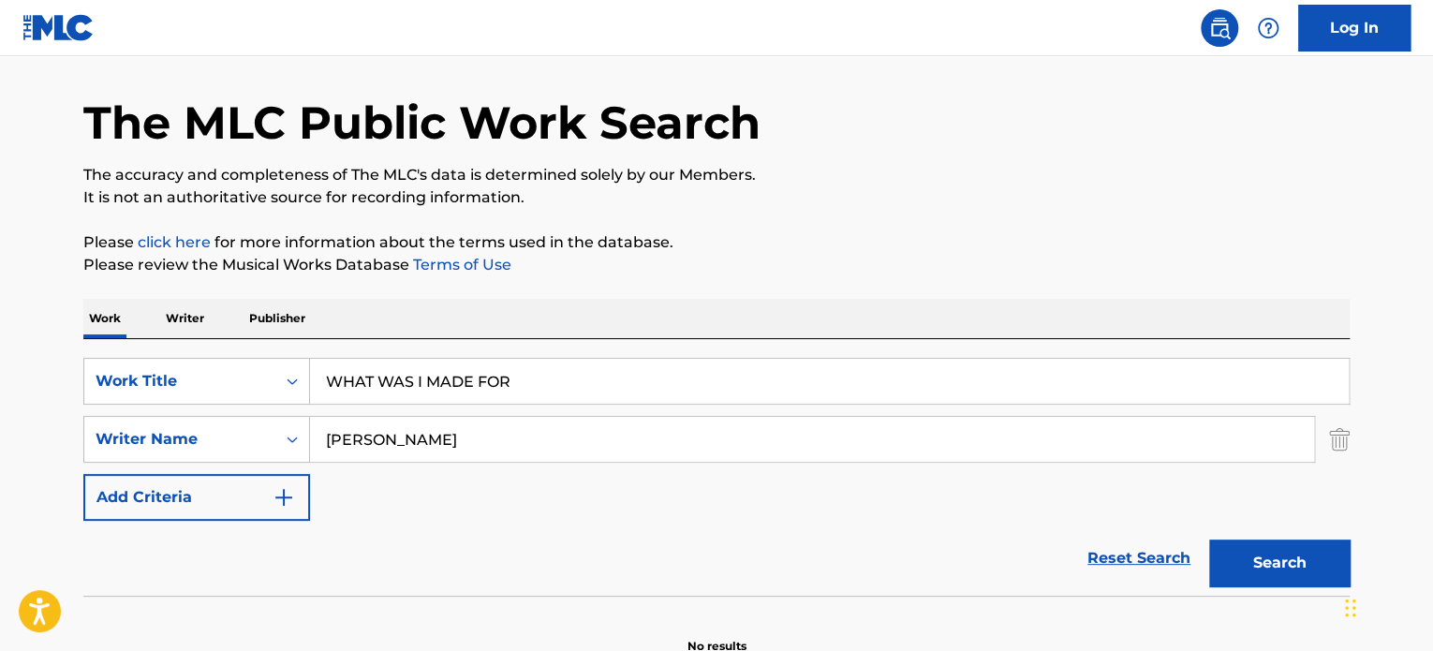
scroll to position [0, 0]
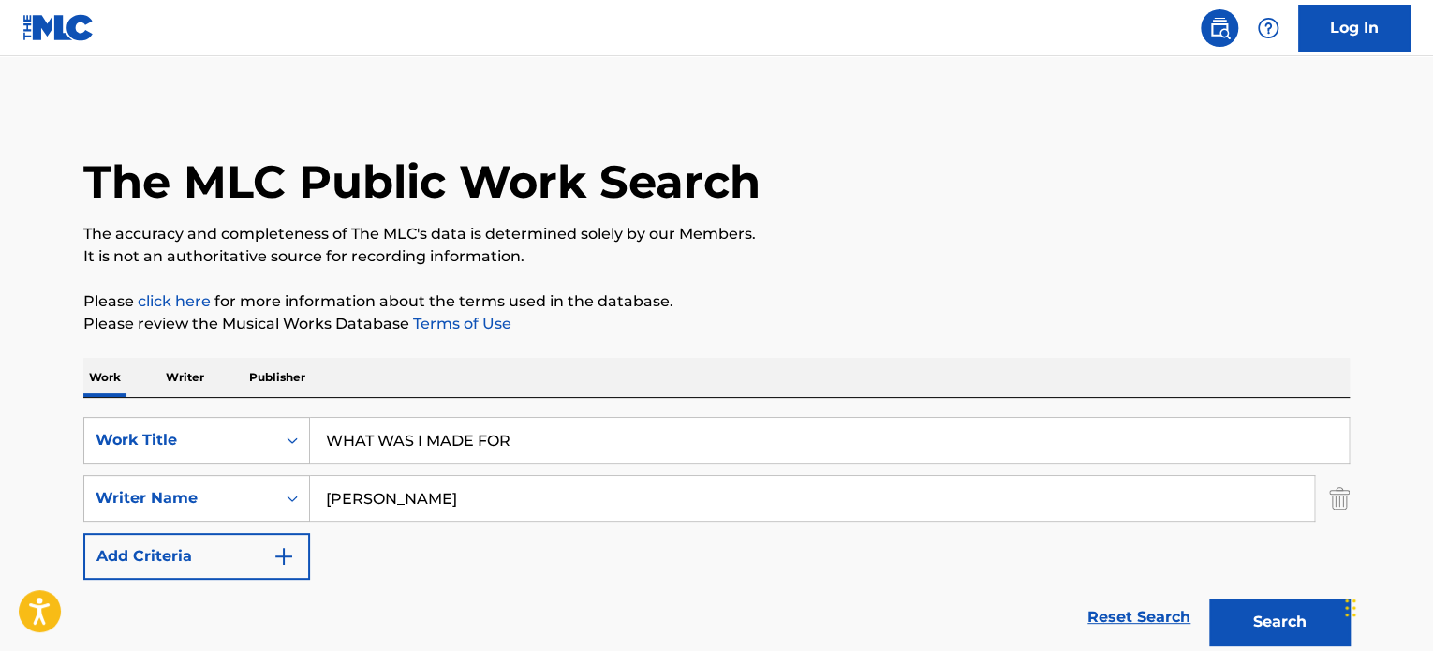
drag, startPoint x: 546, startPoint y: 431, endPoint x: 47, endPoint y: 402, distance: 500.1
click at [81, 403] on div "The MLC Public Work Search The accuracy and completeness of The MLC's data is d…" at bounding box center [716, 408] width 1311 height 611
paste input "LA MEXICANA"
type input "LA MEXICANA"
click at [932, 288] on div "The MLC Public Work Search The accuracy and completeness of The MLC's data is d…" at bounding box center [716, 408] width 1311 height 611
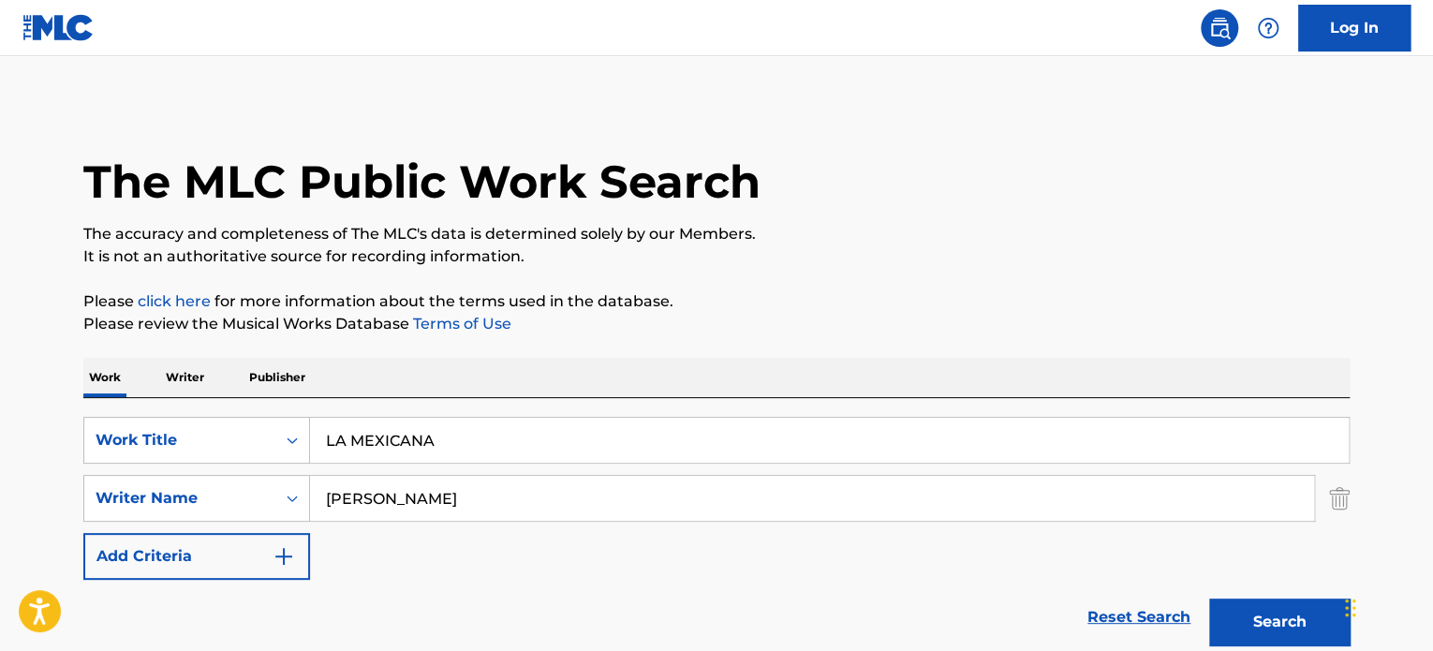
click at [549, 509] on input "FINNEAS O CONNELL" at bounding box center [812, 498] width 1004 height 45
paste input "Carolina Cecilia Rosas Lopez"
type input "Carolina Cecilia Rosas Lopez"
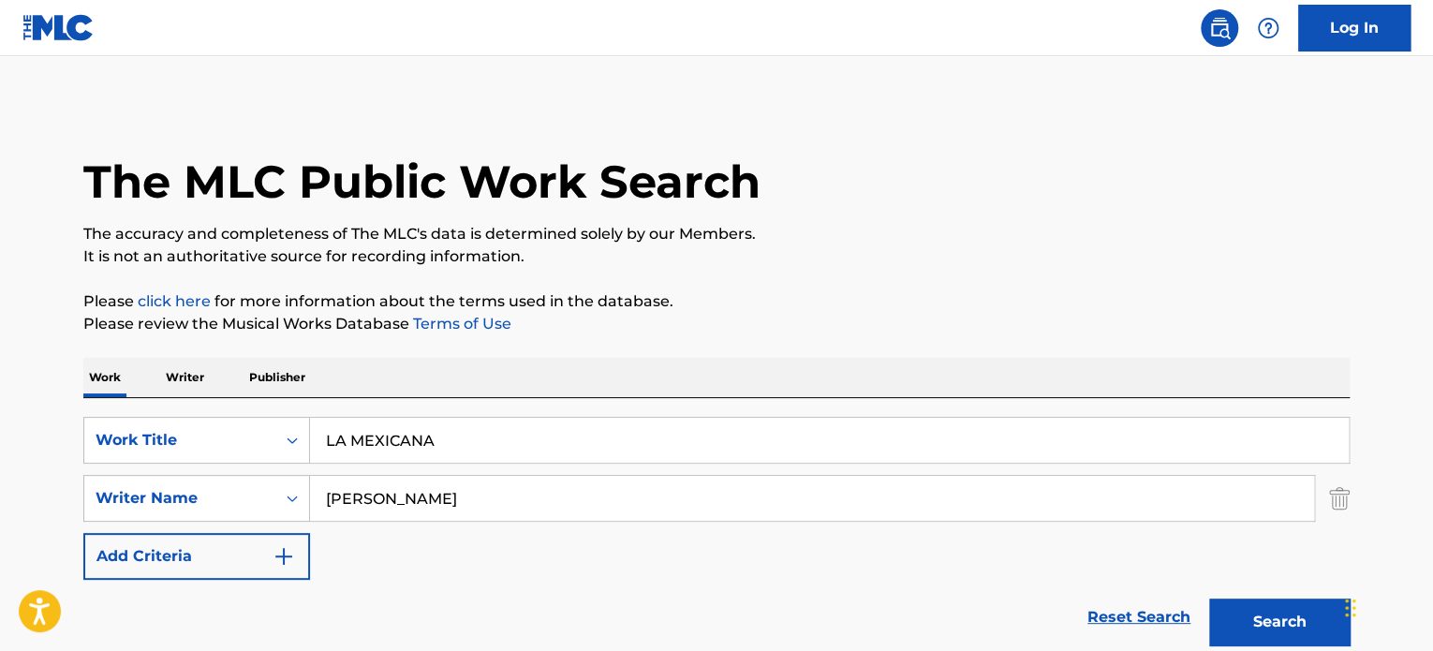
click at [1209, 598] on button "Search" at bounding box center [1279, 621] width 140 height 47
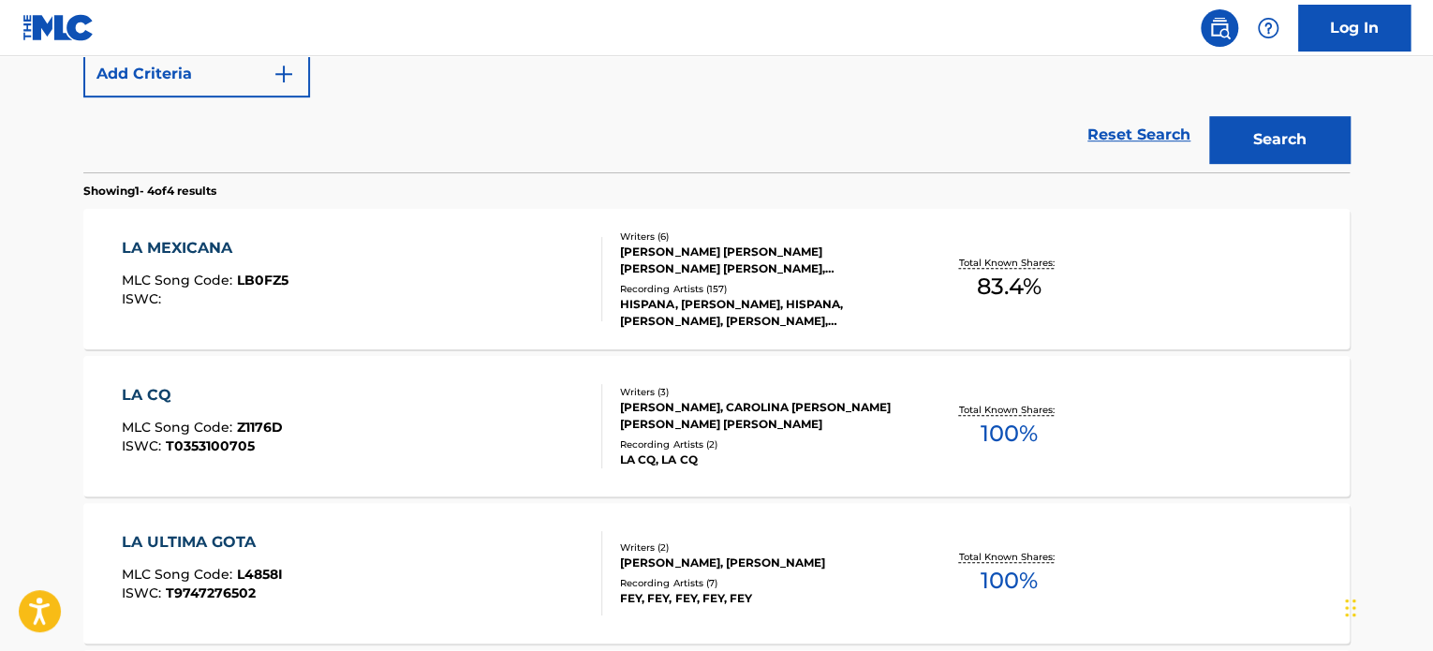
scroll to position [535, 0]
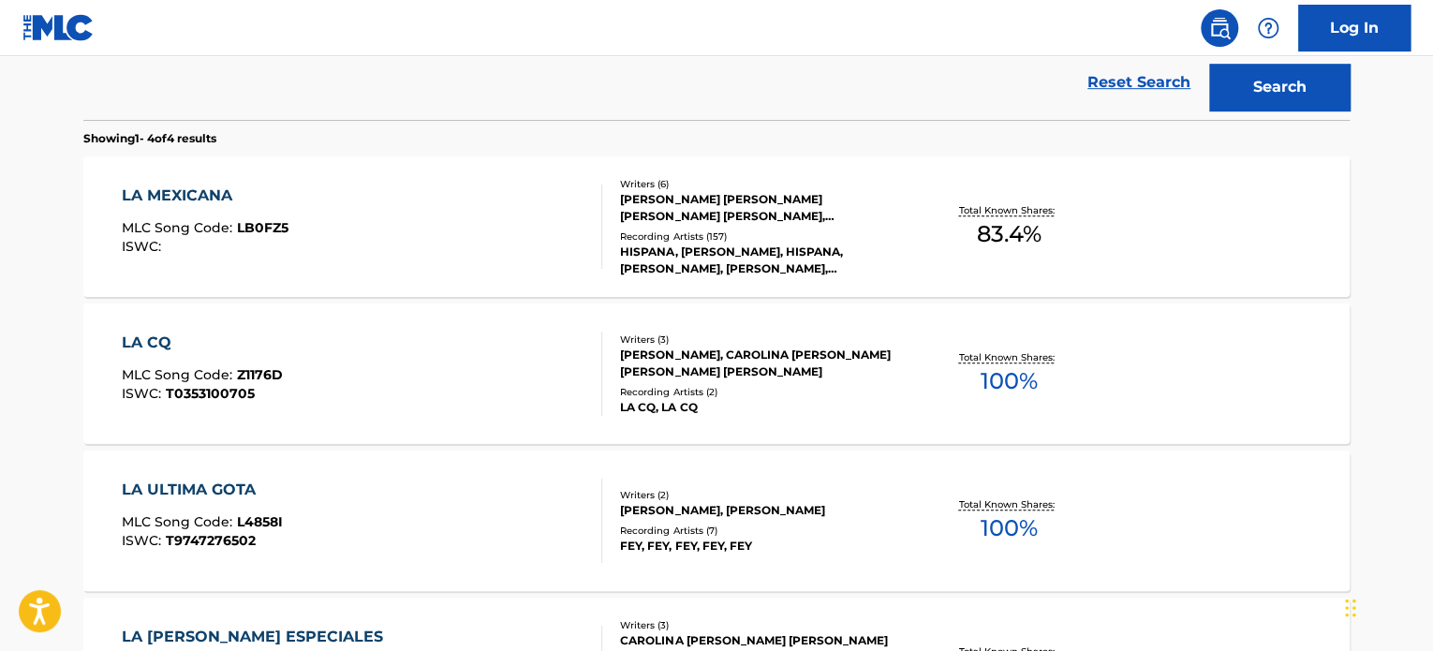
click at [615, 232] on div "Writers ( 6 ) PATRICIA POLET GONZALEZ, MOISES ZULAICA, PATRICIA GIOVANNA CANTU …" at bounding box center [752, 227] width 301 height 100
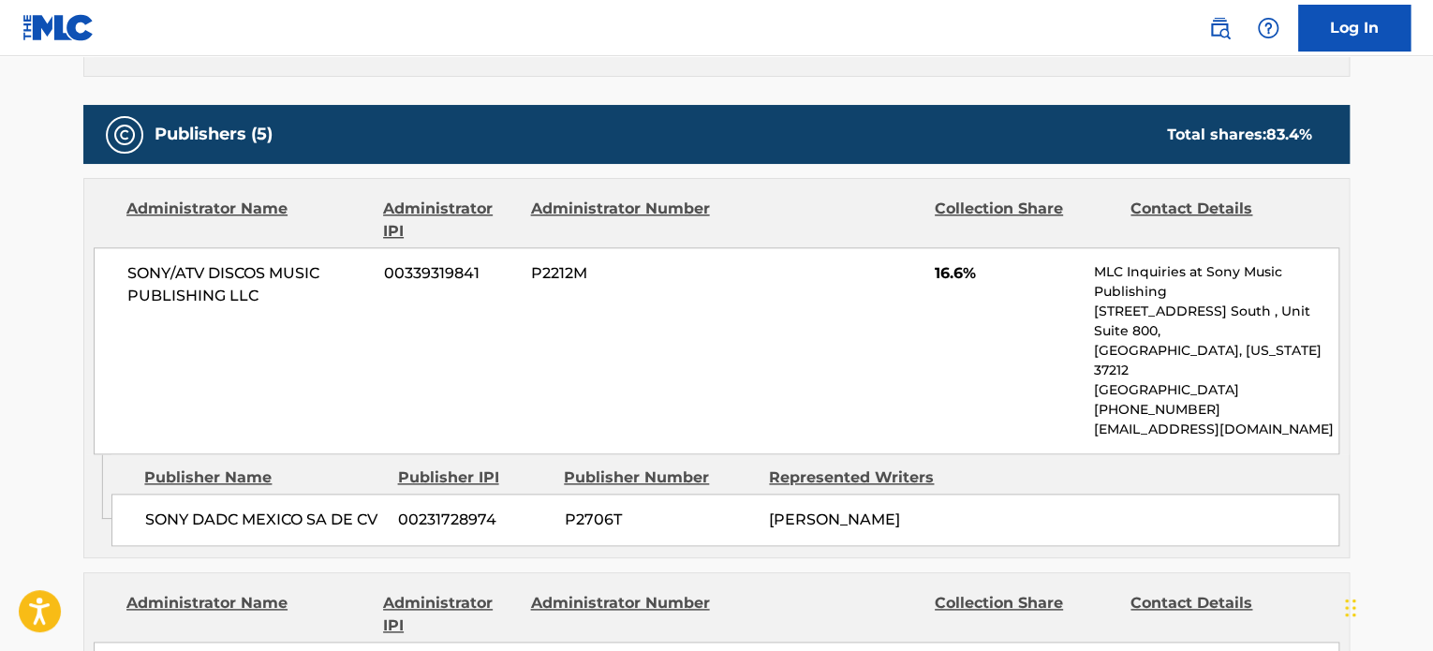
scroll to position [603, 0]
